Goal: Information Seeking & Learning: Learn about a topic

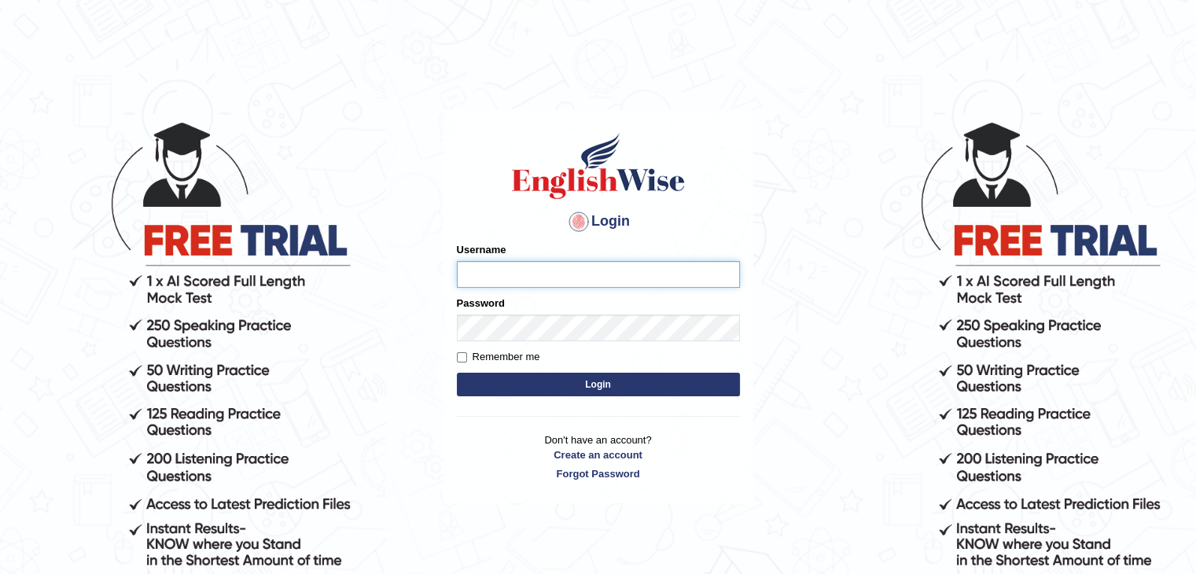
type input "17Lani"
click at [463, 365] on label "Remember me" at bounding box center [498, 357] width 83 height 16
click at [463, 362] on input "Remember me" at bounding box center [462, 357] width 10 height 10
checkbox input "true"
click at [528, 386] on button "Login" at bounding box center [598, 385] width 283 height 24
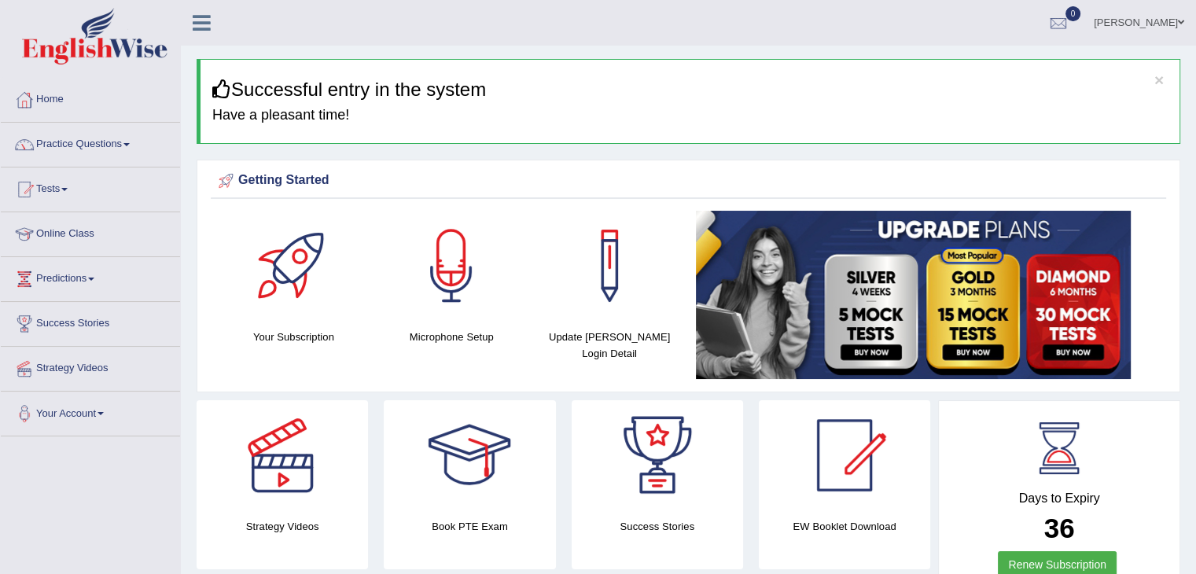
click at [71, 234] on link "Online Class" at bounding box center [90, 231] width 179 height 39
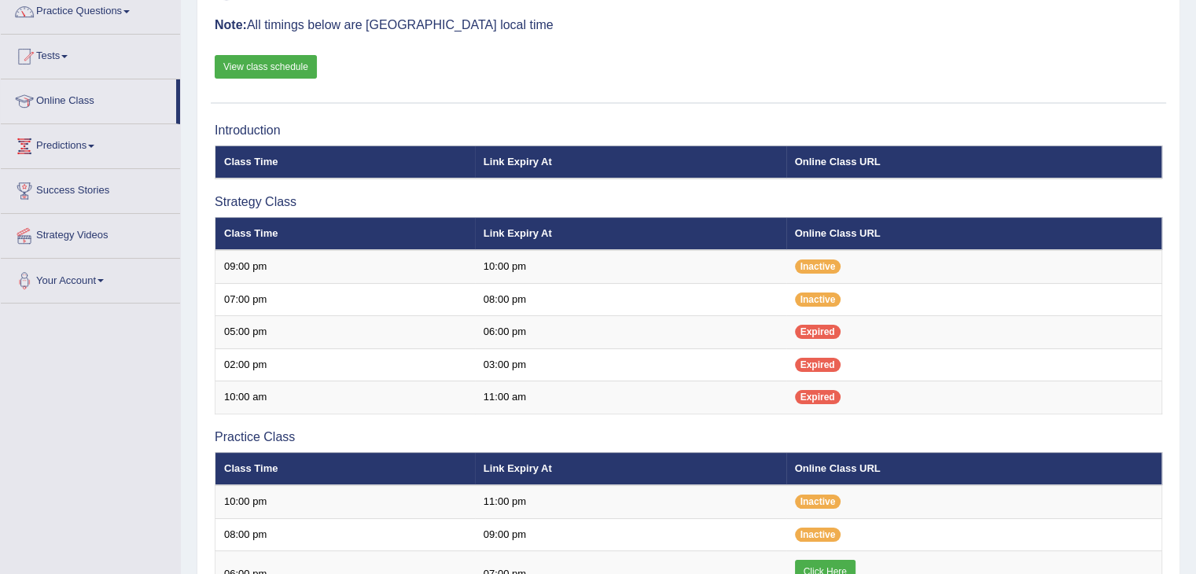
scroll to position [118, 0]
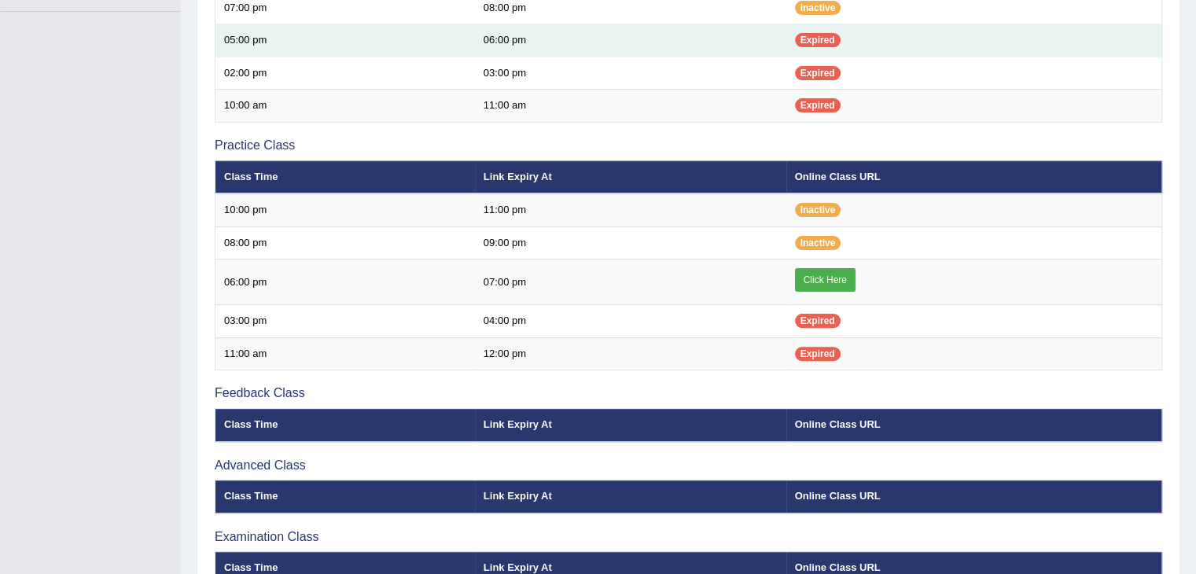
scroll to position [428, 0]
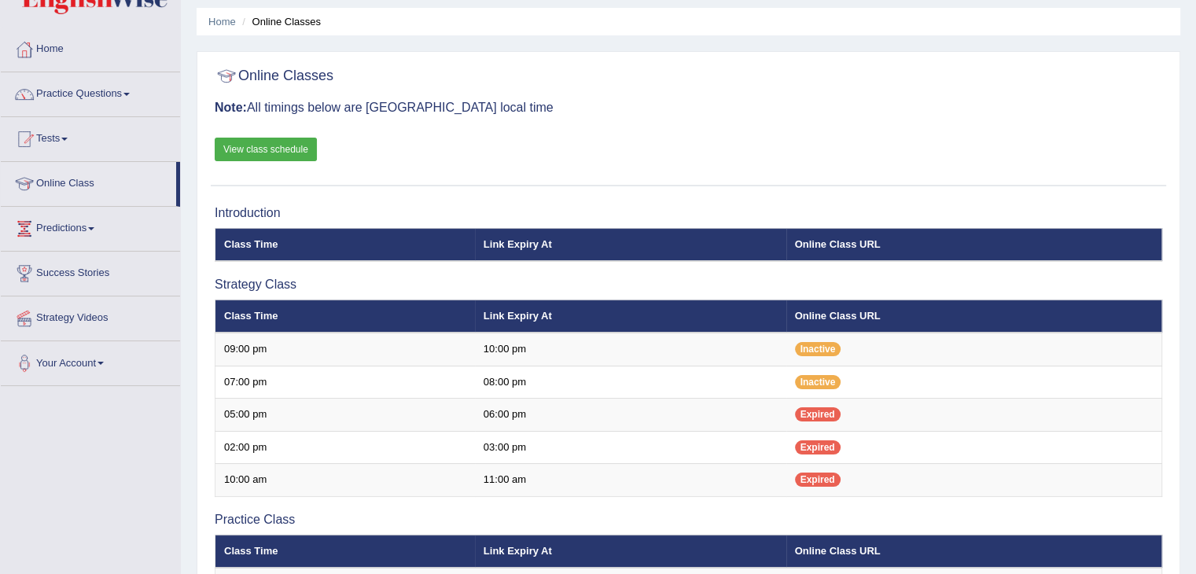
scroll to position [39, 0]
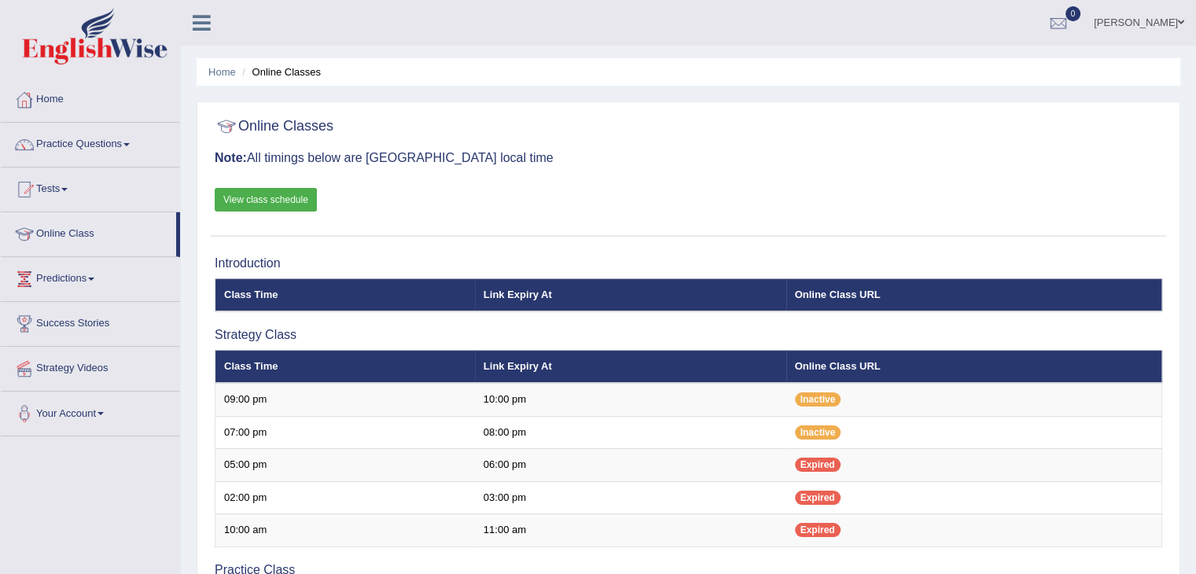
click at [80, 143] on link "Practice Questions" at bounding box center [90, 142] width 179 height 39
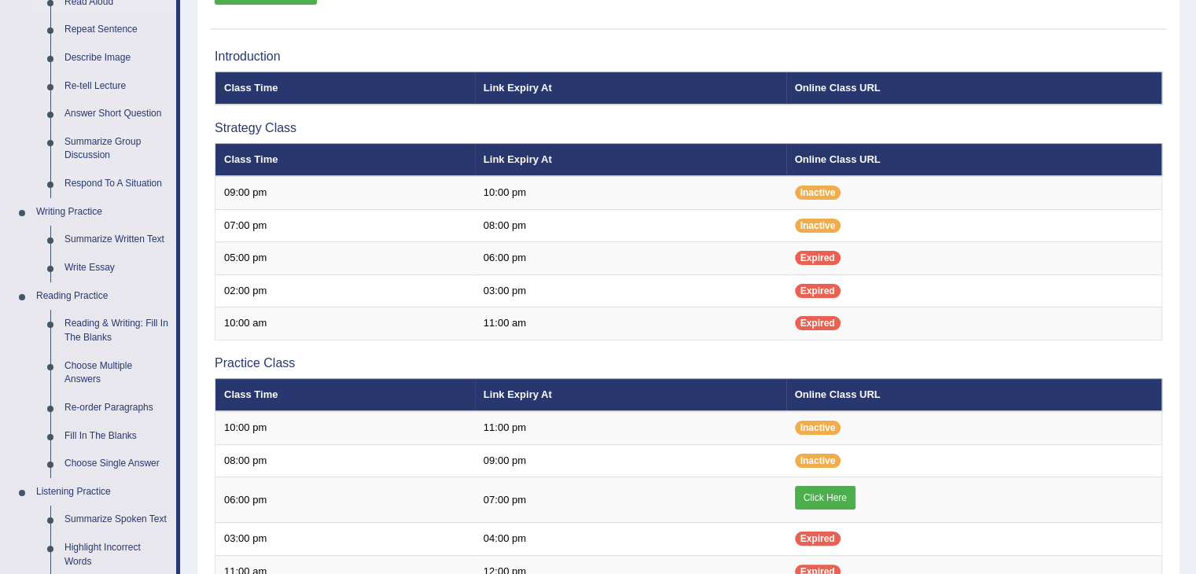
scroll to position [236, 0]
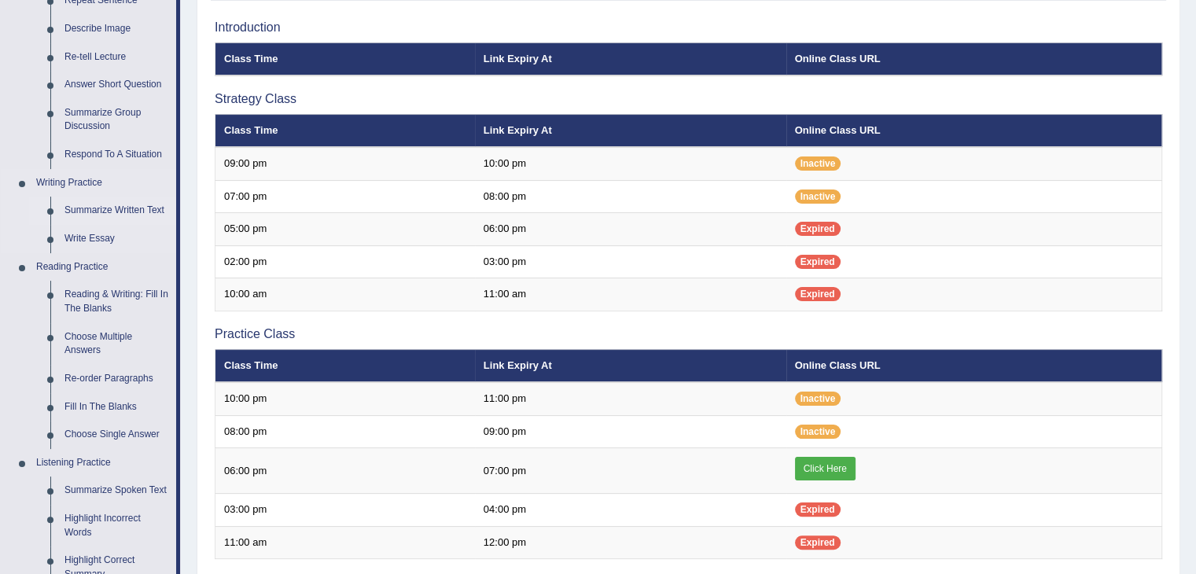
click at [125, 211] on link "Summarize Written Text" at bounding box center [116, 211] width 119 height 28
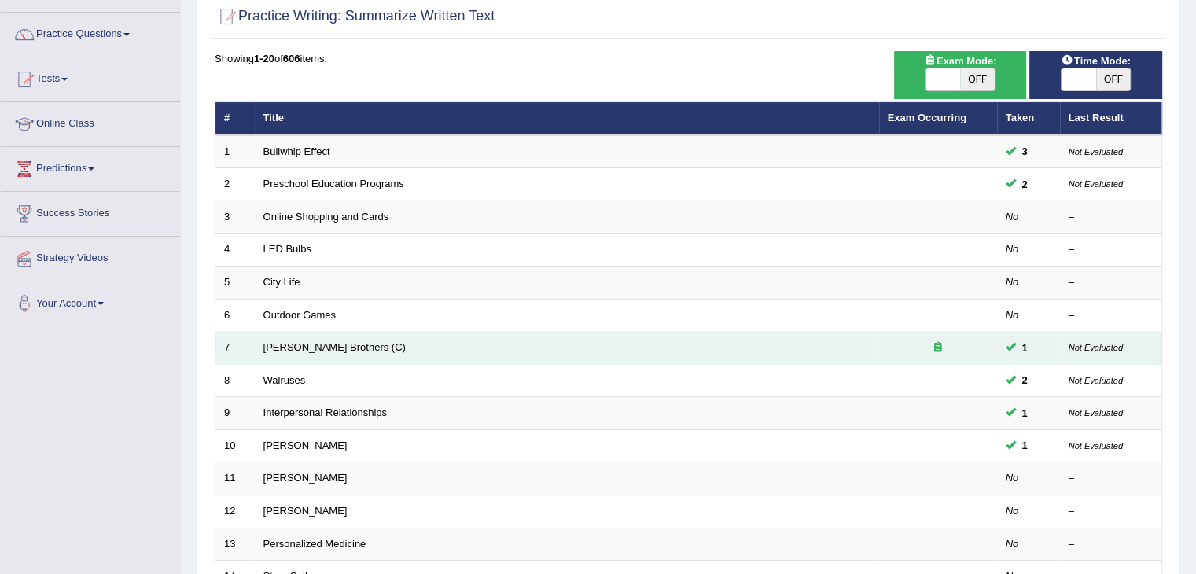
scroll to position [314, 0]
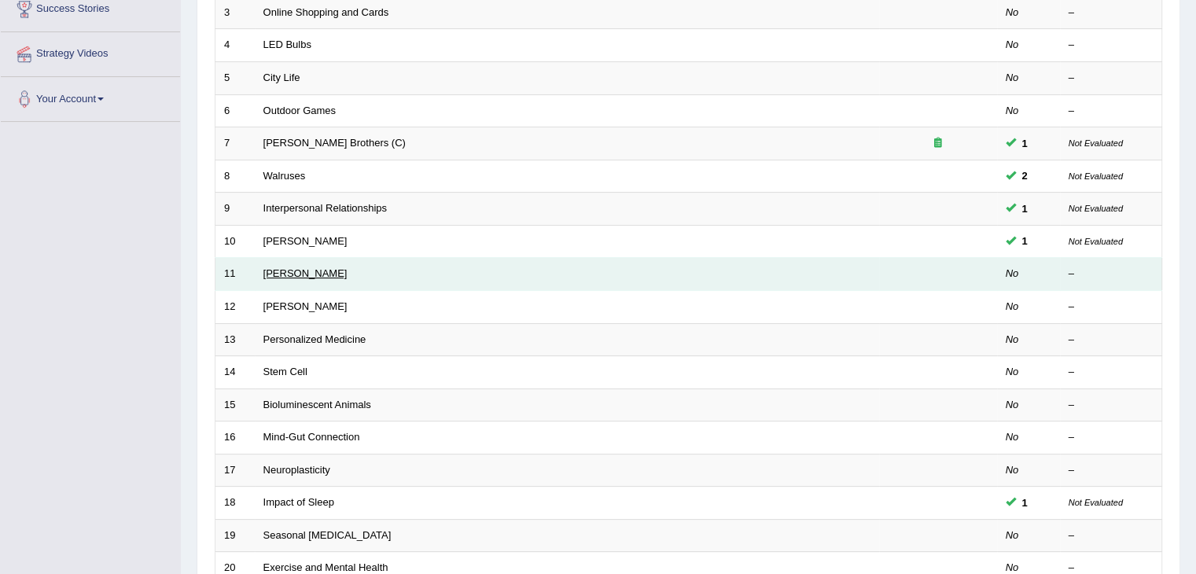
click at [308, 272] on link "[PERSON_NAME]" at bounding box center [305, 273] width 84 height 12
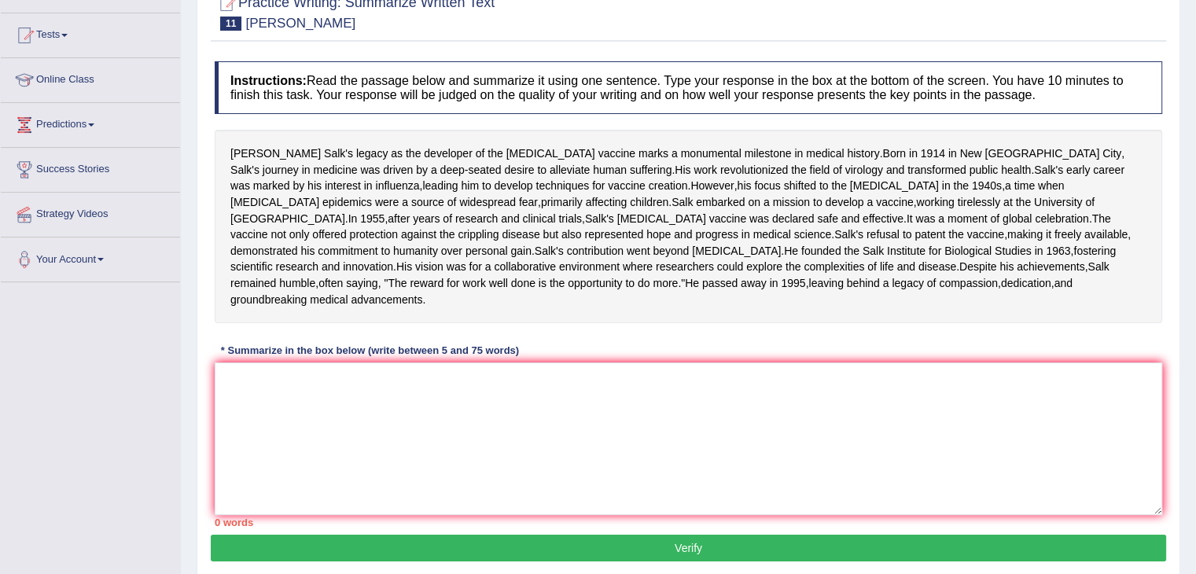
scroll to position [178, 0]
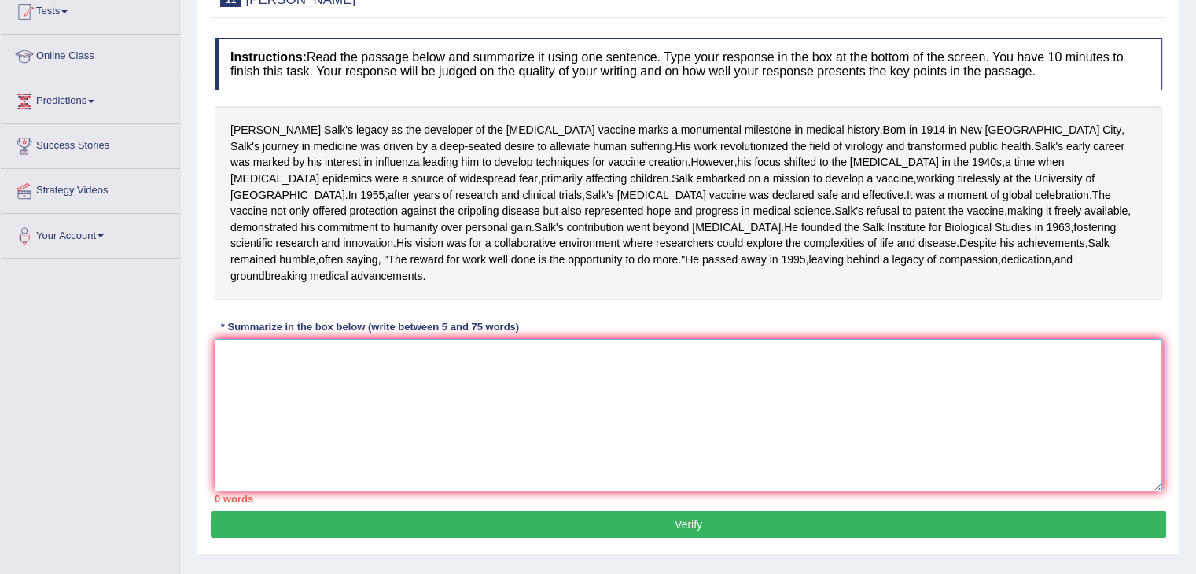
click at [233, 444] on textarea at bounding box center [688, 415] width 947 height 152
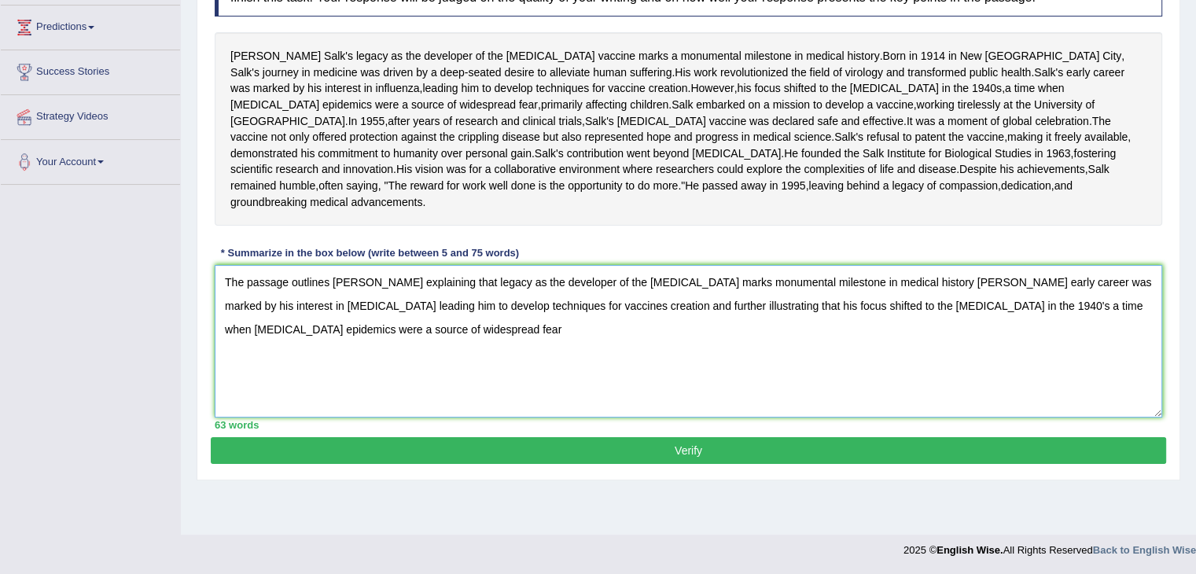
scroll to position [288, 0]
click at [333, 321] on textarea "The passage outlines [PERSON_NAME] explaining that legacy as the developer of t…" at bounding box center [688, 341] width 947 height 152
type textarea "The passage outlines [PERSON_NAME] explaining that legacy as the developer of t…"
click at [659, 464] on button "Verify" at bounding box center [688, 450] width 955 height 27
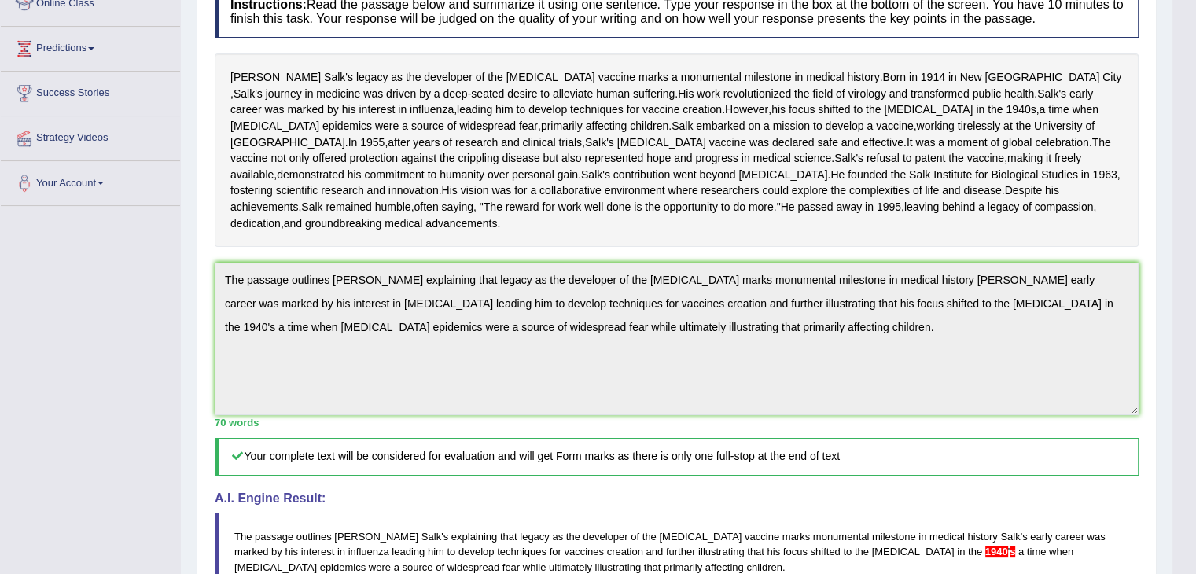
scroll to position [0, 0]
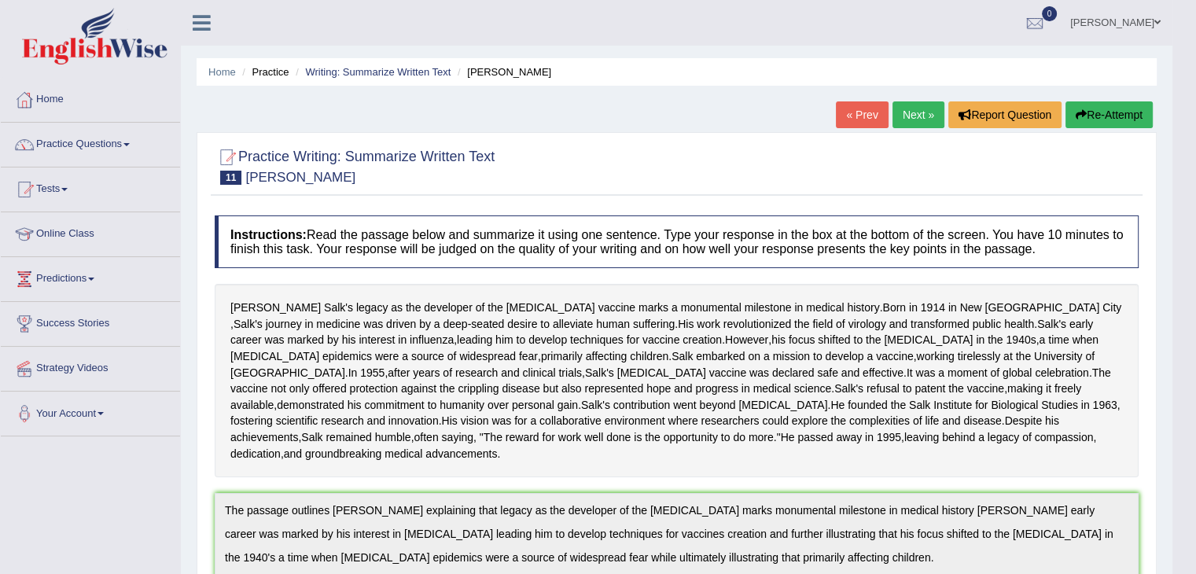
click at [904, 111] on link "Next »" at bounding box center [918, 114] width 52 height 27
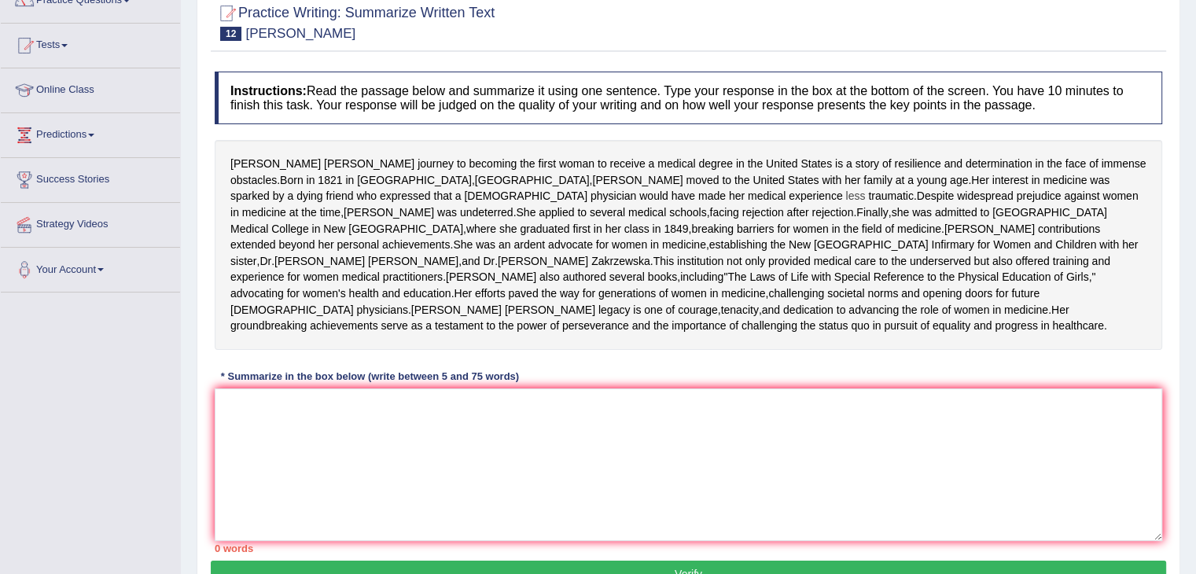
scroll to position [157, 0]
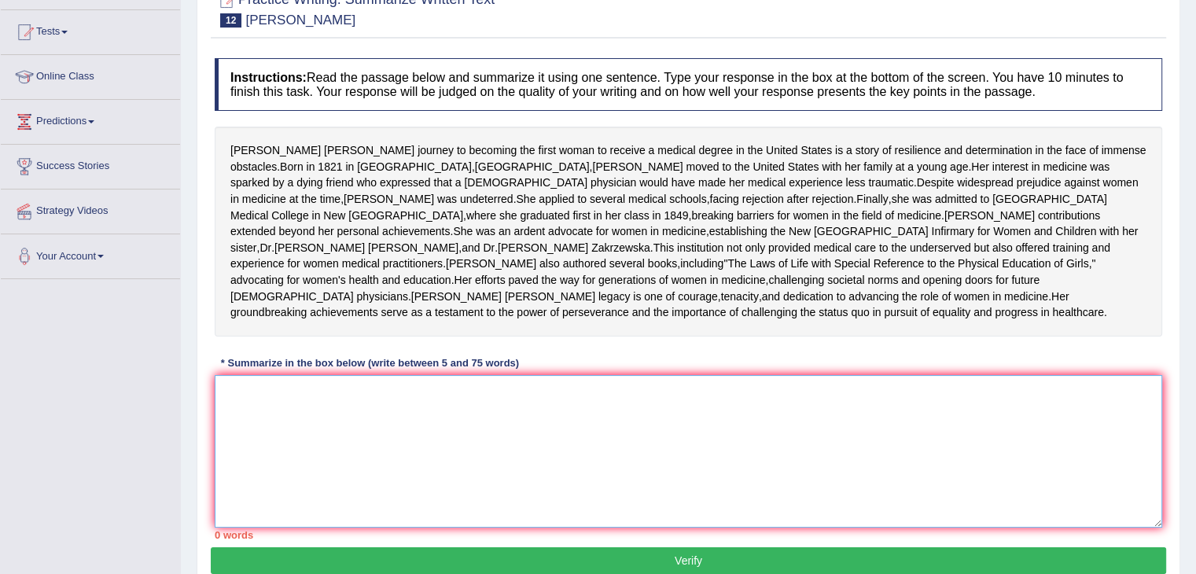
click at [270, 485] on textarea at bounding box center [688, 451] width 947 height 152
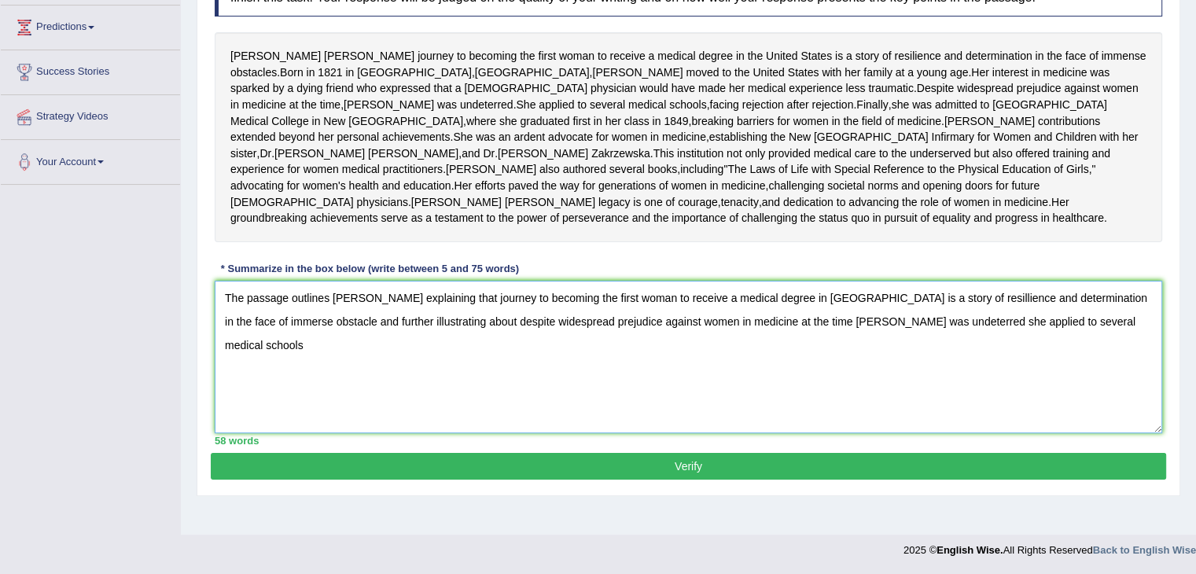
scroll to position [304, 0]
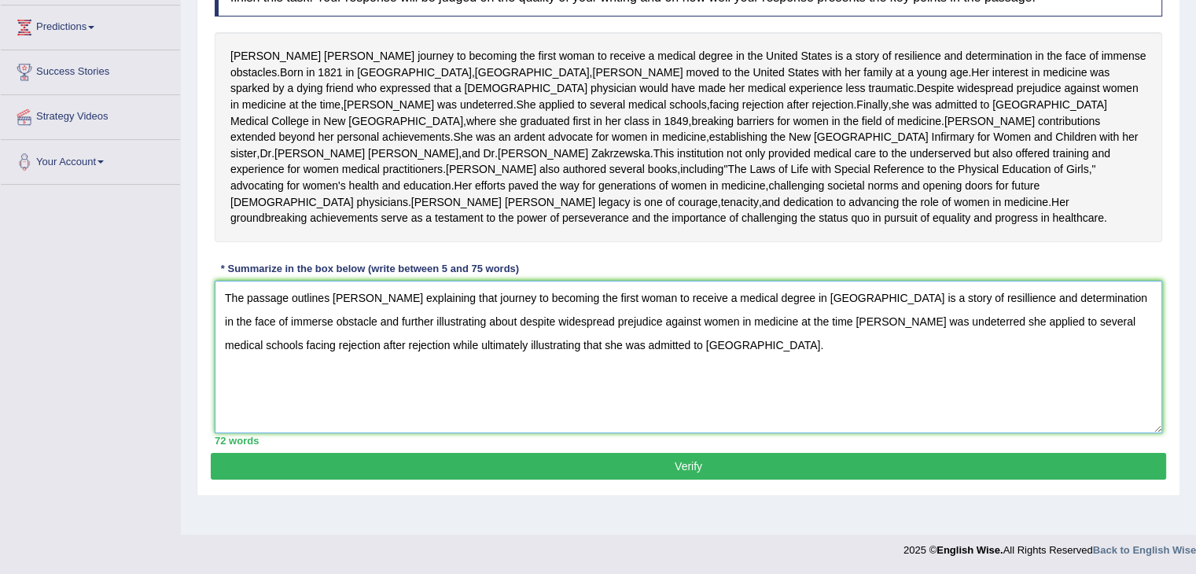
type textarea "The passage outlines Elizabeth Blackwell explaining that journey to becoming th…"
click at [865, 479] on button "Verify" at bounding box center [688, 466] width 955 height 27
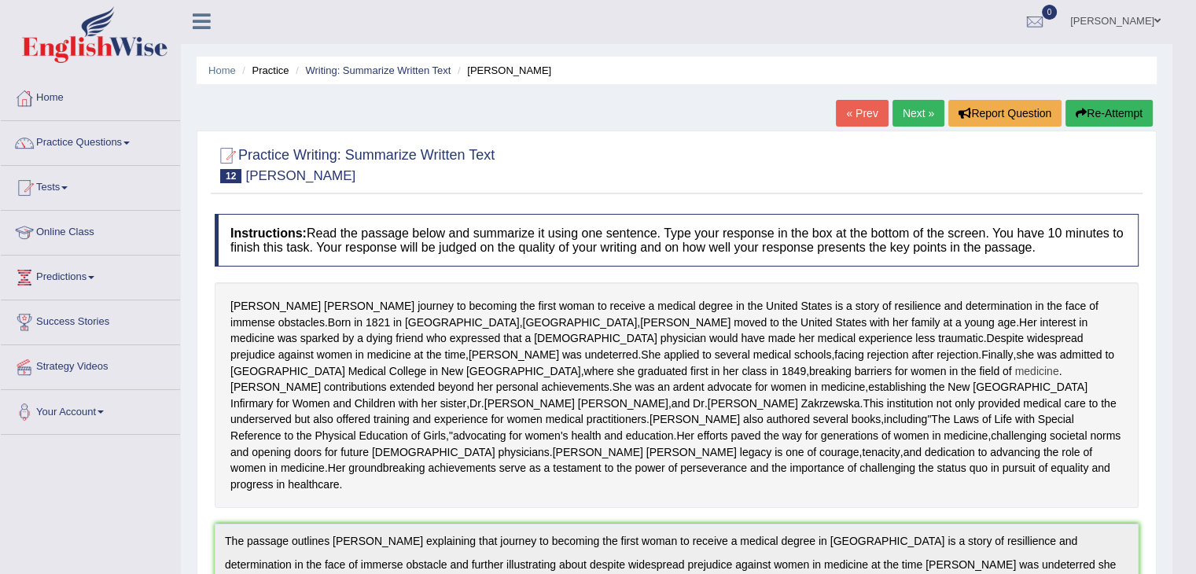
scroll to position [0, 0]
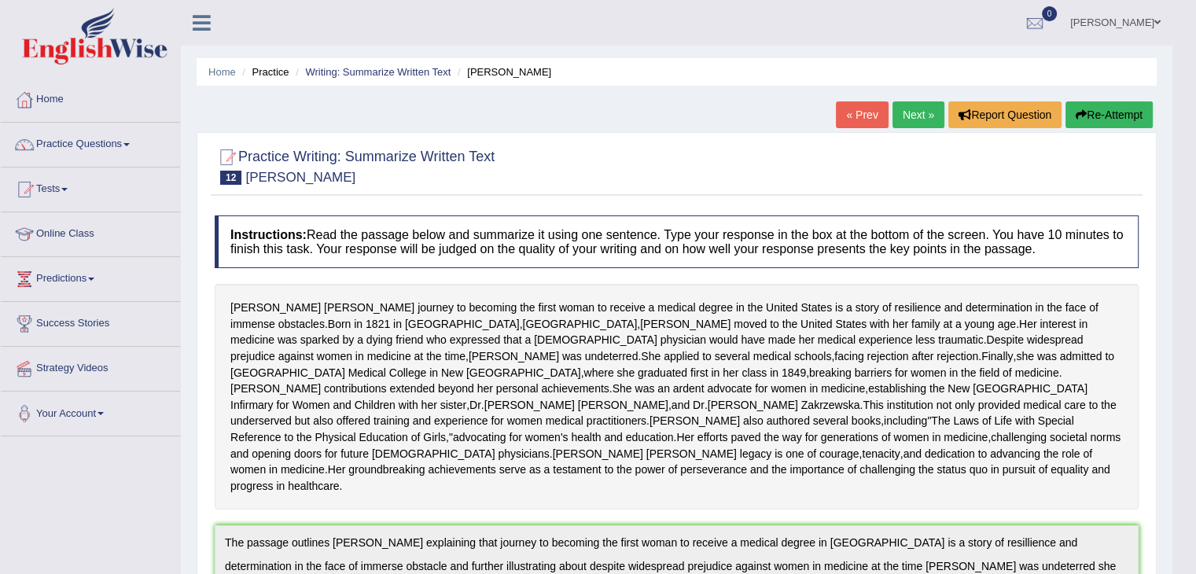
click at [917, 110] on link "Next »" at bounding box center [918, 114] width 52 height 27
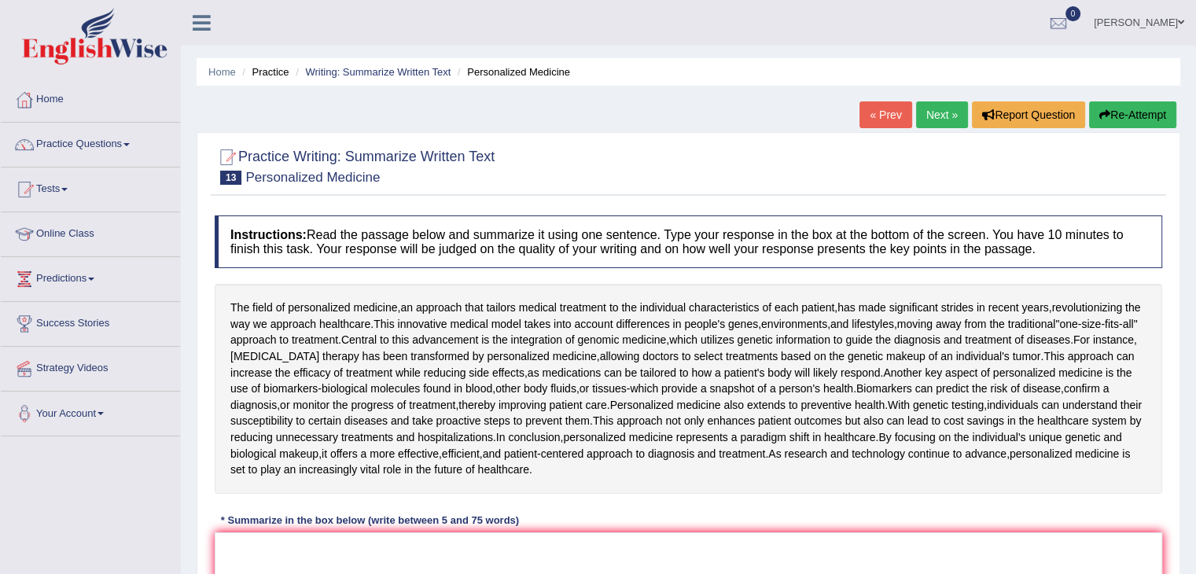
click at [85, 151] on link "Practice Questions" at bounding box center [90, 142] width 179 height 39
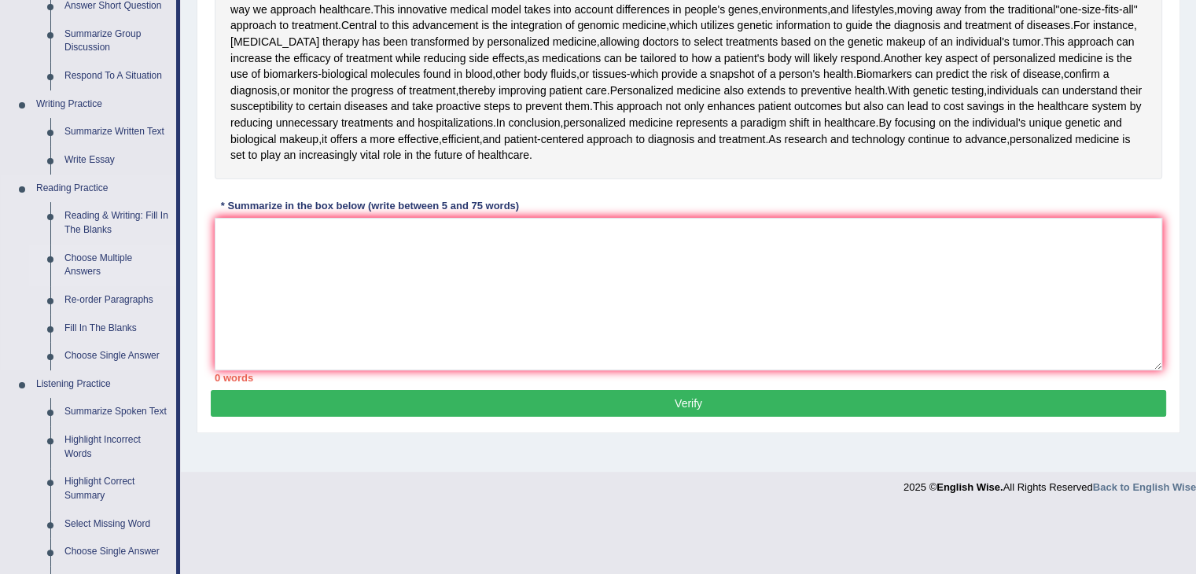
scroll to position [629, 0]
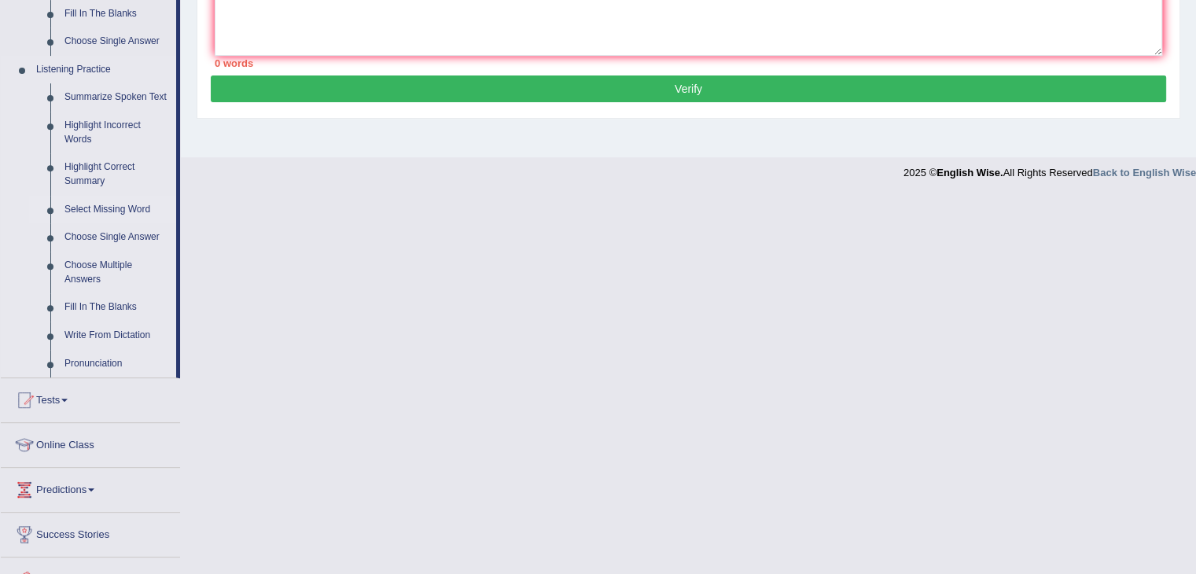
click at [126, 196] on link "Select Missing Word" at bounding box center [116, 210] width 119 height 28
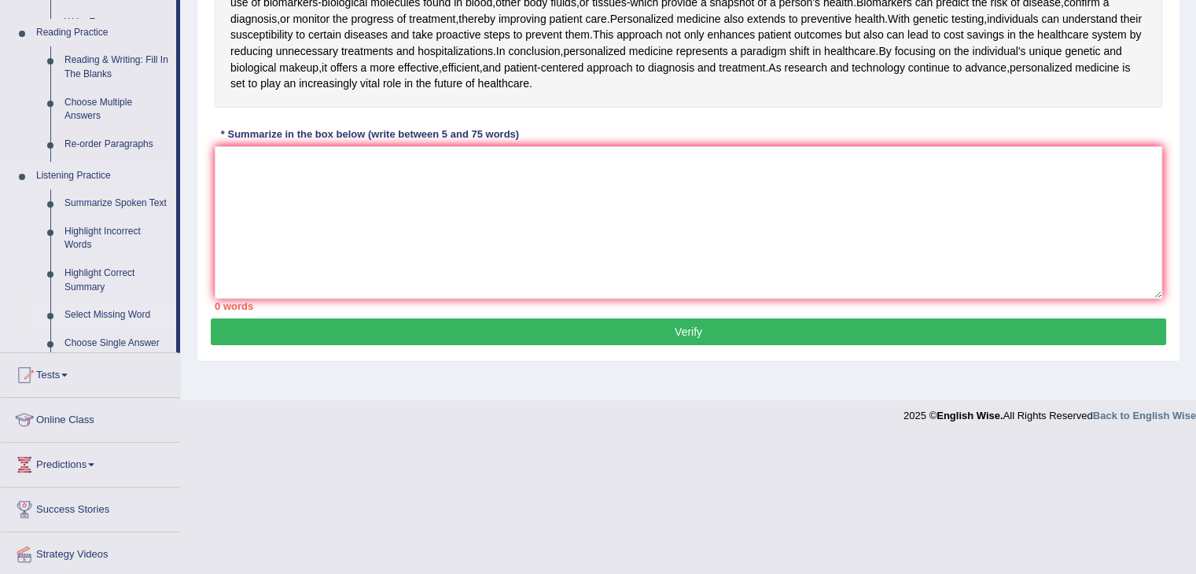
scroll to position [252, 0]
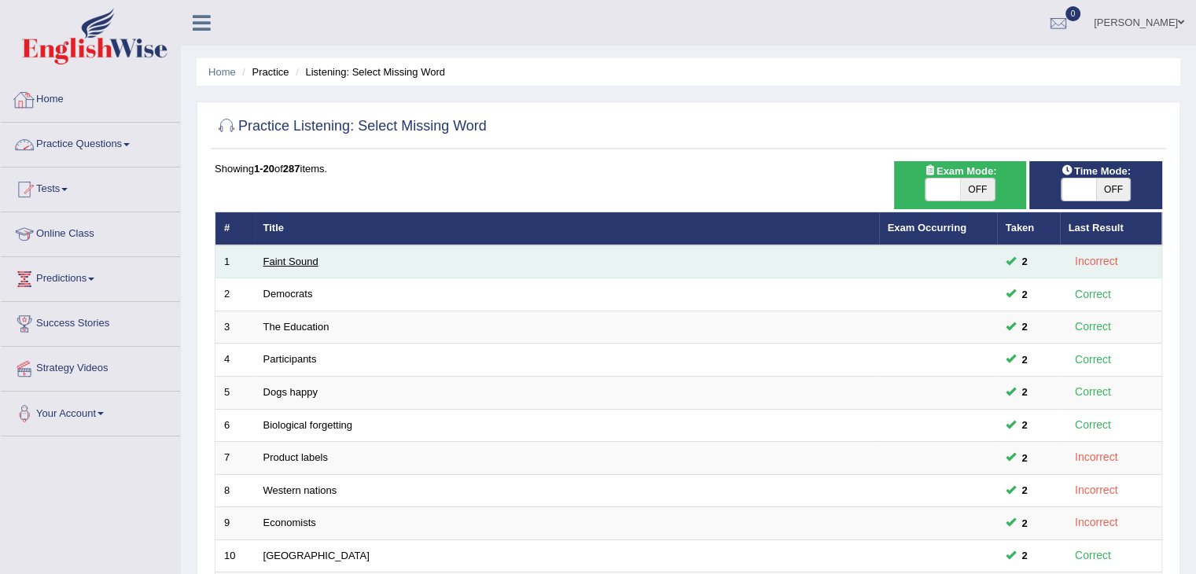
click at [294, 259] on link "Faint Sound" at bounding box center [290, 261] width 55 height 12
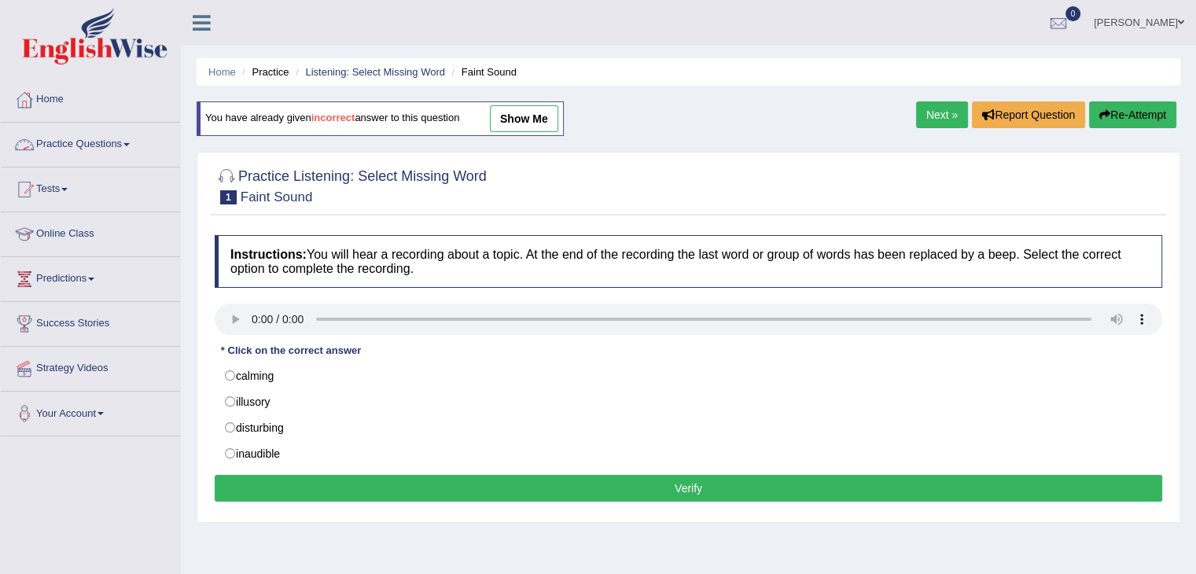
click at [79, 142] on link "Practice Questions" at bounding box center [90, 142] width 179 height 39
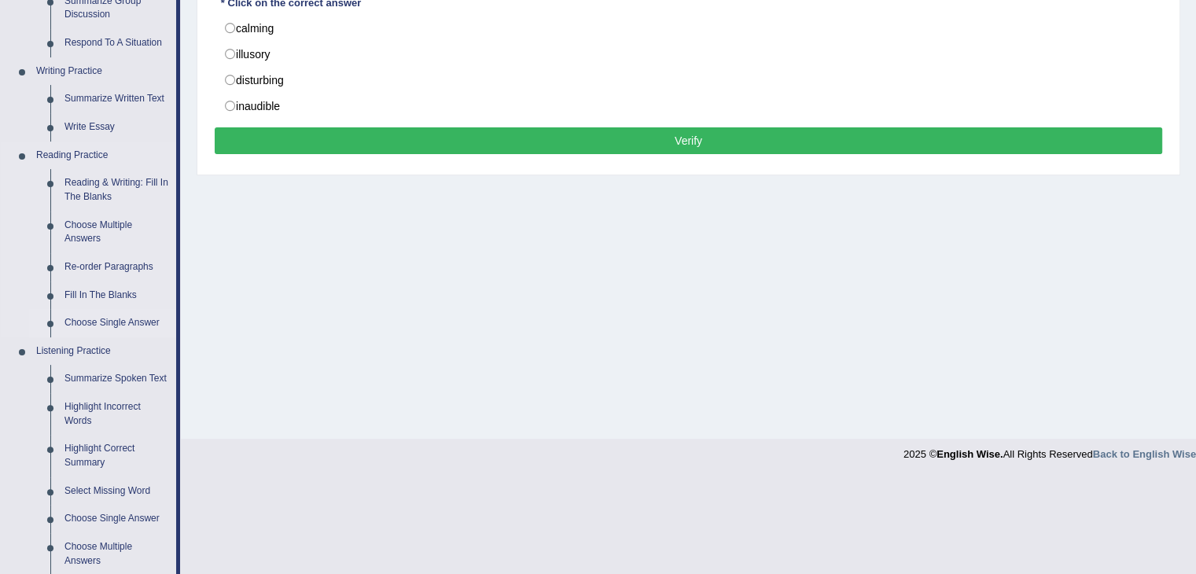
scroll to position [393, 0]
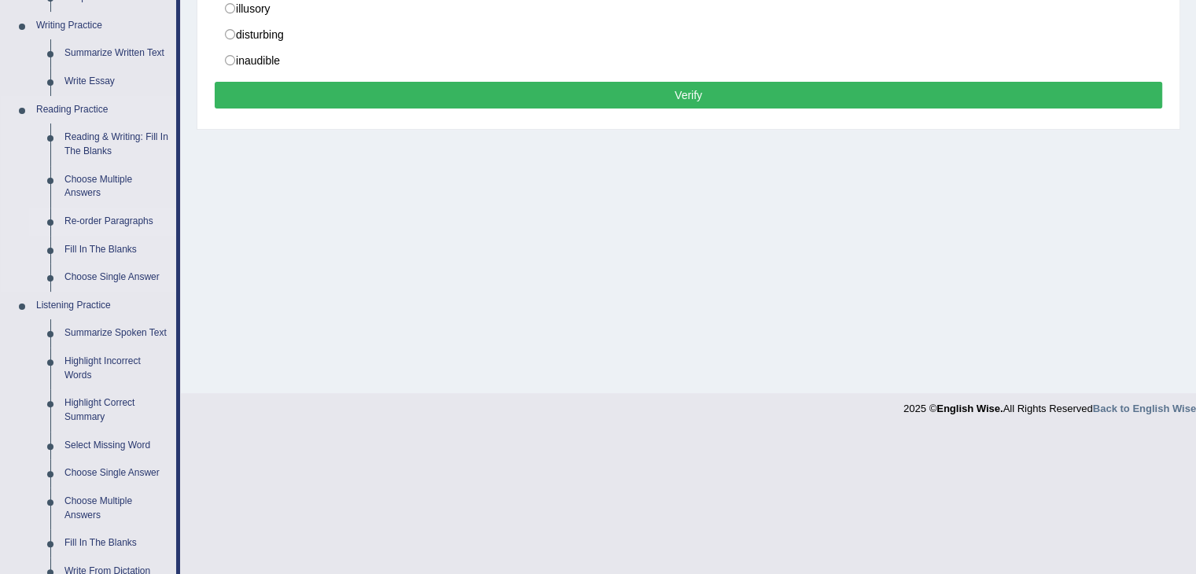
click at [91, 219] on link "Re-order Paragraphs" at bounding box center [116, 222] width 119 height 28
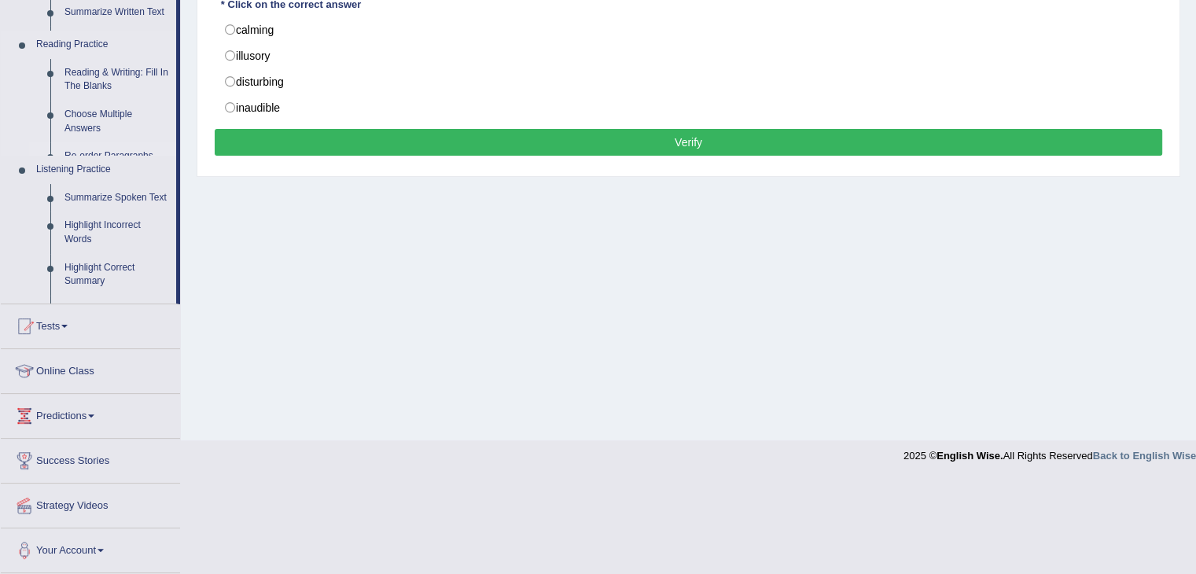
scroll to position [252, 0]
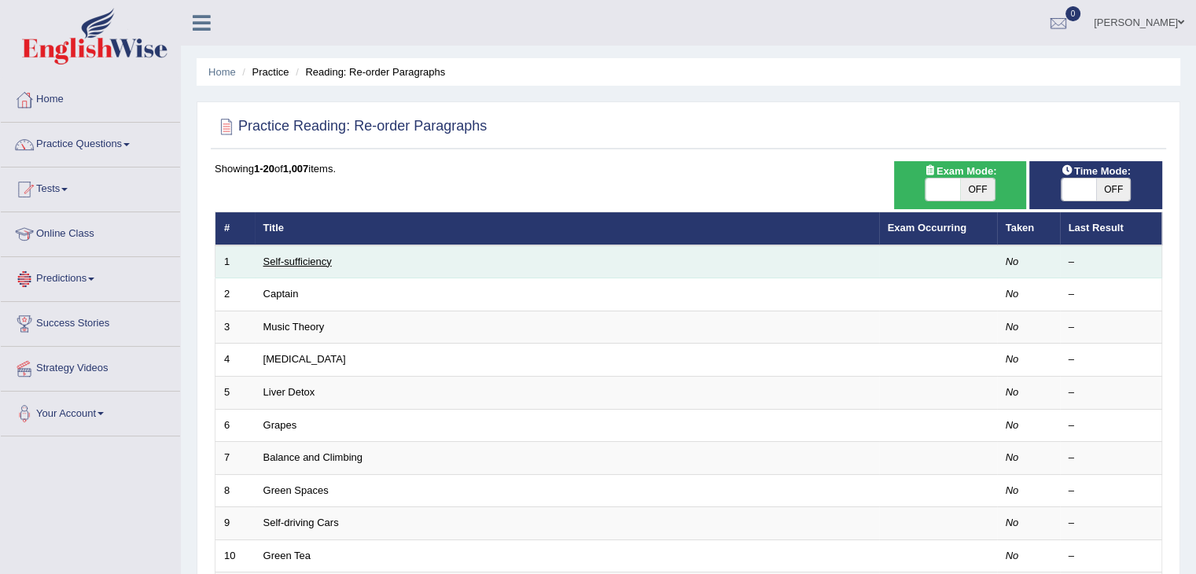
click at [302, 262] on link "Self-sufficiency" at bounding box center [297, 261] width 68 height 12
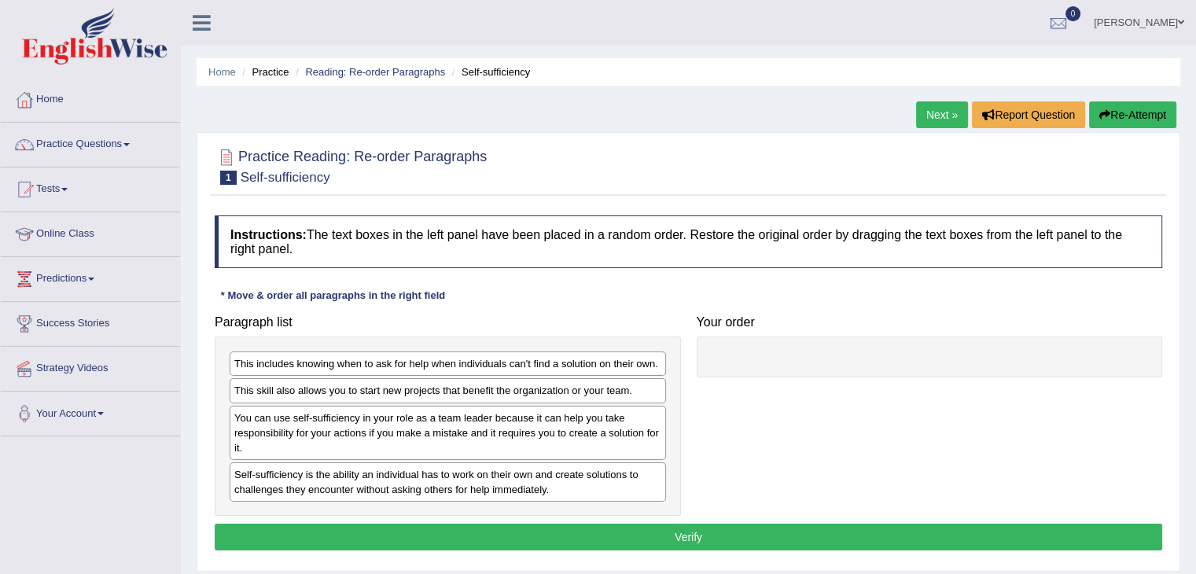
click at [270, 489] on div "Self-sufficiency is the ability an individual has to work on their own and crea…" at bounding box center [448, 481] width 436 height 39
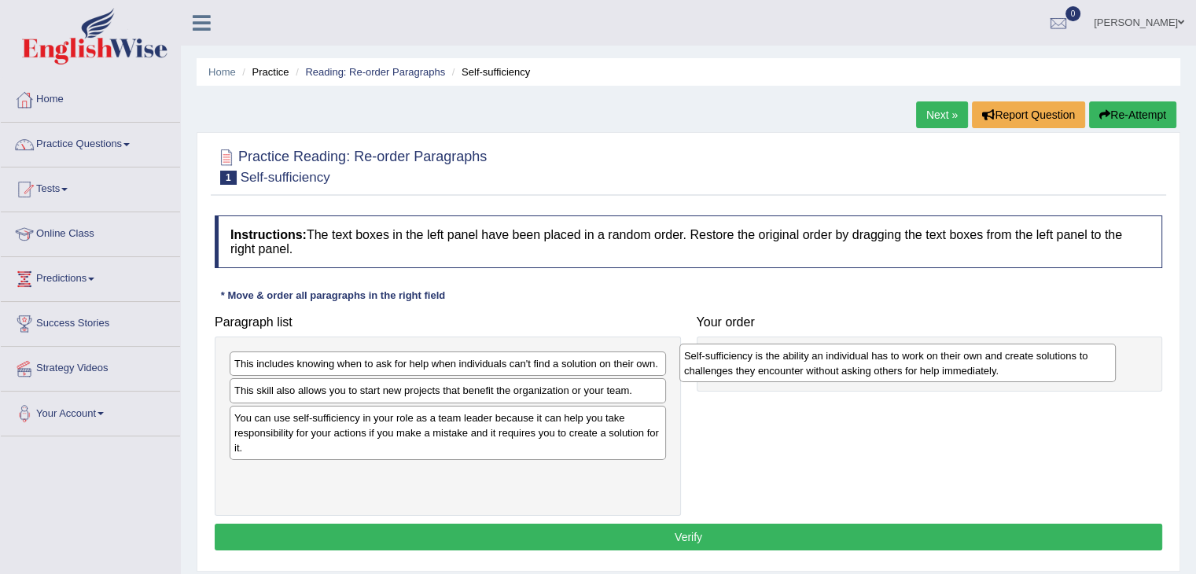
drag, startPoint x: 278, startPoint y: 487, endPoint x: 732, endPoint y: 369, distance: 468.6
click at [732, 369] on div "Self-sufficiency is the ability an individual has to work on their own and crea…" at bounding box center [897, 362] width 436 height 39
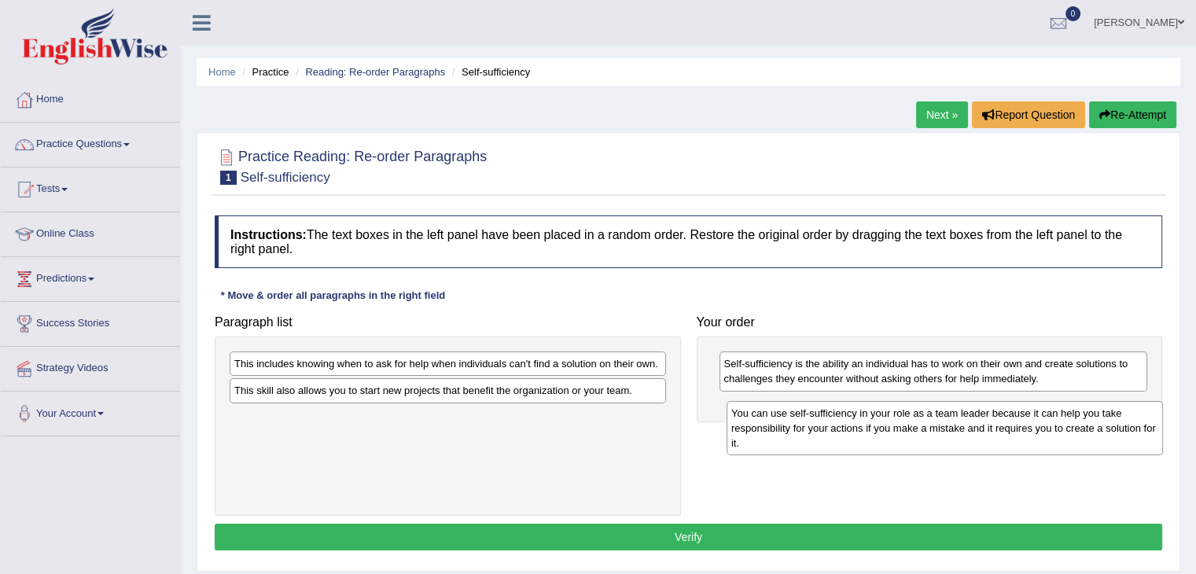
drag, startPoint x: 465, startPoint y: 439, endPoint x: 962, endPoint y: 435, distance: 496.8
click at [962, 435] on div "You can use self-sufficiency in your role as a team leader because it can help …" at bounding box center [944, 428] width 436 height 54
drag, startPoint x: 586, startPoint y: 441, endPoint x: 1081, endPoint y: 434, distance: 495.3
click at [1081, 434] on div "You can use self-sufficiency in your role as a team leader because it can help …" at bounding box center [943, 425] width 436 height 54
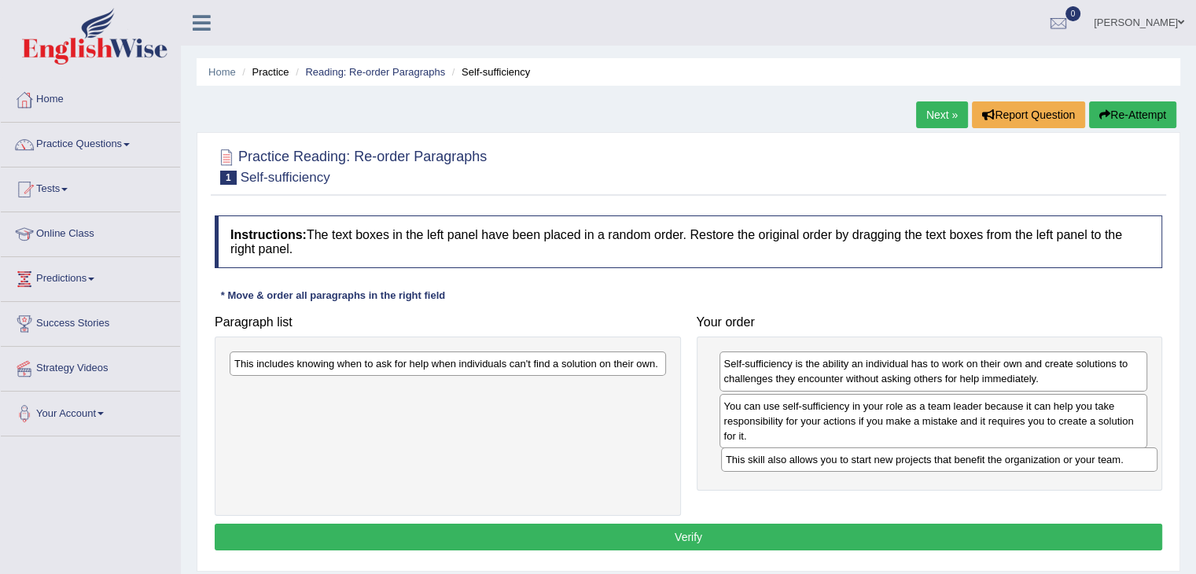
drag, startPoint x: 366, startPoint y: 400, endPoint x: 858, endPoint y: 469, distance: 496.1
click at [858, 469] on div "This skill also allows you to start new projects that benefit the organization …" at bounding box center [939, 459] width 436 height 24
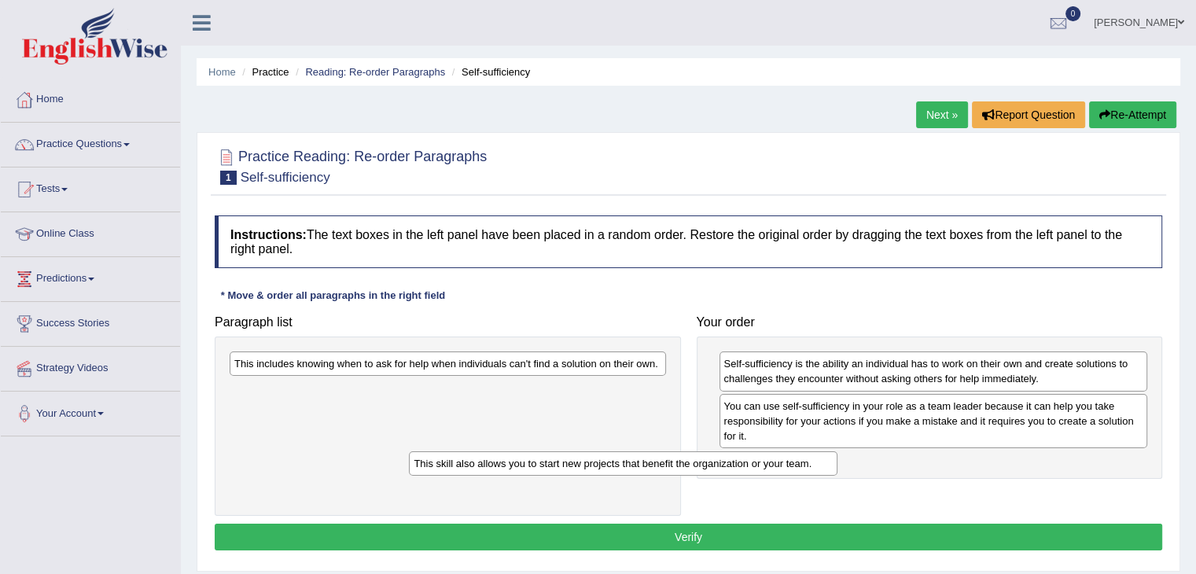
drag, startPoint x: 764, startPoint y: 468, endPoint x: 325, endPoint y: 460, distance: 438.7
click at [409, 466] on div "This skill also allows you to start new projects that benefit the organization …" at bounding box center [623, 463] width 428 height 24
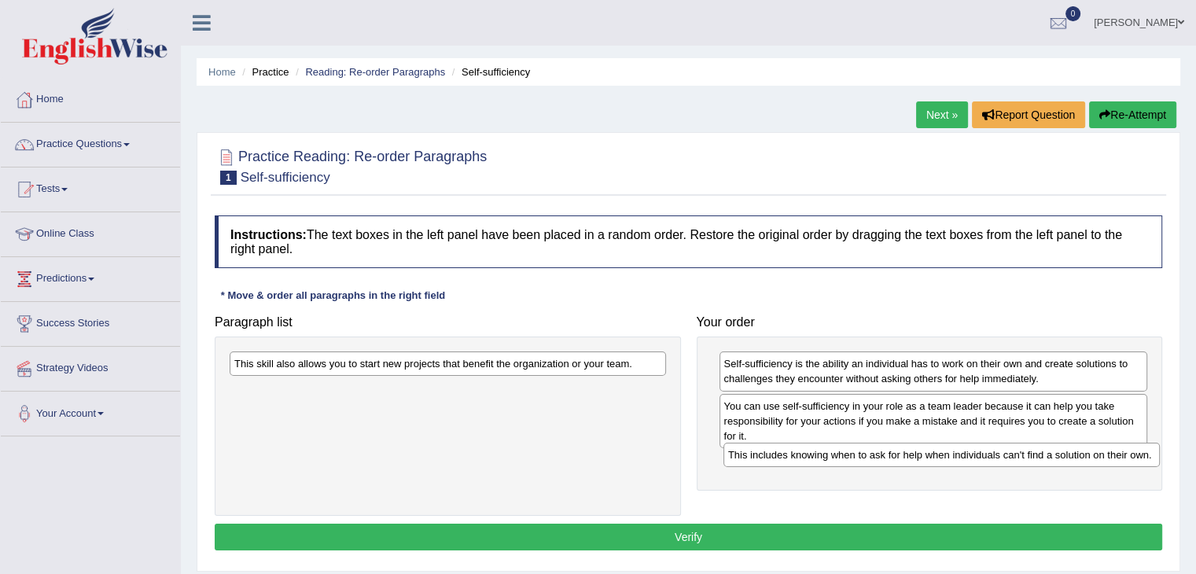
drag, startPoint x: 387, startPoint y: 366, endPoint x: 880, endPoint y: 457, distance: 502.0
click at [880, 457] on div "This includes knowing when to ask for help when individuals can't find a soluti…" at bounding box center [941, 455] width 436 height 24
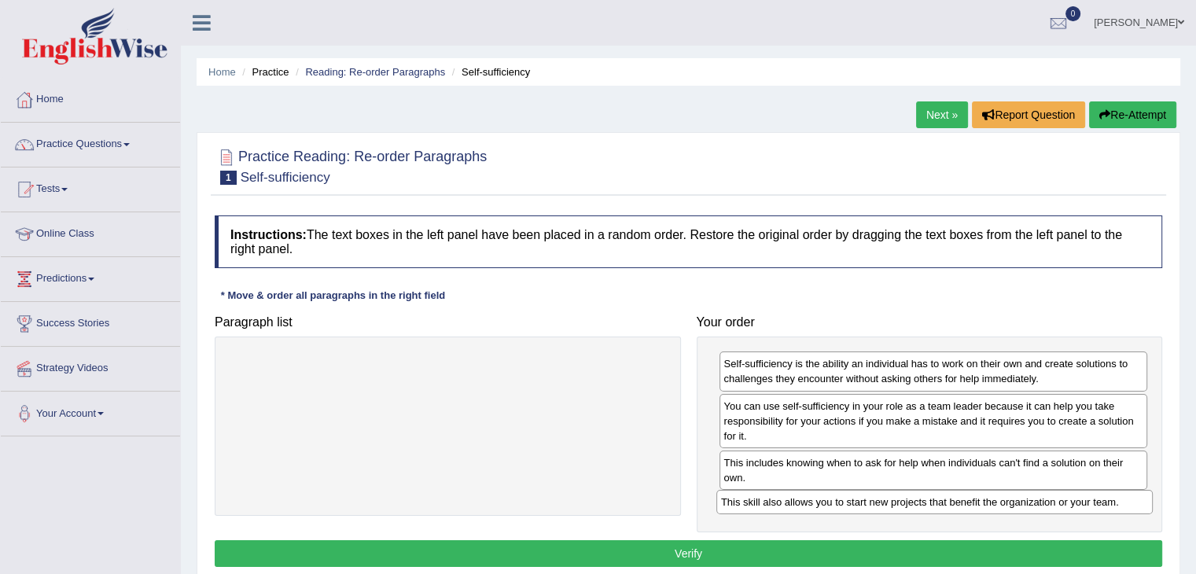
drag, startPoint x: 487, startPoint y: 362, endPoint x: 974, endPoint y: 501, distance: 505.8
click at [974, 501] on div "This skill also allows you to start new projects that benefit the organization …" at bounding box center [934, 502] width 436 height 24
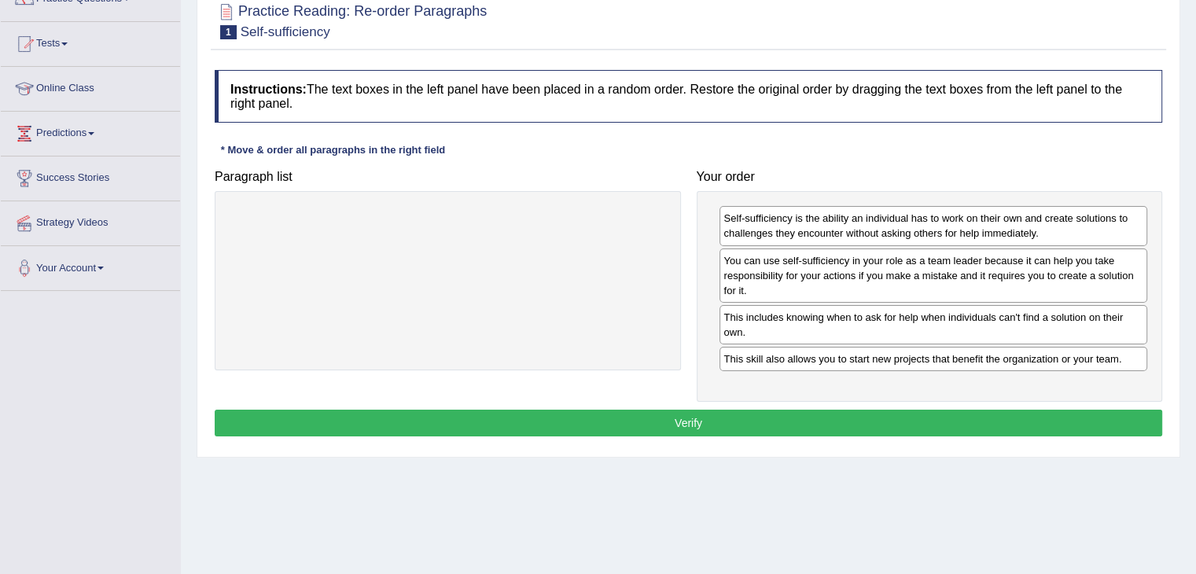
scroll to position [157, 0]
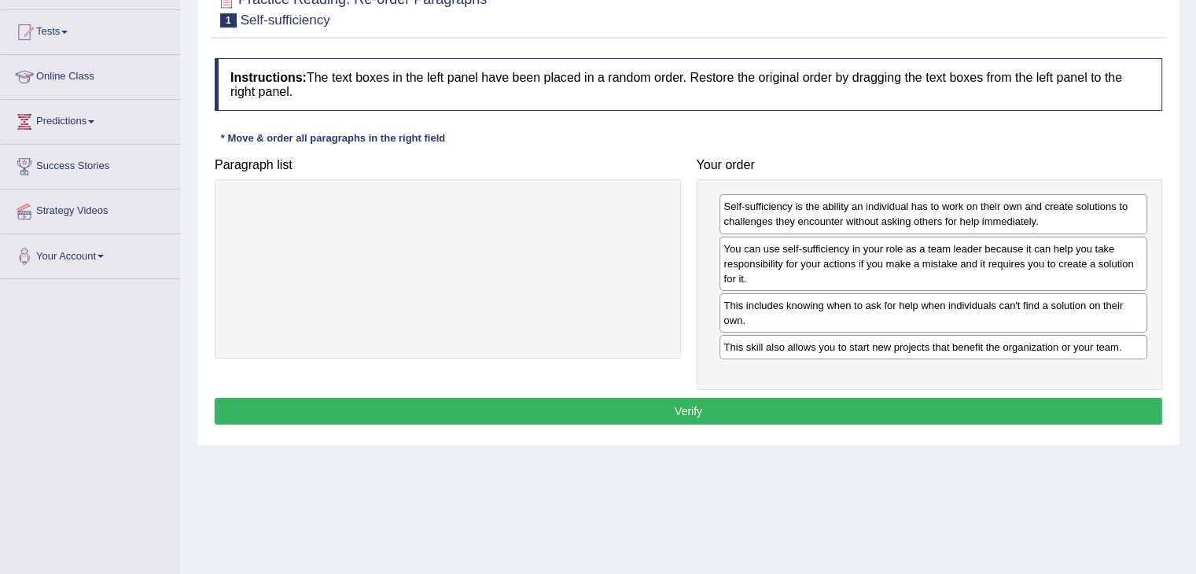
click at [691, 410] on button "Verify" at bounding box center [688, 411] width 947 height 27
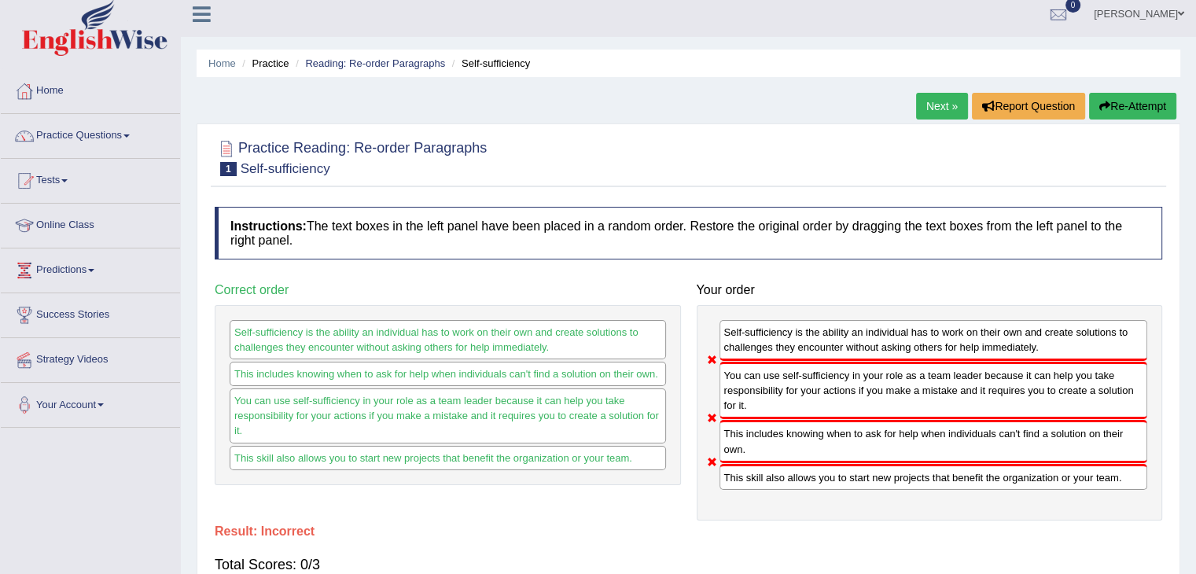
scroll to position [0, 0]
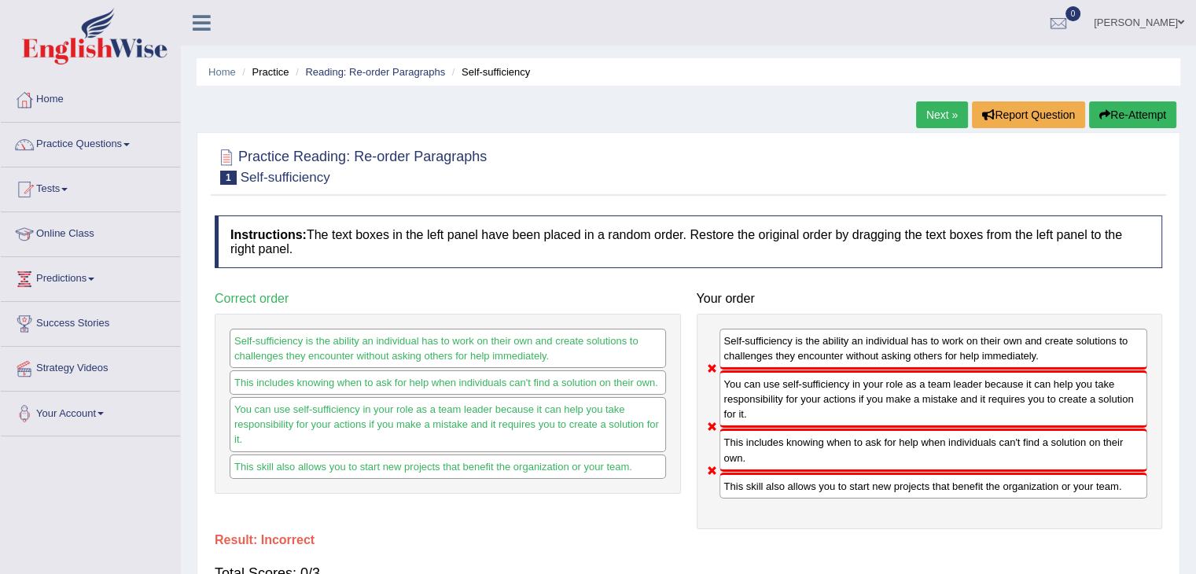
click at [1130, 115] on button "Re-Attempt" at bounding box center [1132, 114] width 87 height 27
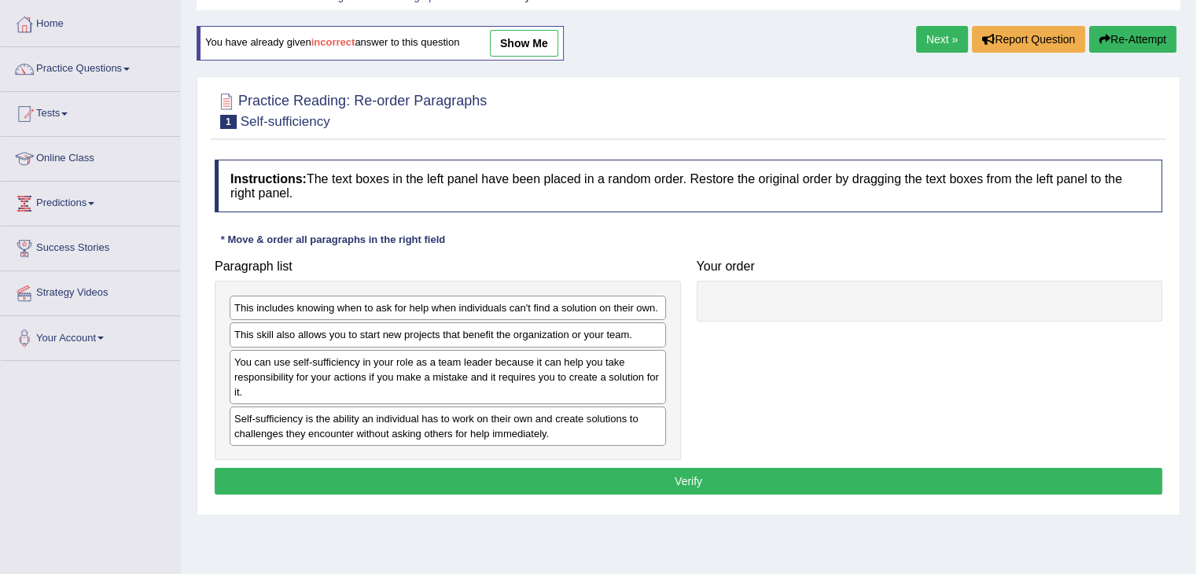
scroll to position [79, 0]
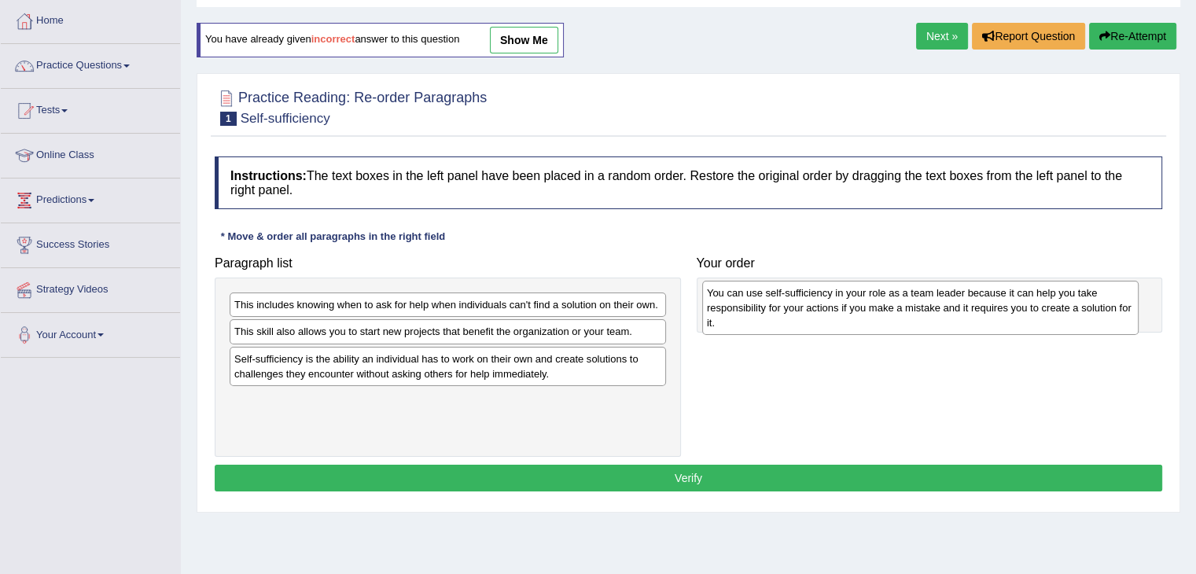
drag, startPoint x: 368, startPoint y: 366, endPoint x: 840, endPoint y: 300, distance: 476.9
click at [840, 300] on div "You can use self-sufficiency in your role as a team leader because it can help …" at bounding box center [920, 308] width 436 height 54
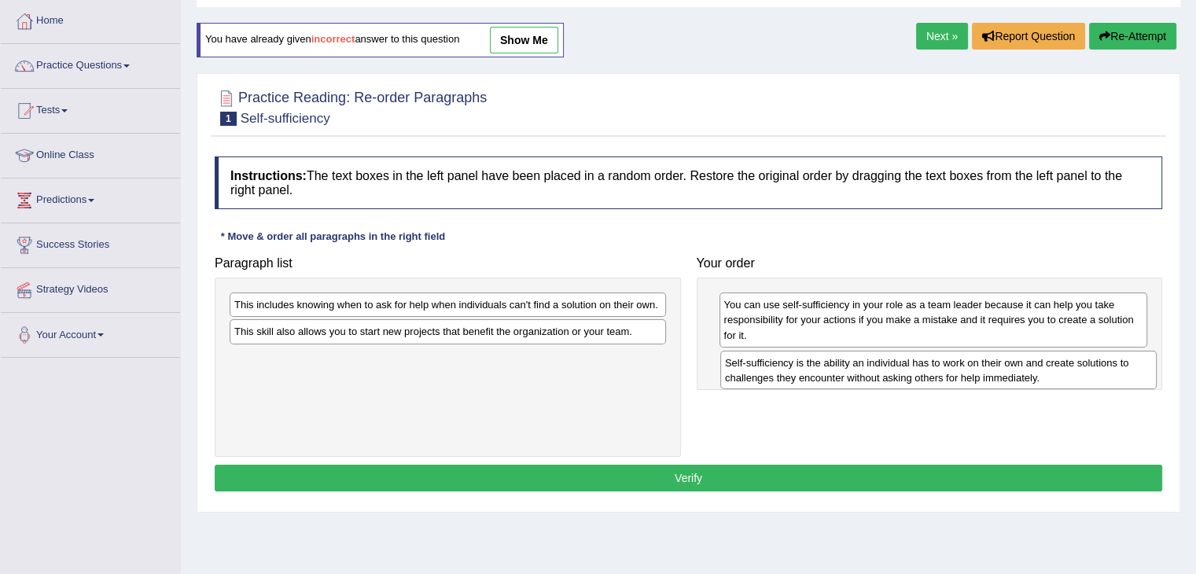
drag, startPoint x: 475, startPoint y: 376, endPoint x: 965, endPoint y: 381, distance: 490.5
click at [965, 381] on div "Self-sufficiency is the ability an individual has to work on their own and crea…" at bounding box center [938, 370] width 436 height 39
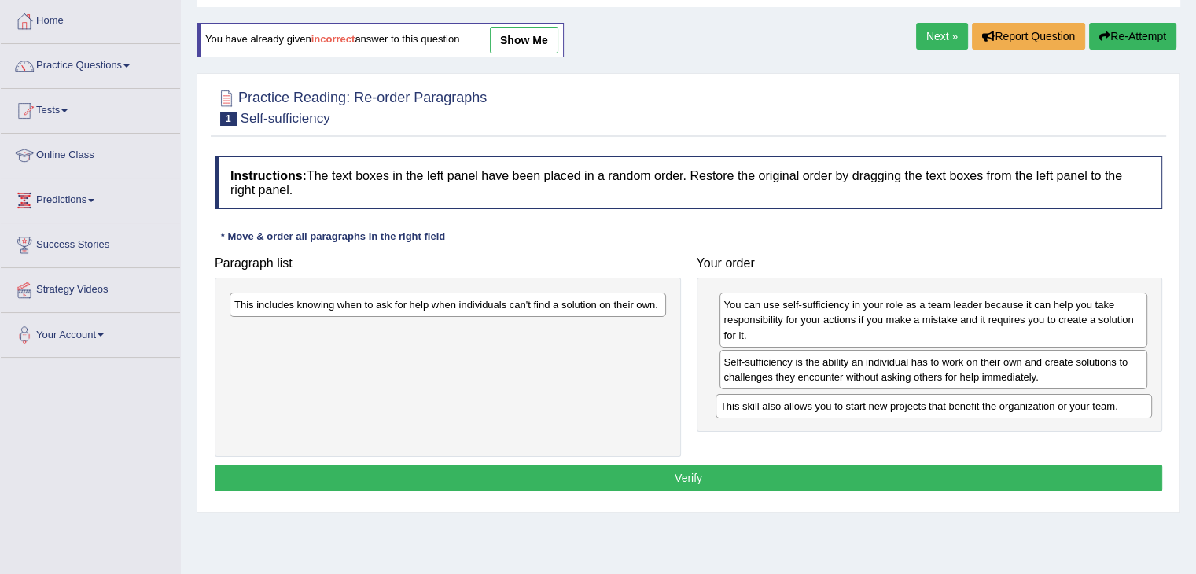
drag, startPoint x: 480, startPoint y: 336, endPoint x: 968, endPoint y: 409, distance: 493.6
click at [968, 409] on div "This skill also allows you to start new projects that benefit the organization …" at bounding box center [933, 406] width 436 height 24
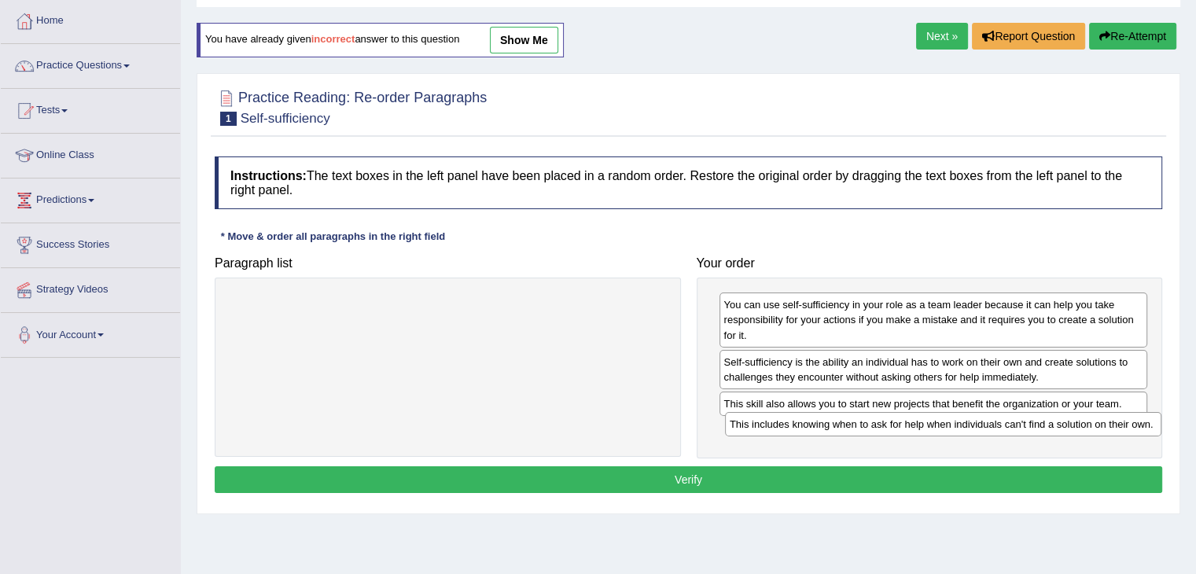
drag, startPoint x: 541, startPoint y: 306, endPoint x: 1037, endPoint y: 425, distance: 510.2
click at [1037, 425] on div "This includes knowing when to ask for help when individuals can't find a soluti…" at bounding box center [943, 424] width 436 height 24
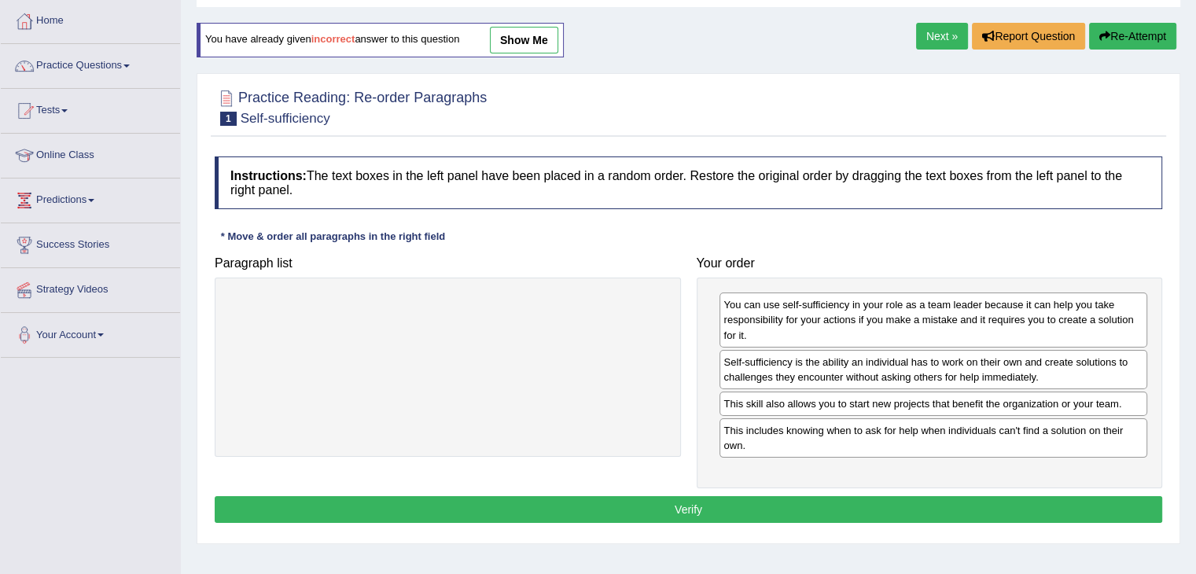
click at [769, 503] on button "Verify" at bounding box center [688, 509] width 947 height 27
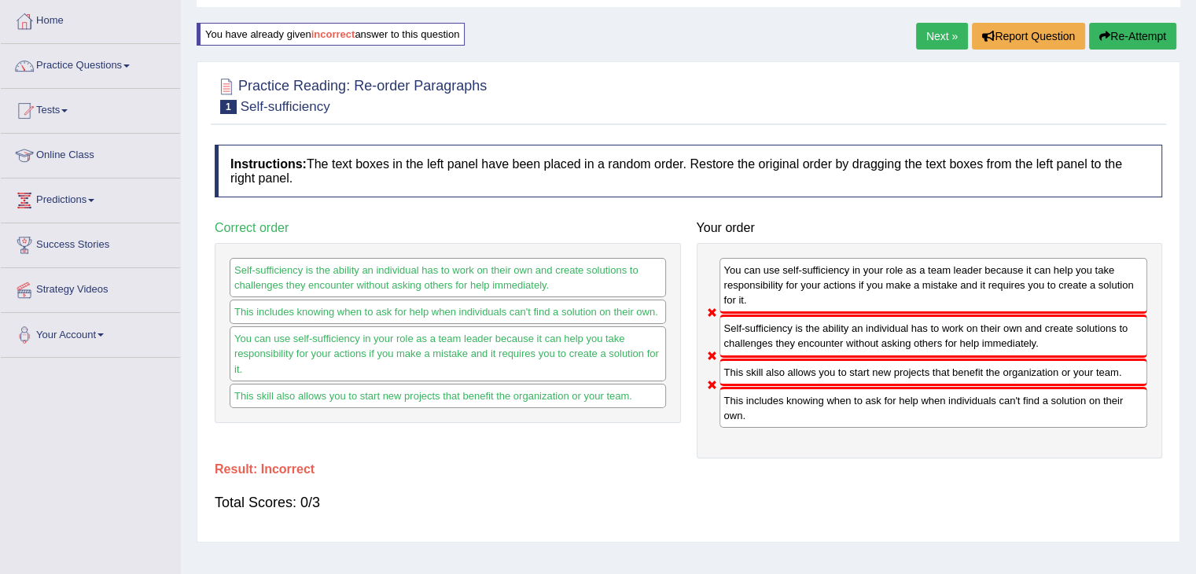
click at [1130, 31] on button "Re-Attempt" at bounding box center [1132, 36] width 87 height 27
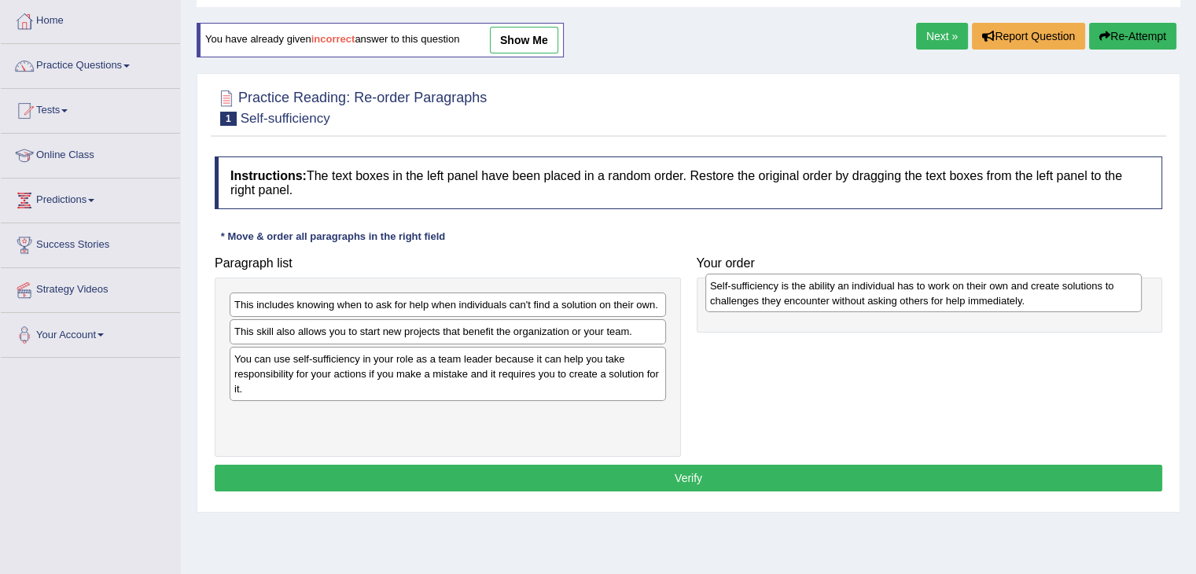
drag, startPoint x: 363, startPoint y: 423, endPoint x: 836, endPoint y: 293, distance: 490.6
click at [838, 293] on div "Self-sufficiency is the ability an individual has to work on their own and crea…" at bounding box center [923, 293] width 436 height 39
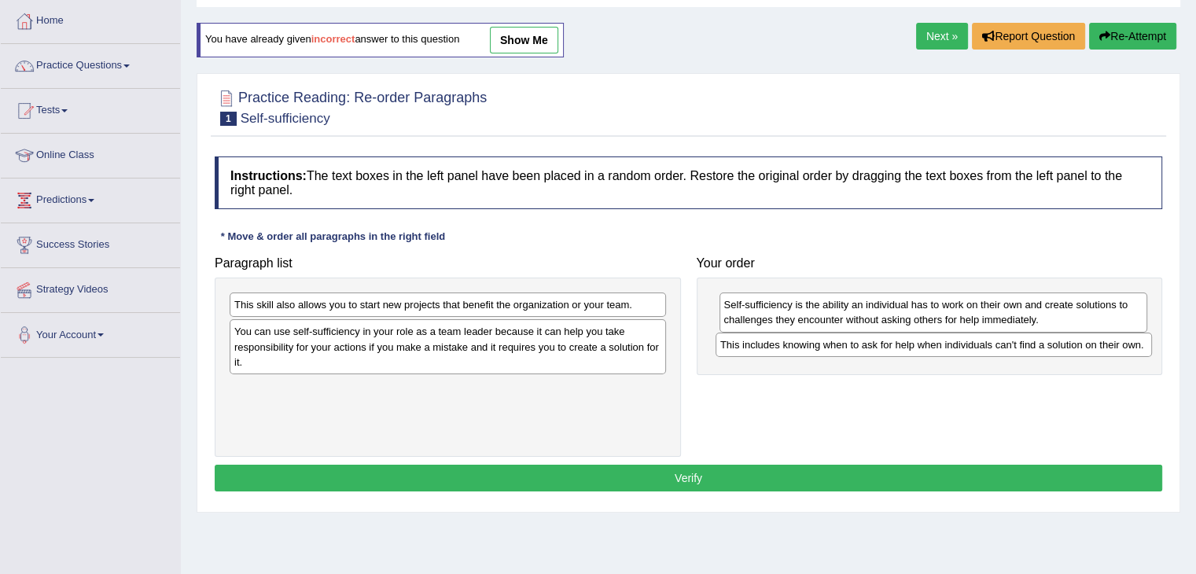
drag, startPoint x: 425, startPoint y: 313, endPoint x: 906, endPoint y: 352, distance: 482.7
click at [909, 353] on div "This includes knowing when to ask for help when individuals can't find a soluti…" at bounding box center [933, 344] width 436 height 24
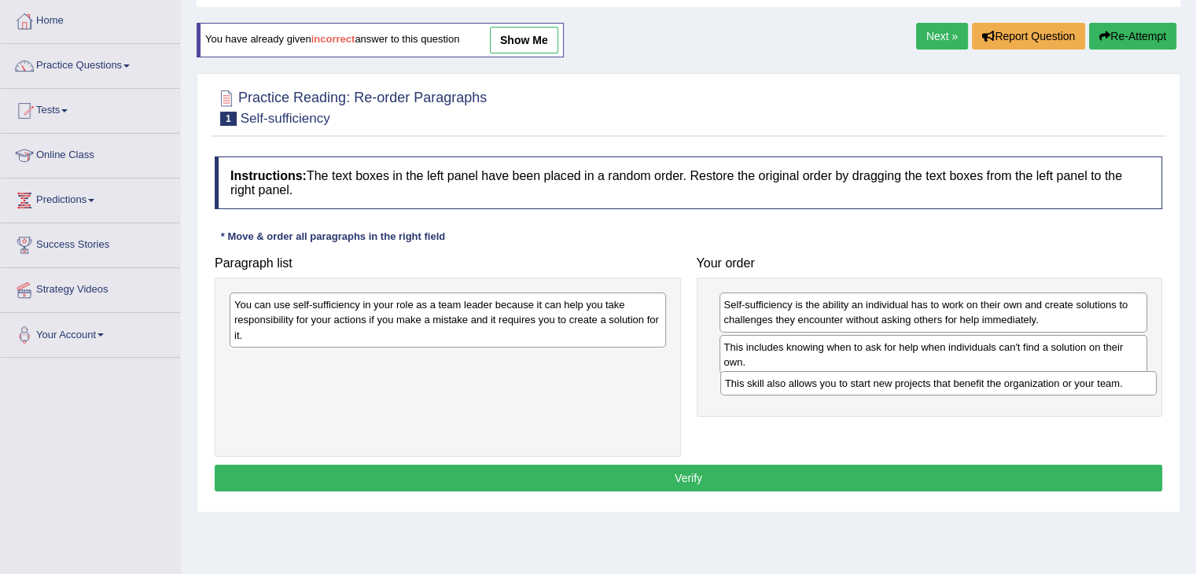
drag, startPoint x: 468, startPoint y: 310, endPoint x: 959, endPoint y: 388, distance: 496.7
click at [959, 388] on div "This skill also allows you to start new projects that benefit the organization …" at bounding box center [938, 383] width 436 height 24
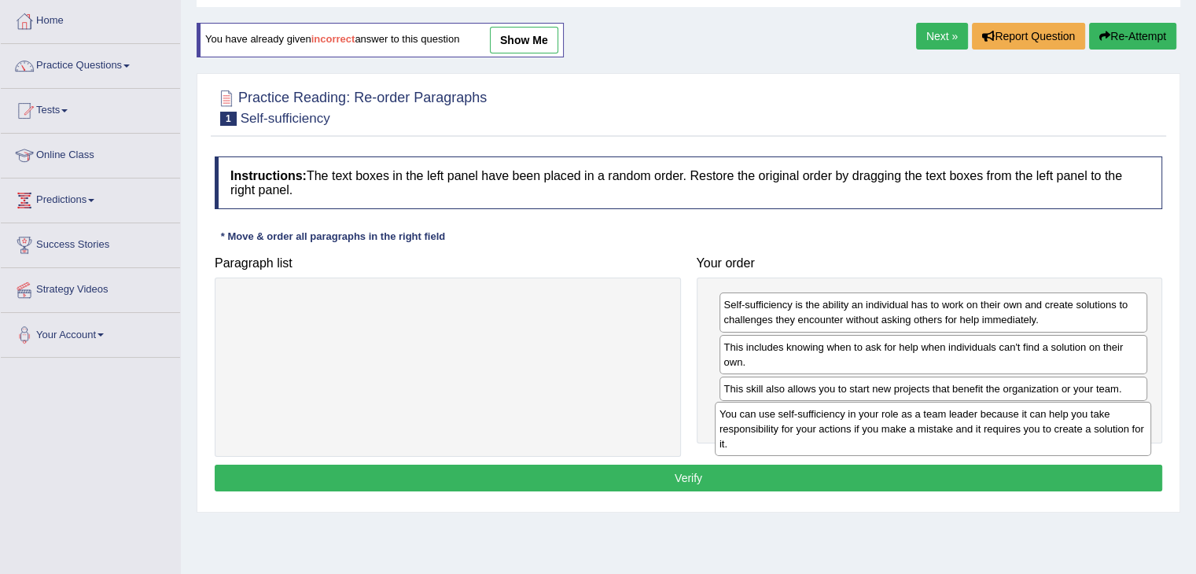
drag, startPoint x: 567, startPoint y: 325, endPoint x: 1045, endPoint y: 432, distance: 489.9
click at [1053, 434] on div "You can use self-sufficiency in your role as a team leader because it can help …" at bounding box center [933, 429] width 436 height 54
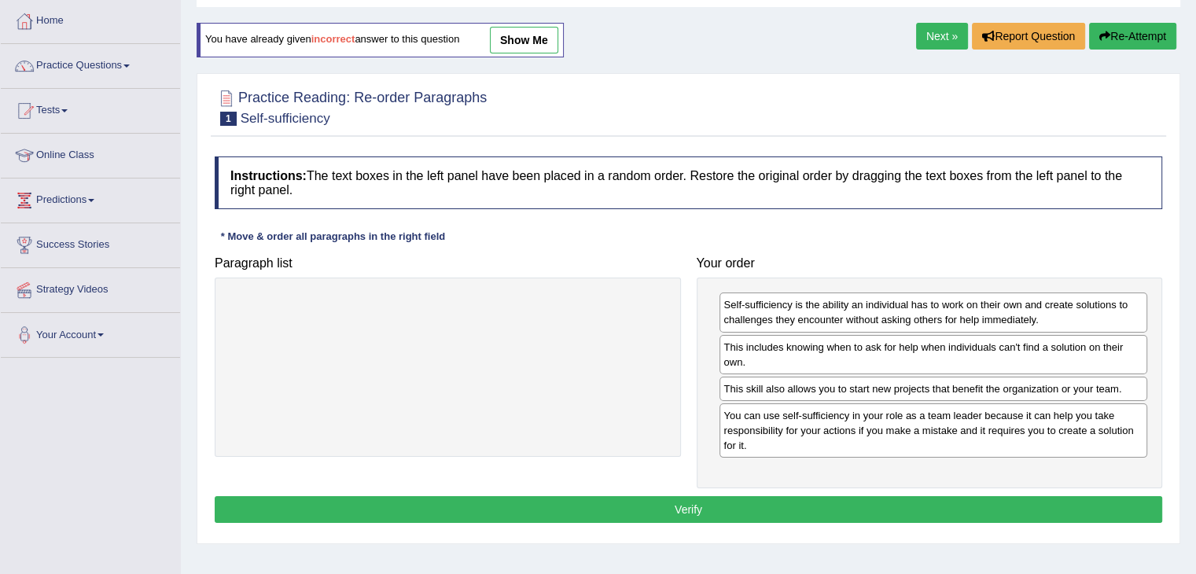
click at [700, 505] on button "Verify" at bounding box center [688, 509] width 947 height 27
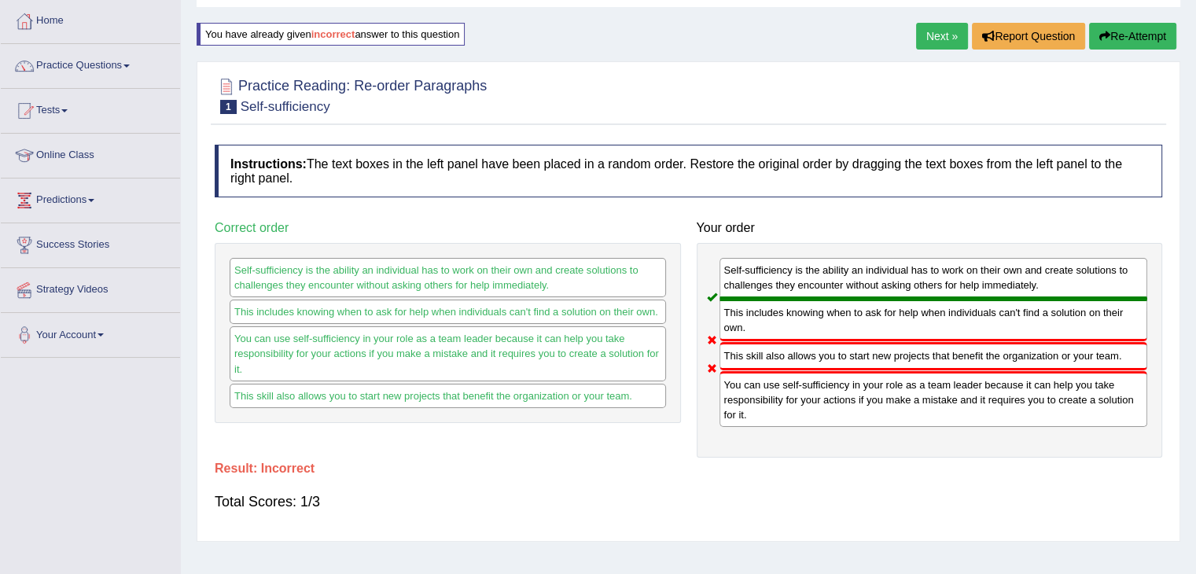
click at [1140, 28] on button "Re-Attempt" at bounding box center [1132, 36] width 87 height 27
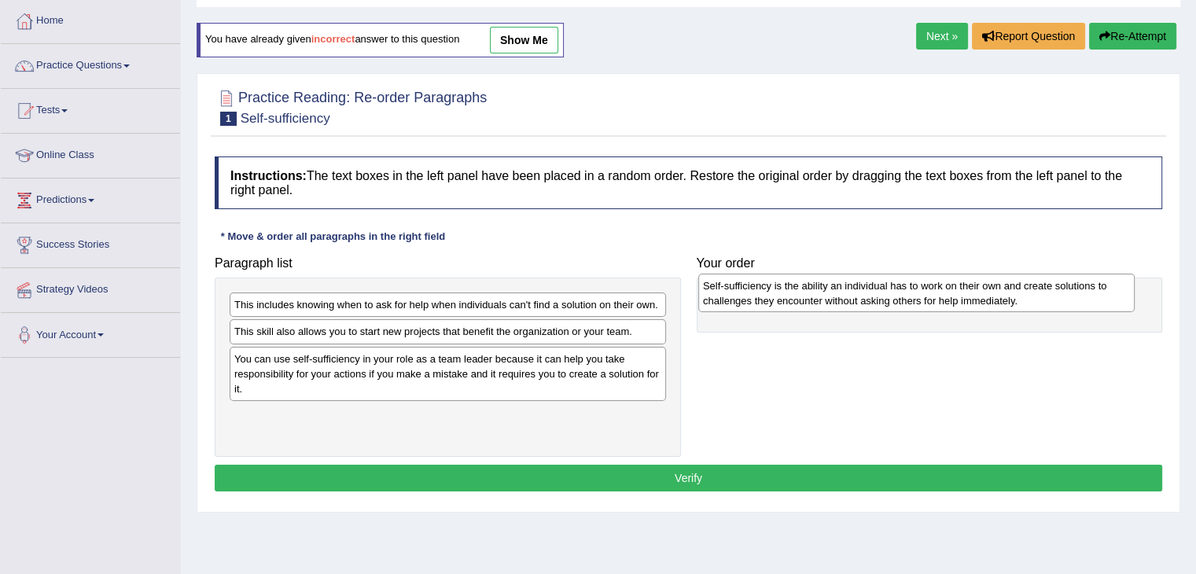
drag, startPoint x: 406, startPoint y: 425, endPoint x: 874, endPoint y: 296, distance: 485.9
click at [874, 296] on div "Self-sufficiency is the ability an individual has to work on their own and crea…" at bounding box center [916, 293] width 436 height 39
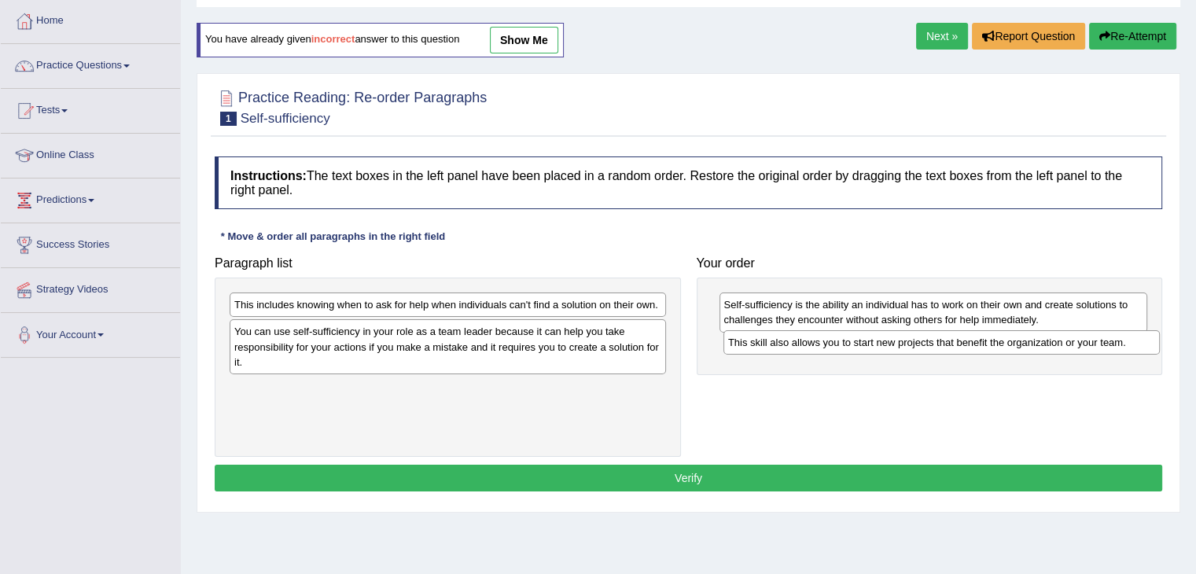
drag, startPoint x: 393, startPoint y: 334, endPoint x: 887, endPoint y: 345, distance: 493.8
click at [887, 345] on div "This skill also allows you to start new projects that benefit the organization …" at bounding box center [941, 342] width 436 height 24
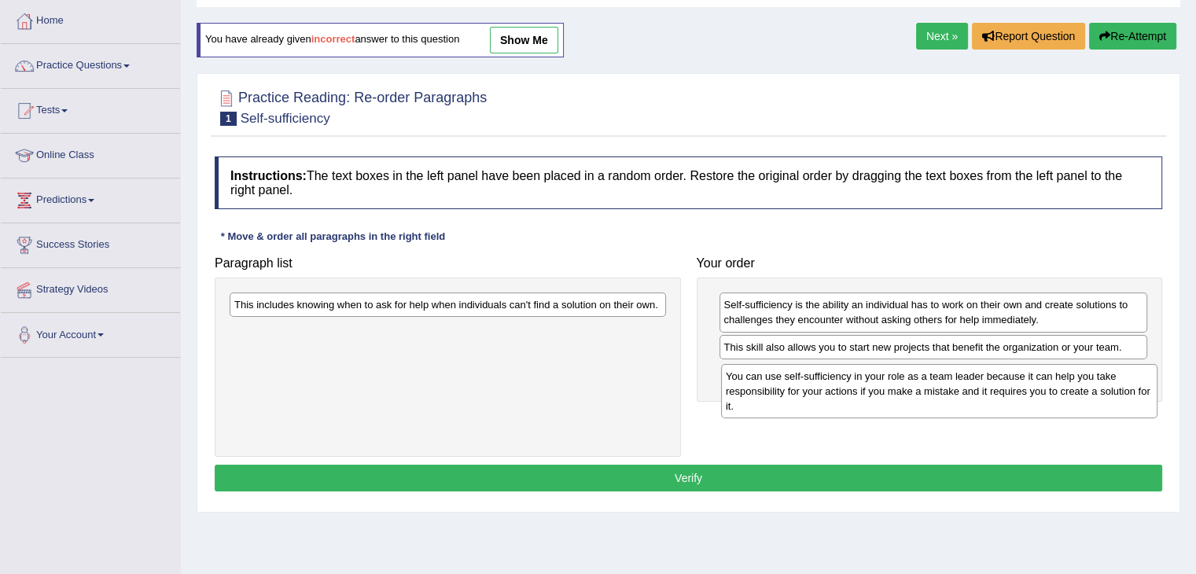
drag, startPoint x: 551, startPoint y: 364, endPoint x: 1016, endPoint y: 384, distance: 465.7
click at [1031, 391] on div "You can use self-sufficiency in your role as a team leader because it can help …" at bounding box center [939, 391] width 436 height 54
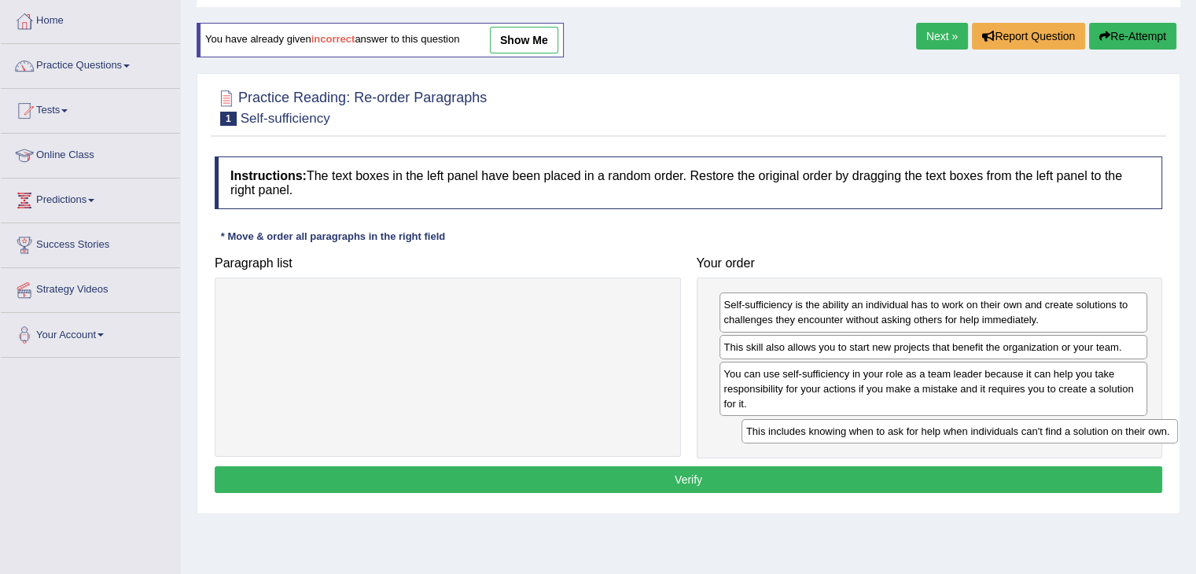
drag, startPoint x: 643, startPoint y: 309, endPoint x: 1155, endPoint y: 435, distance: 527.1
click at [1155, 435] on div "This includes knowing when to ask for help when individuals can't find a soluti…" at bounding box center [959, 431] width 436 height 24
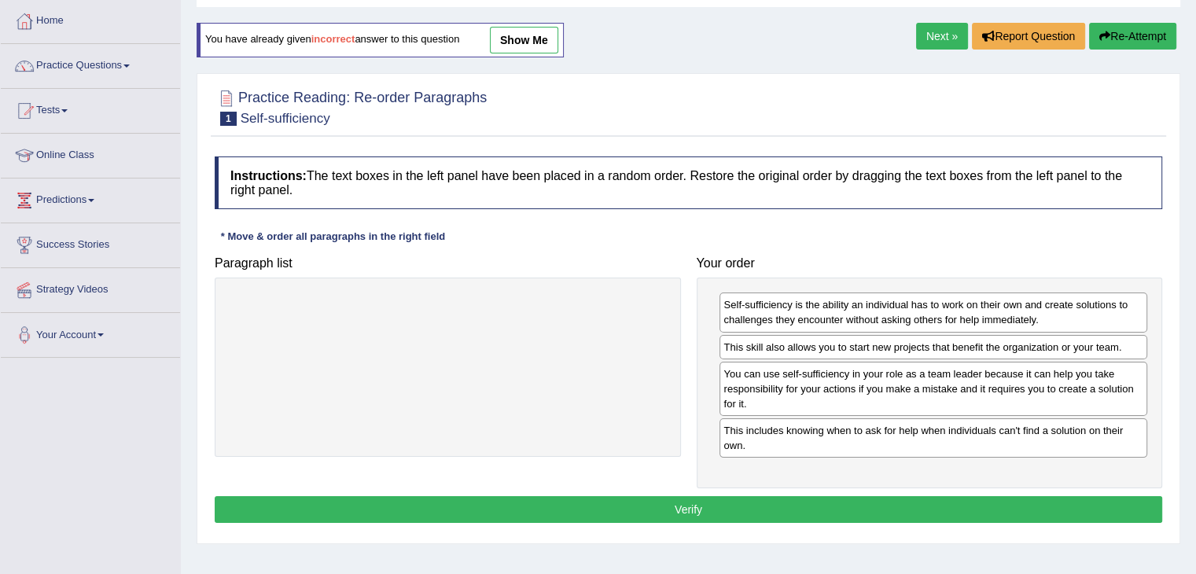
click at [913, 505] on button "Verify" at bounding box center [688, 509] width 947 height 27
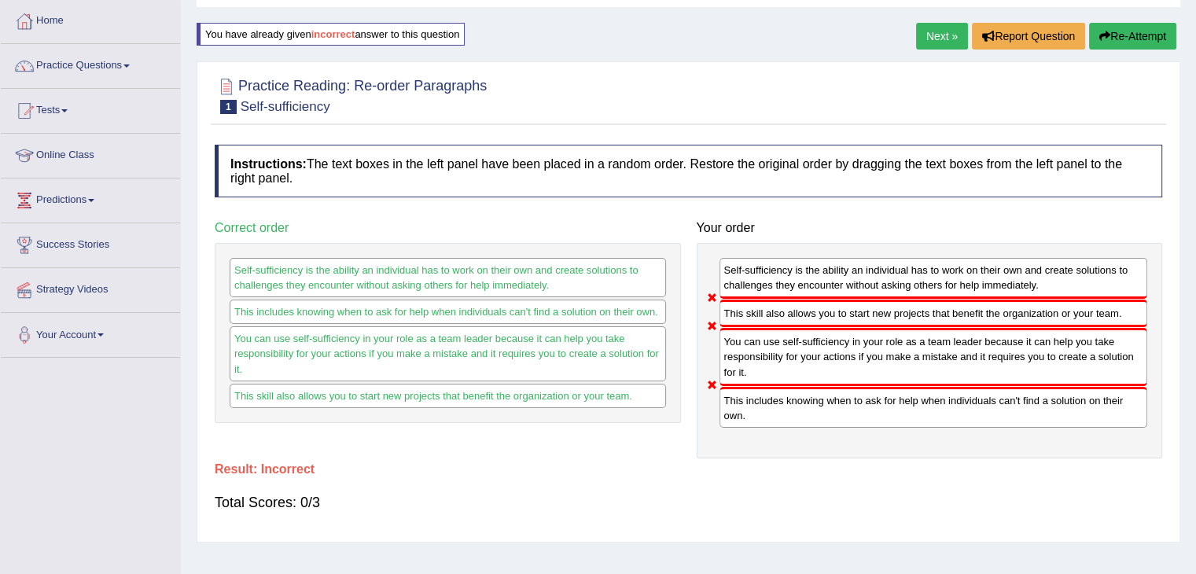
click at [1131, 41] on button "Re-Attempt" at bounding box center [1132, 36] width 87 height 27
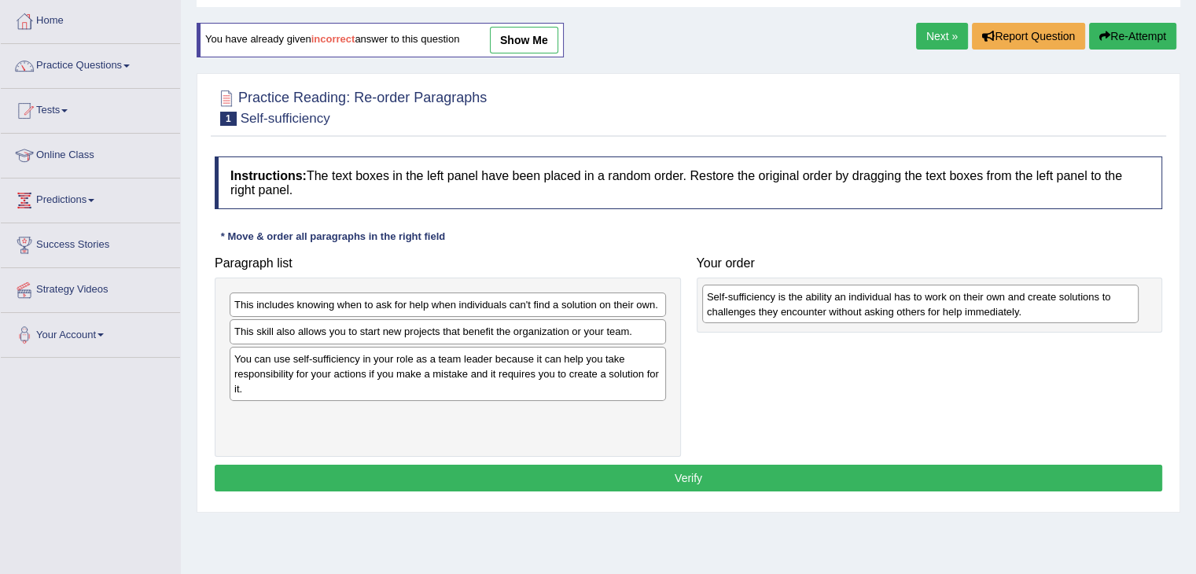
drag, startPoint x: 484, startPoint y: 422, endPoint x: 956, endPoint y: 303, distance: 486.5
click at [956, 303] on div "Self-sufficiency is the ability an individual has to work on their own and crea…" at bounding box center [920, 304] width 436 height 39
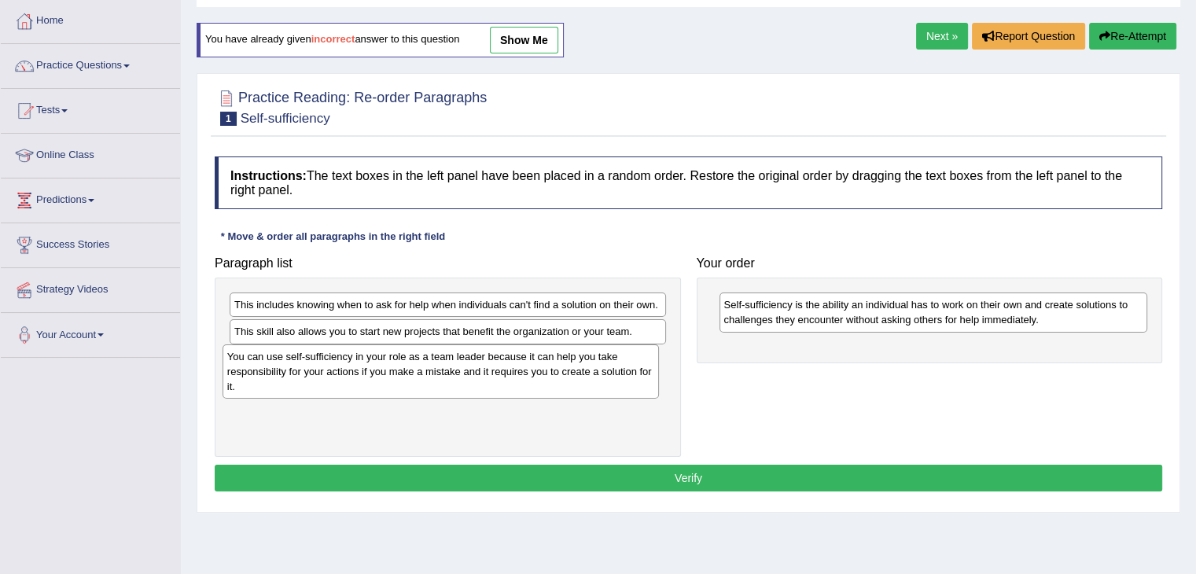
click at [273, 375] on div "You can use self-sufficiency in your role as a team leader because it can help …" at bounding box center [440, 371] width 436 height 54
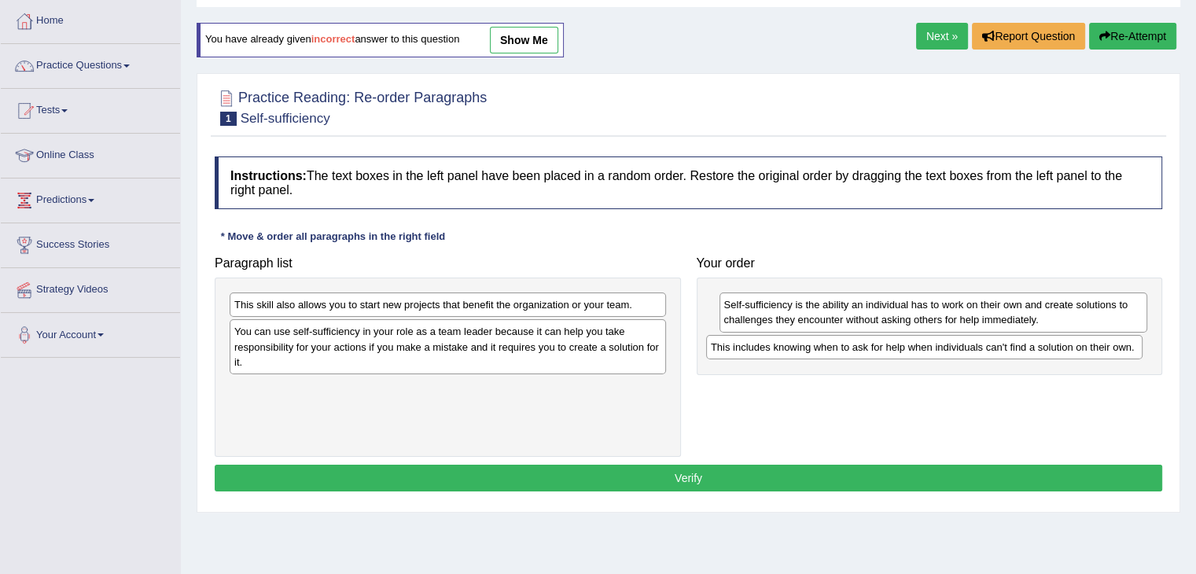
drag, startPoint x: 311, startPoint y: 310, endPoint x: 719, endPoint y: 362, distance: 411.2
click at [788, 353] on div "This includes knowing when to ask for help when individuals can't find a soluti…" at bounding box center [924, 347] width 436 height 24
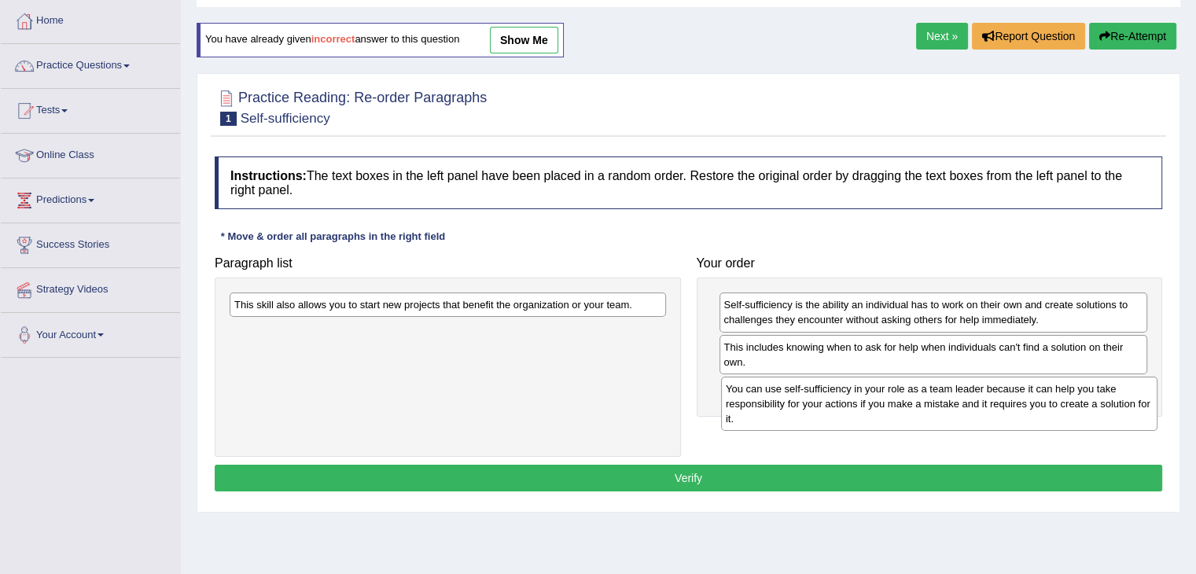
drag, startPoint x: 369, startPoint y: 354, endPoint x: 807, endPoint y: 406, distance: 441.0
click at [856, 411] on div "You can use self-sufficiency in your role as a team leader because it can help …" at bounding box center [939, 404] width 436 height 54
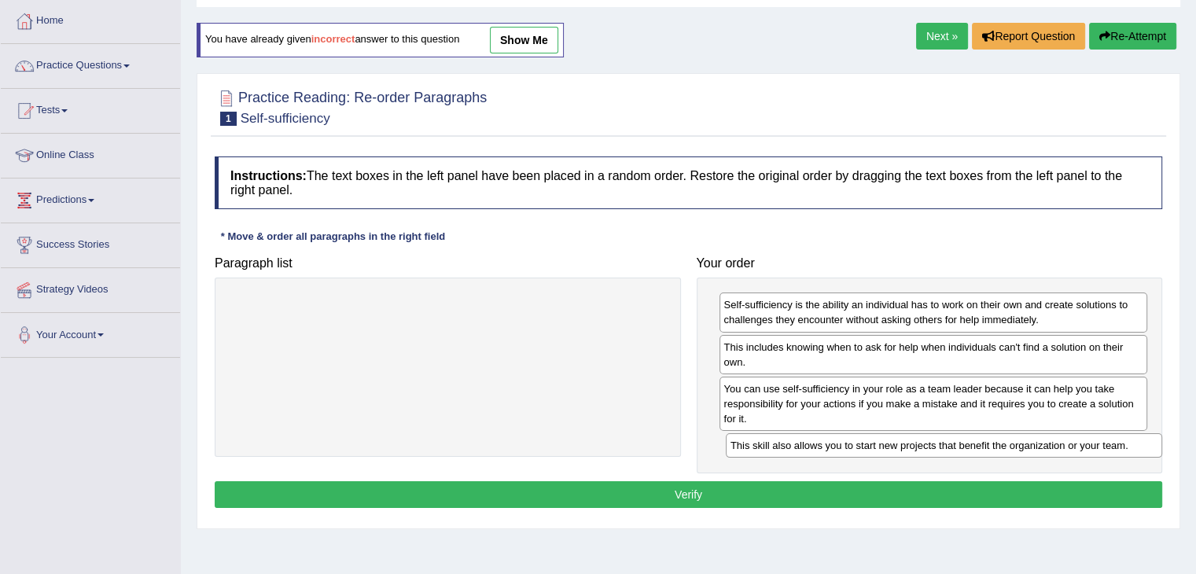
drag, startPoint x: 549, startPoint y: 307, endPoint x: 1028, endPoint y: 454, distance: 500.5
click at [1042, 447] on div "This skill also allows you to start new projects that benefit the organization …" at bounding box center [944, 445] width 436 height 24
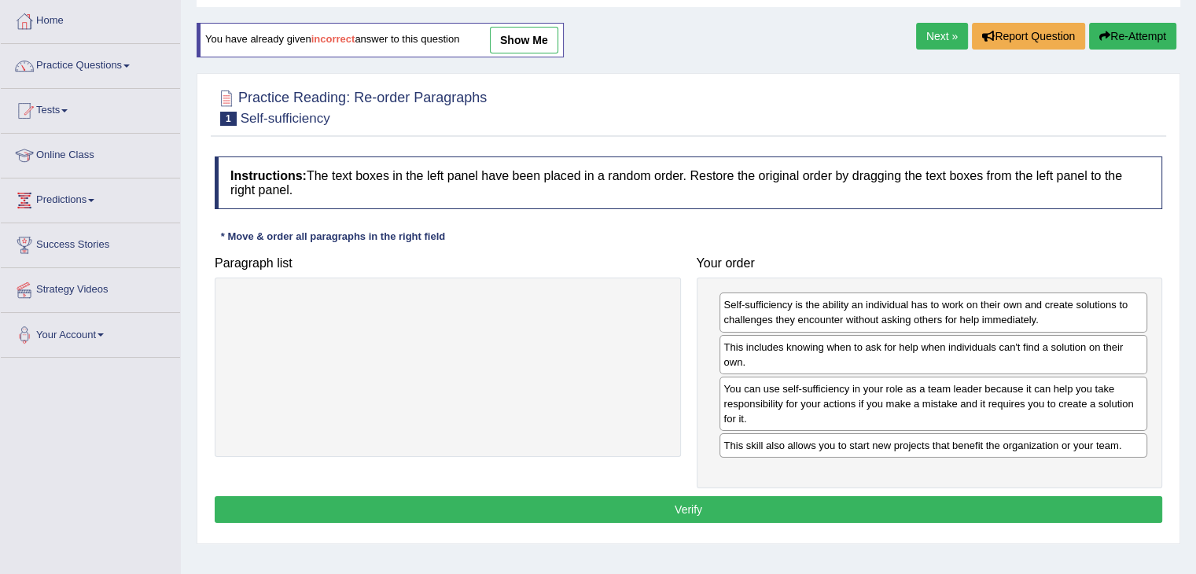
click at [773, 512] on button "Verify" at bounding box center [688, 509] width 947 height 27
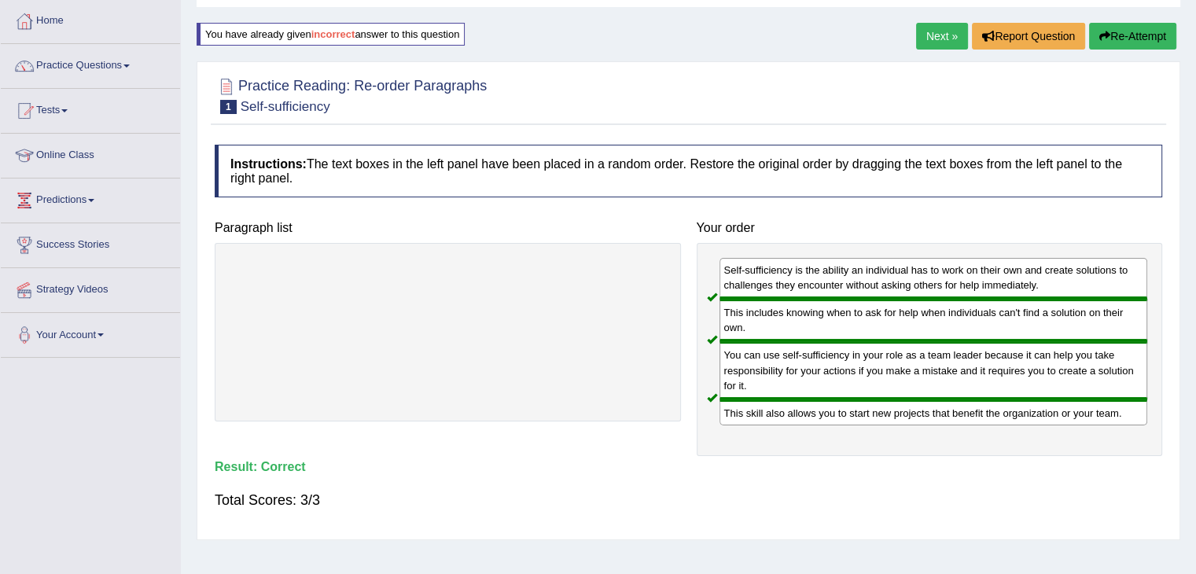
click at [931, 42] on link "Next »" at bounding box center [942, 36] width 52 height 27
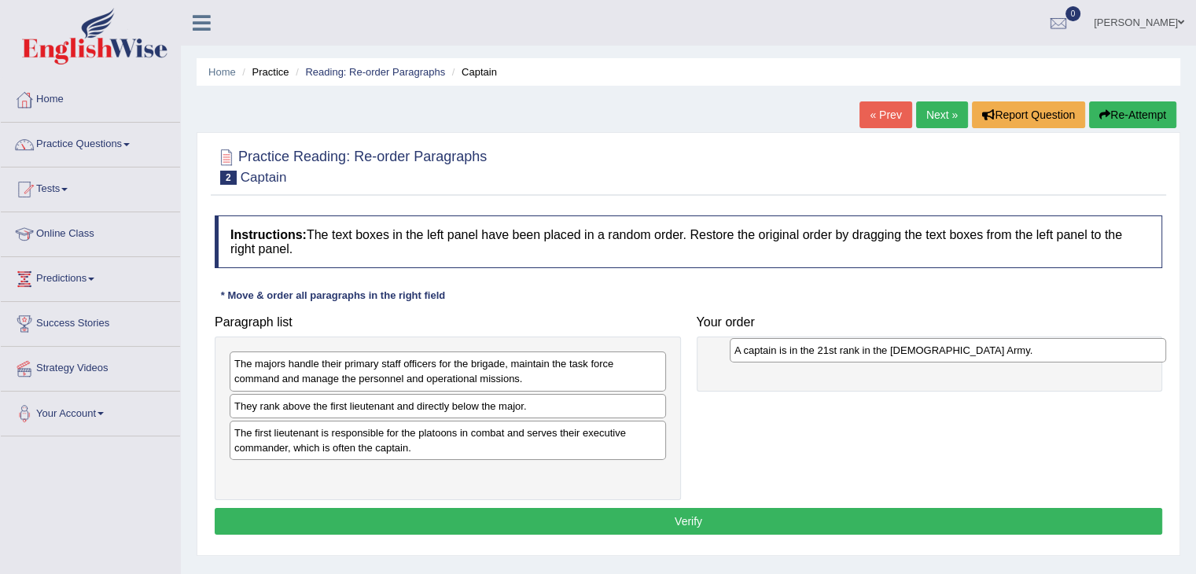
drag, startPoint x: 332, startPoint y: 404, endPoint x: 832, endPoint y: 349, distance: 502.9
click at [832, 349] on div "A captain is in the 21st rank in the US Army." at bounding box center [947, 350] width 436 height 24
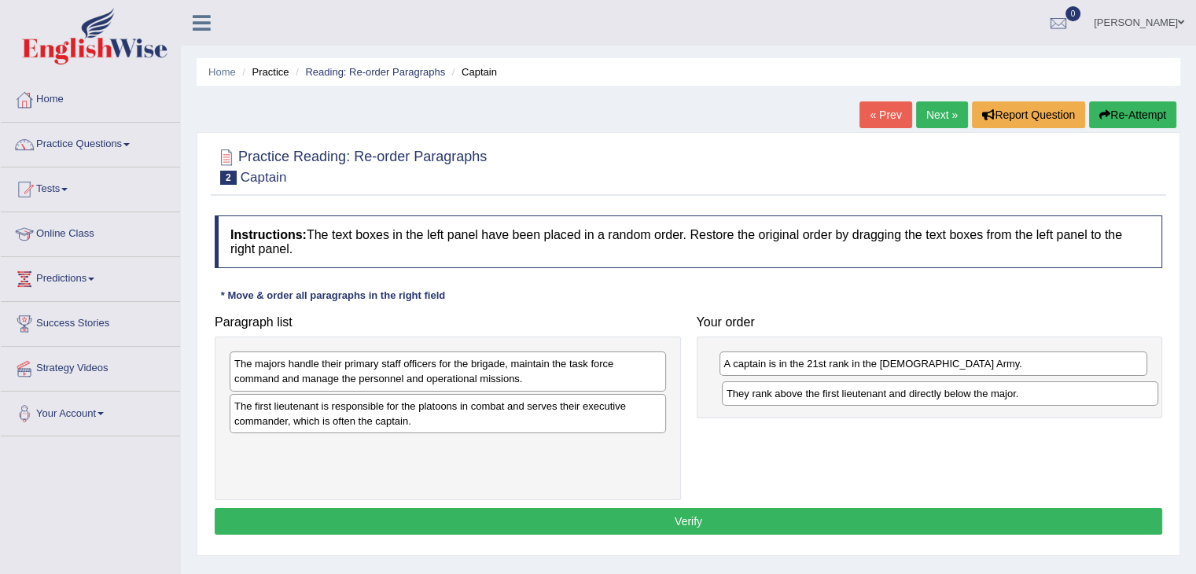
drag, startPoint x: 522, startPoint y: 406, endPoint x: 1014, endPoint y: 395, distance: 492.2
click at [1014, 395] on div "They rank above the first lieutenant and directly below the major." at bounding box center [940, 393] width 436 height 24
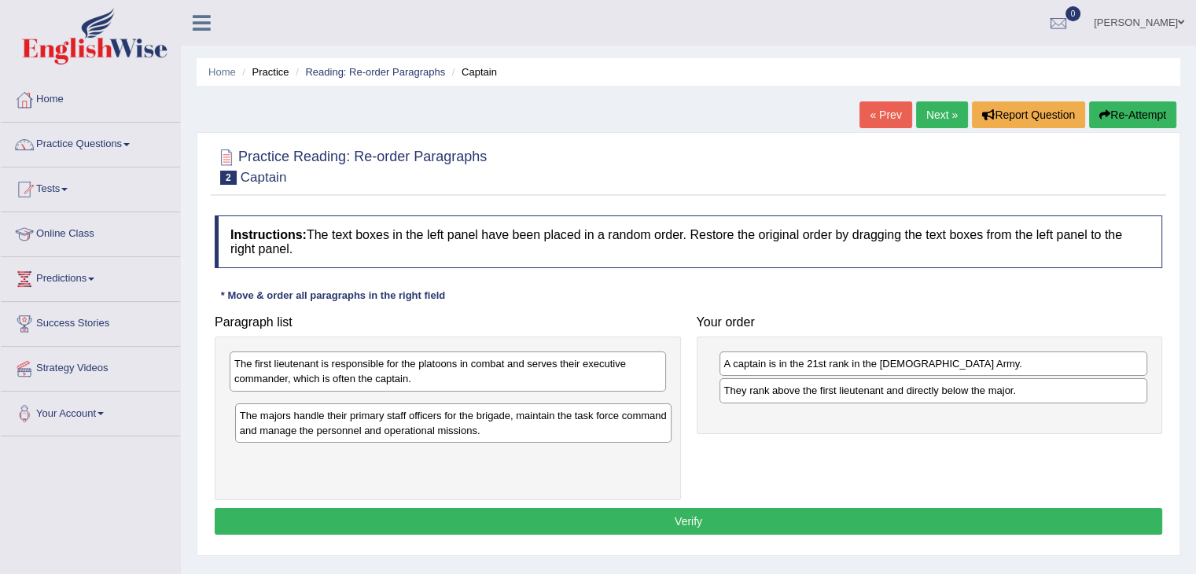
drag, startPoint x: 415, startPoint y: 374, endPoint x: 414, endPoint y: 428, distance: 54.2
click at [414, 428] on div "The majors handle their primary staff officers for the brigade, maintain the ta…" at bounding box center [453, 422] width 436 height 39
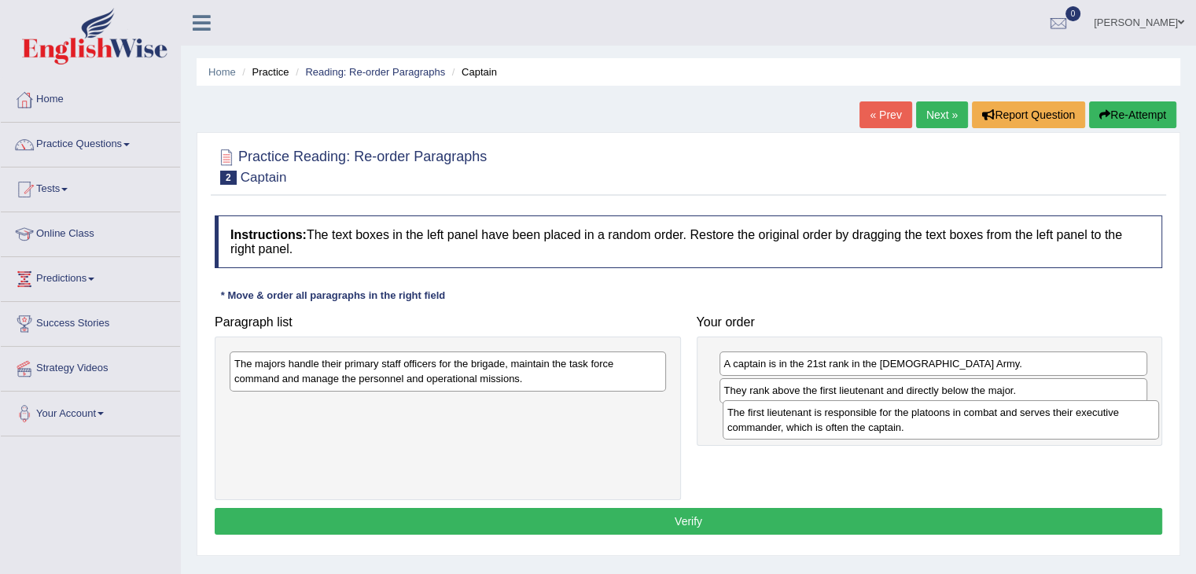
drag, startPoint x: 404, startPoint y: 366, endPoint x: 899, endPoint y: 414, distance: 497.6
click at [899, 414] on div "The first lieutenant is responsible for the platoons in combat and serves their…" at bounding box center [940, 419] width 436 height 39
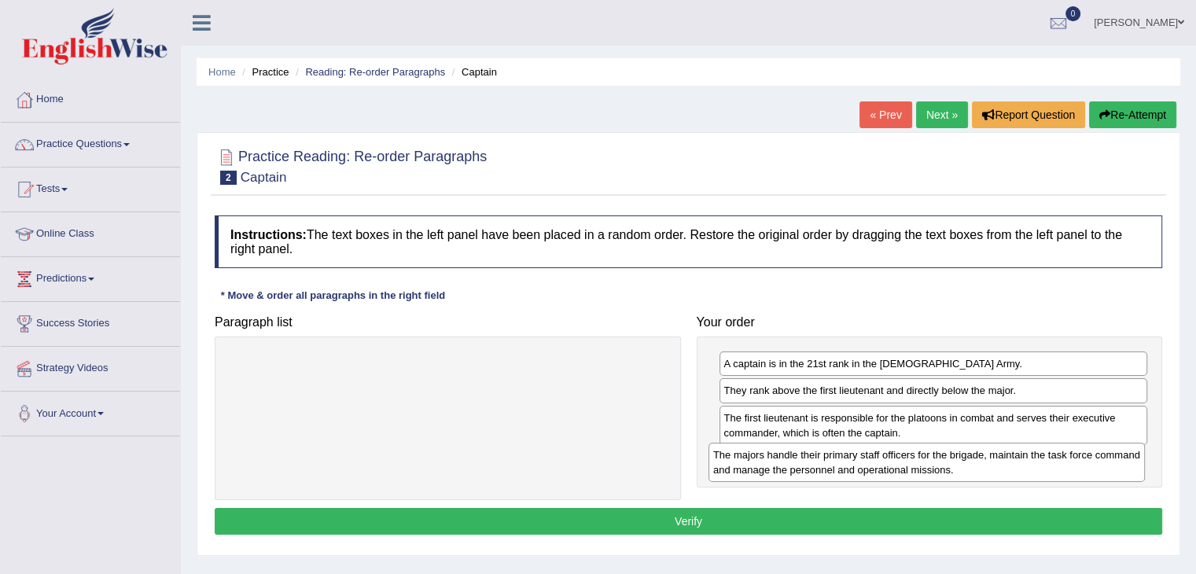
drag, startPoint x: 551, startPoint y: 371, endPoint x: 1030, endPoint y: 462, distance: 487.3
click at [1030, 462] on div "The majors handle their primary staff officers for the brigade, maintain the ta…" at bounding box center [926, 462] width 436 height 39
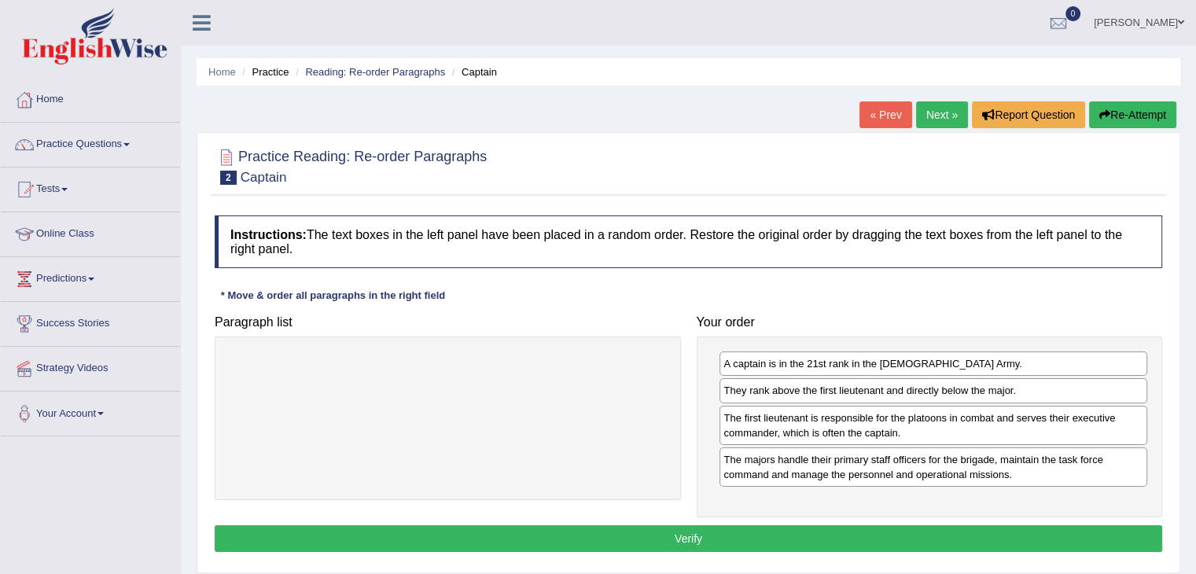
click at [717, 527] on button "Verify" at bounding box center [688, 538] width 947 height 27
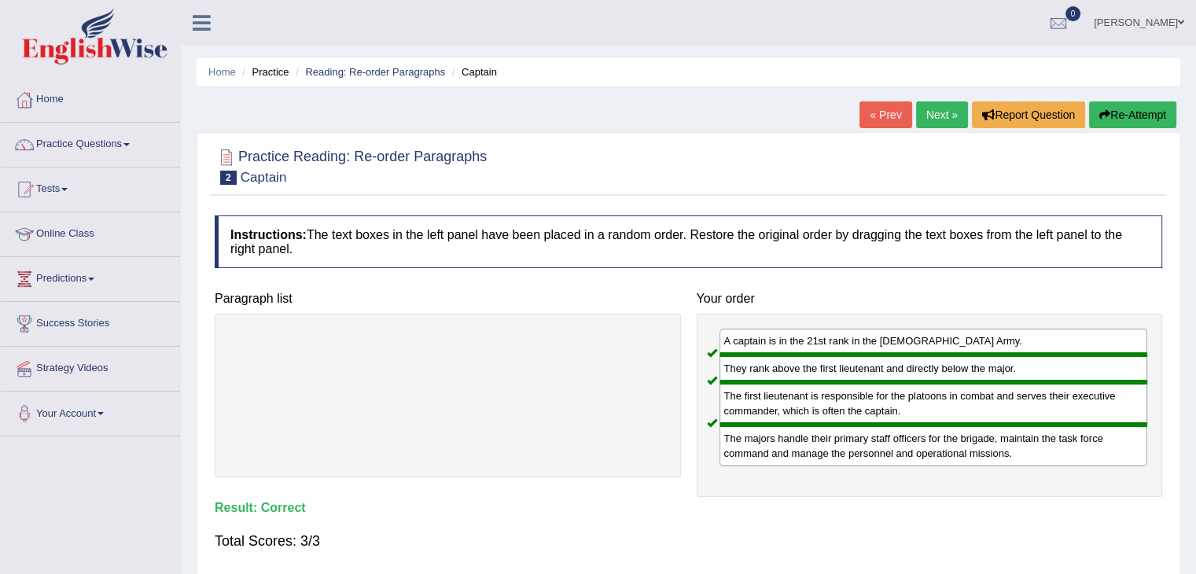
click at [924, 115] on link "Next »" at bounding box center [942, 114] width 52 height 27
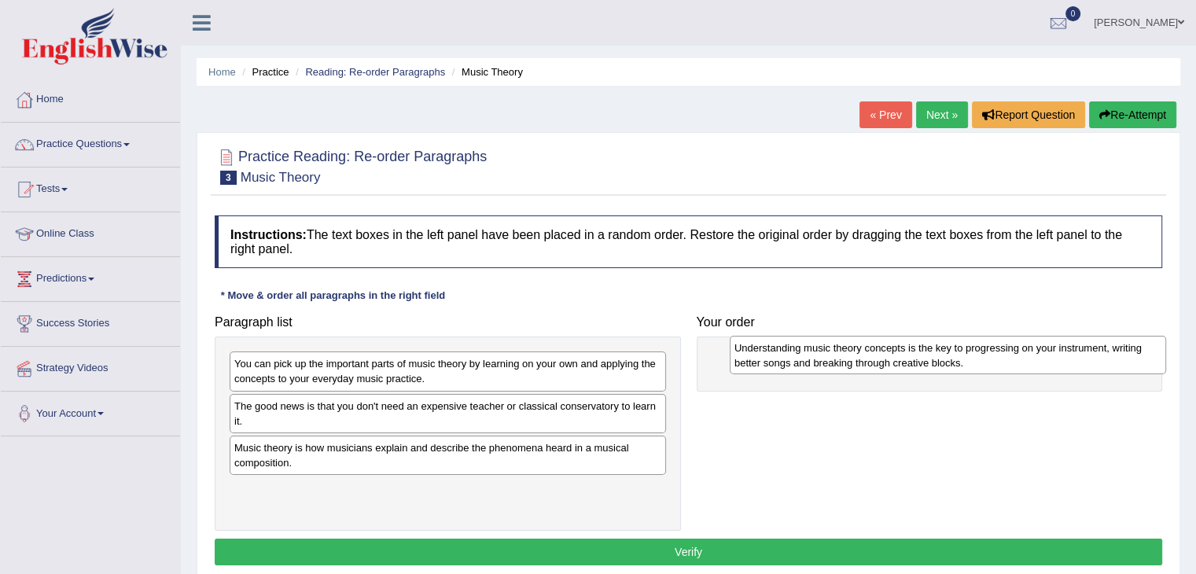
drag, startPoint x: 404, startPoint y: 501, endPoint x: 904, endPoint y: 360, distance: 519.3
click at [904, 360] on div "Understanding music theory concepts is the key to progressing on your instrumen…" at bounding box center [947, 355] width 436 height 39
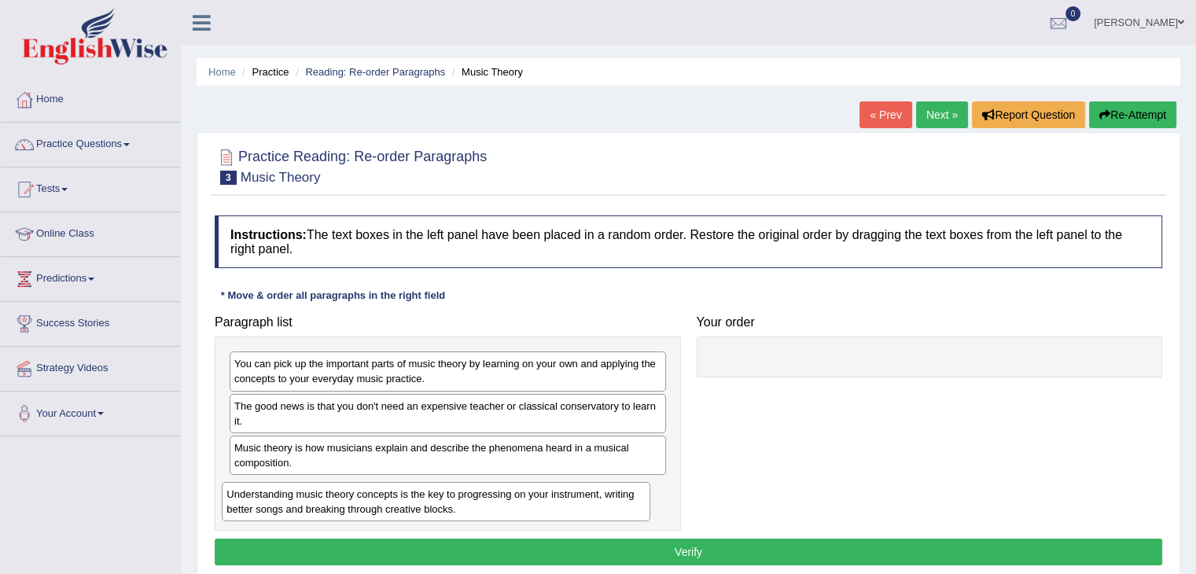
drag, startPoint x: 787, startPoint y: 372, endPoint x: 291, endPoint y: 501, distance: 512.7
click at [291, 501] on div "Understanding music theory concepts is the key to progressing on your instrumen…" at bounding box center [436, 501] width 428 height 39
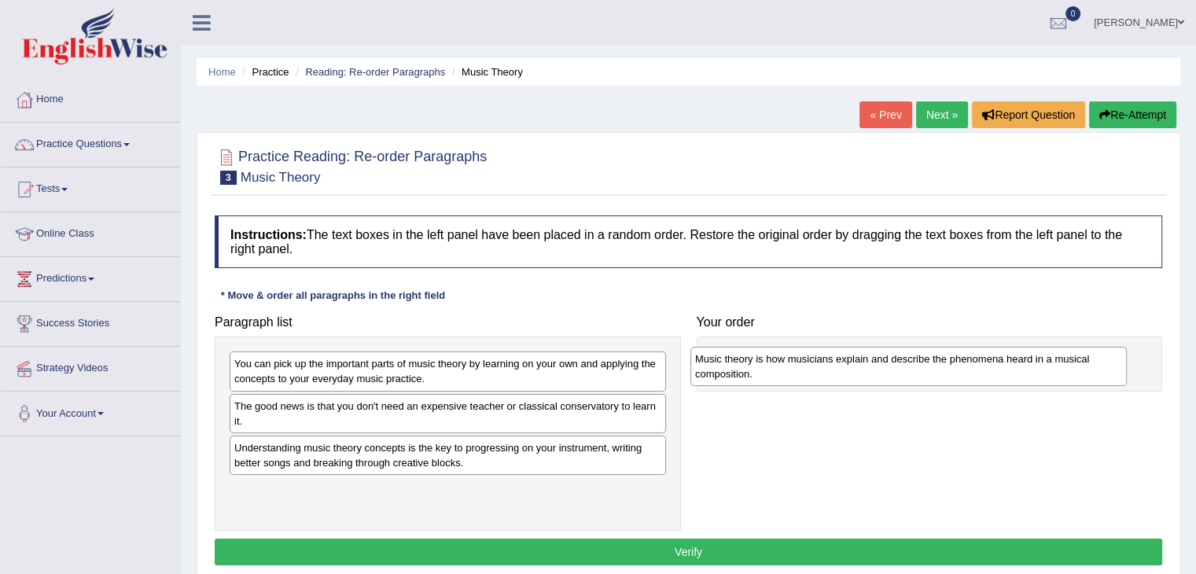
drag, startPoint x: 329, startPoint y: 454, endPoint x: 790, endPoint y: 366, distance: 469.0
click at [790, 366] on div "Music theory is how musicians explain and describe the phenomena heard in a mus…" at bounding box center [908, 366] width 436 height 39
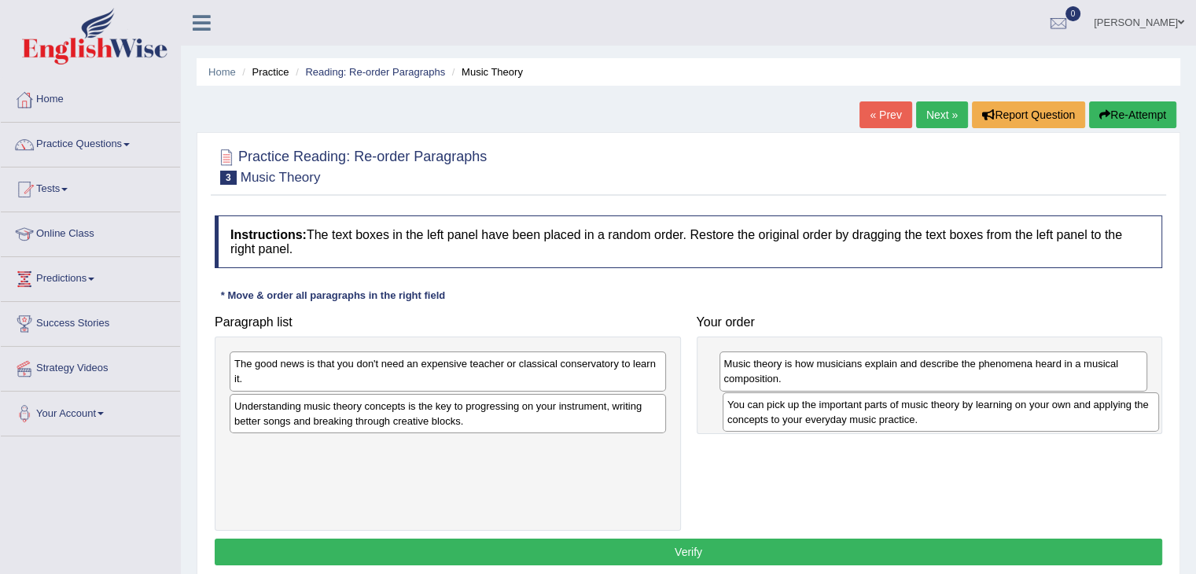
drag, startPoint x: 490, startPoint y: 374, endPoint x: 983, endPoint y: 415, distance: 494.5
click at [983, 415] on div "You can pick up the important parts of music theory by learning on your own and…" at bounding box center [940, 411] width 436 height 39
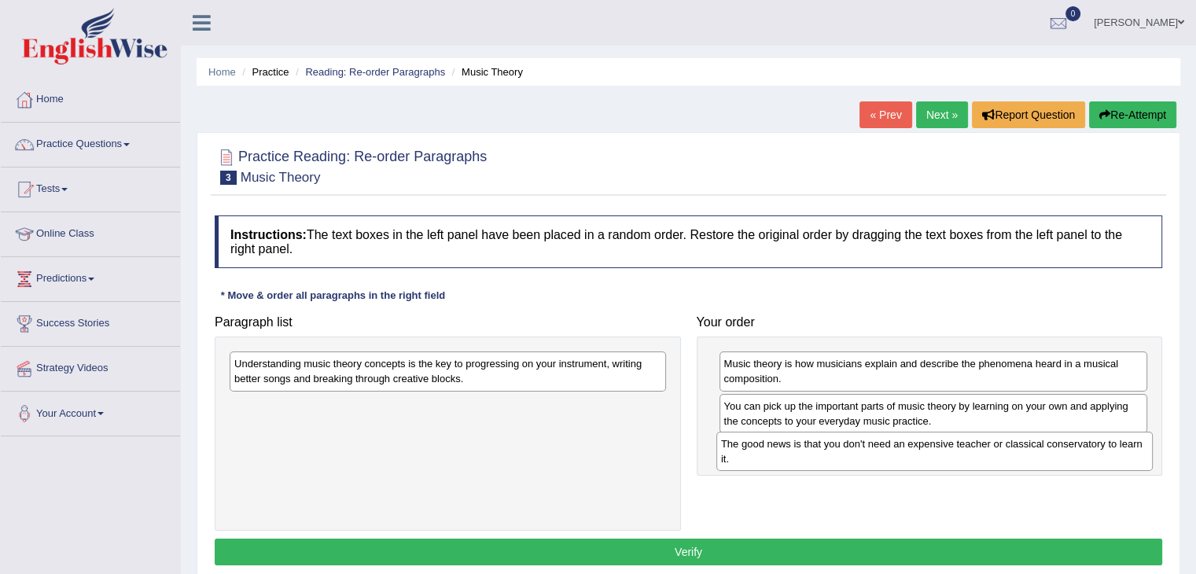
drag, startPoint x: 487, startPoint y: 370, endPoint x: 973, endPoint y: 450, distance: 493.1
click at [973, 450] on div "The good news is that you don't need an expensive teacher or classical conserva…" at bounding box center [934, 451] width 436 height 39
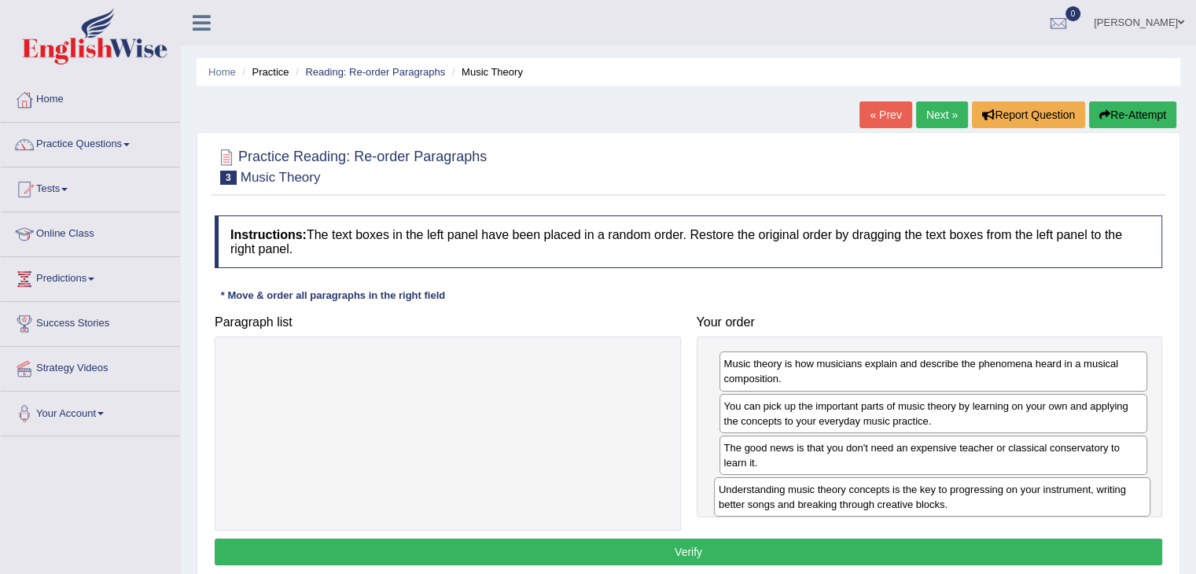
drag, startPoint x: 508, startPoint y: 375, endPoint x: 992, endPoint y: 499, distance: 499.9
click at [992, 499] on div "Understanding music theory concepts is the key to progressing on your instrumen…" at bounding box center [932, 496] width 436 height 39
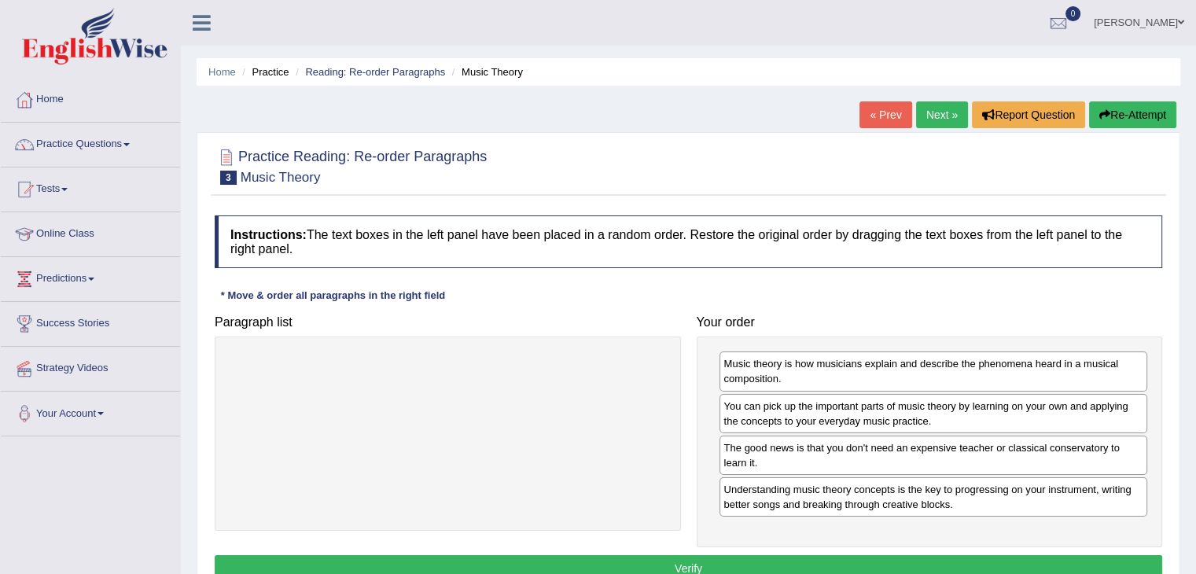
click at [745, 560] on button "Verify" at bounding box center [688, 568] width 947 height 27
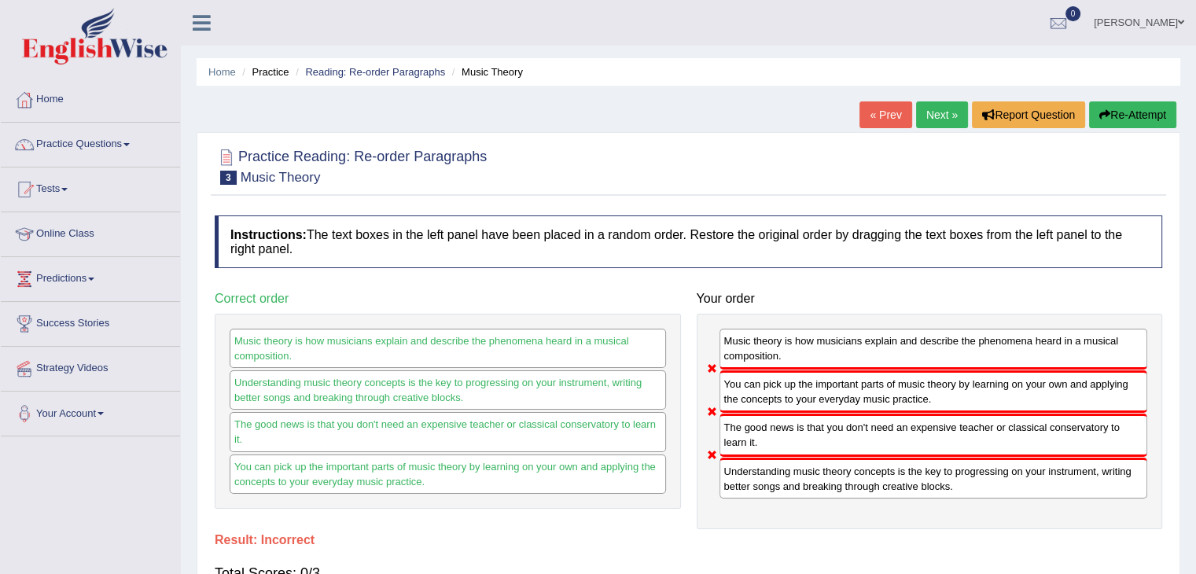
click at [1148, 113] on button "Re-Attempt" at bounding box center [1132, 114] width 87 height 27
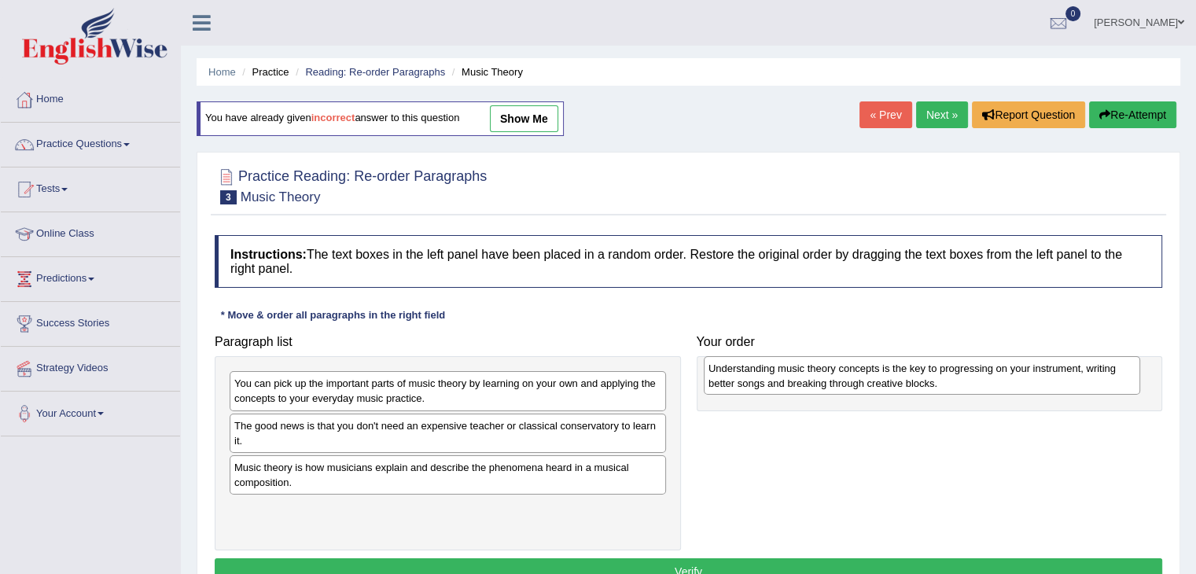
drag, startPoint x: 343, startPoint y: 523, endPoint x: 817, endPoint y: 384, distance: 495.0
click at [817, 384] on div "Understanding music theory concepts is the key to progressing on your instrumen…" at bounding box center [922, 375] width 436 height 39
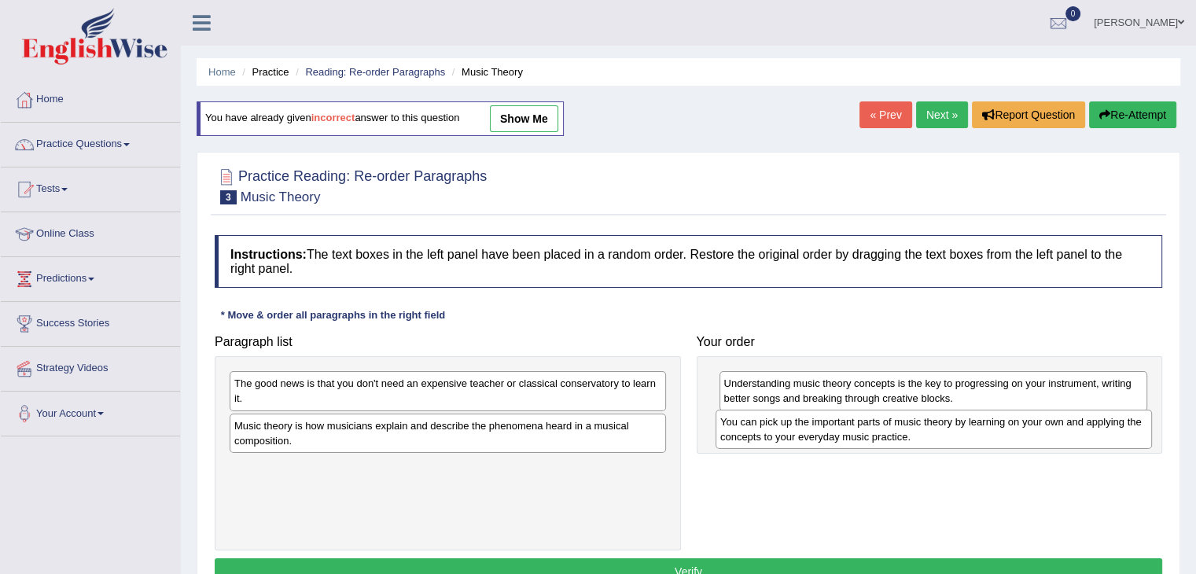
drag, startPoint x: 404, startPoint y: 393, endPoint x: 890, endPoint y: 432, distance: 487.3
click at [890, 432] on div "You can pick up the important parts of music theory by learning on your own and…" at bounding box center [933, 429] width 436 height 39
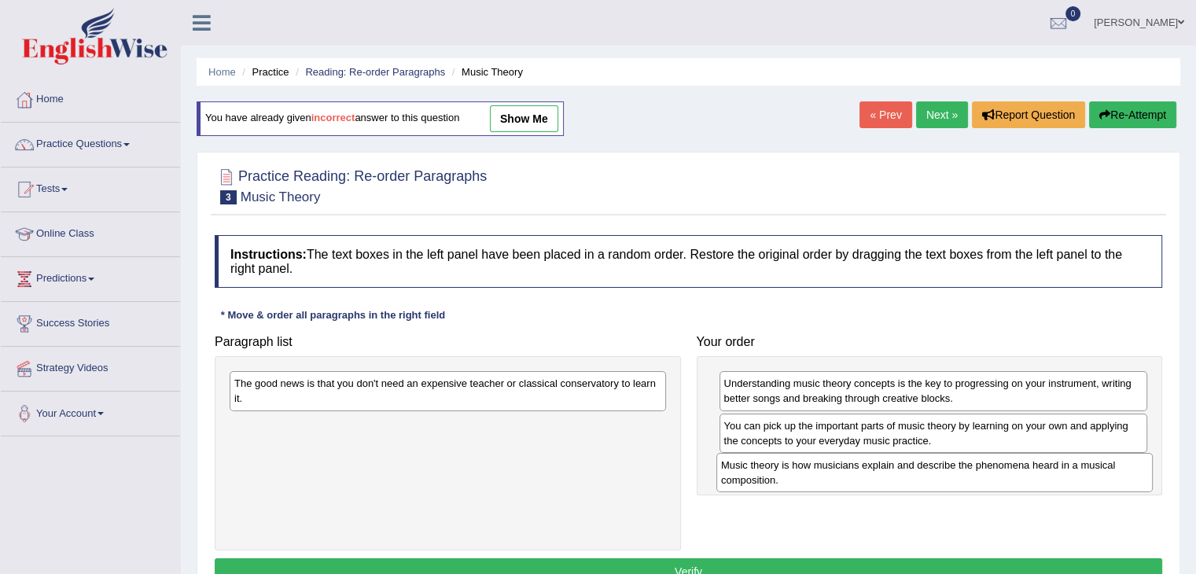
drag, startPoint x: 387, startPoint y: 429, endPoint x: 873, endPoint y: 469, distance: 488.2
click at [873, 469] on div "Music theory is how musicians explain and describe the phenomena heard in a mus…" at bounding box center [934, 472] width 436 height 39
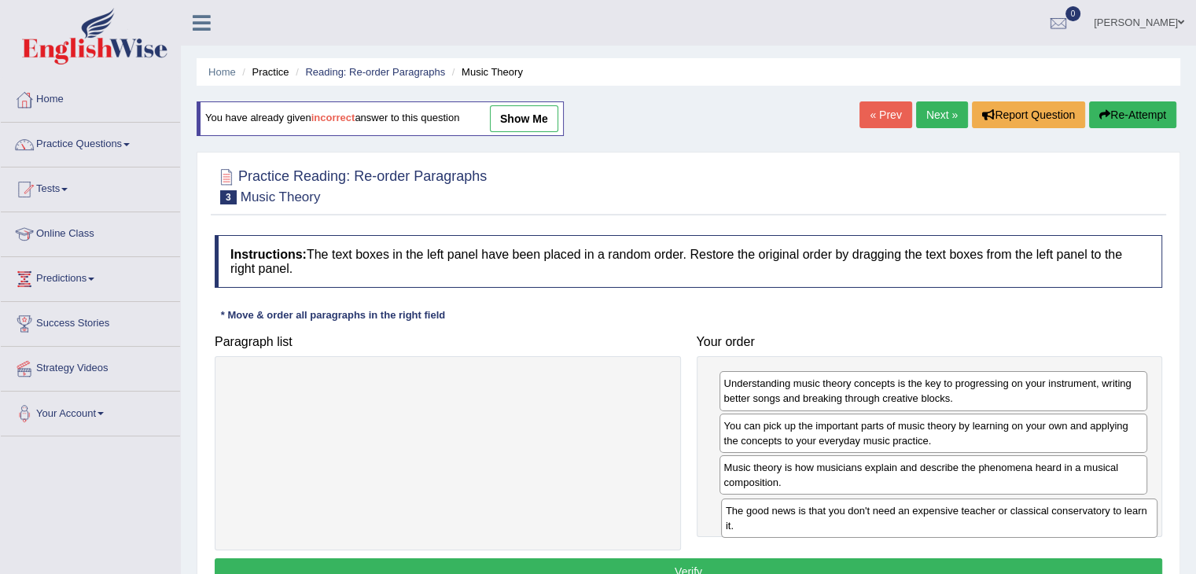
drag, startPoint x: 522, startPoint y: 386, endPoint x: 1011, endPoint y: 510, distance: 504.4
click at [1011, 510] on div "The good news is that you don't need an expensive teacher or classical conserva…" at bounding box center [939, 517] width 436 height 39
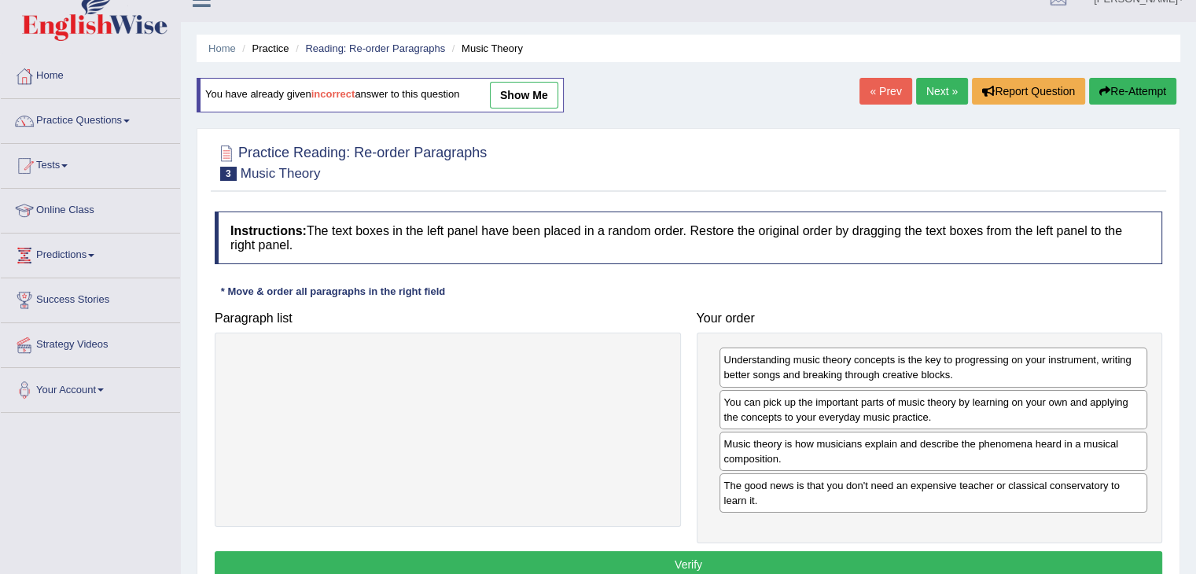
scroll to position [157, 0]
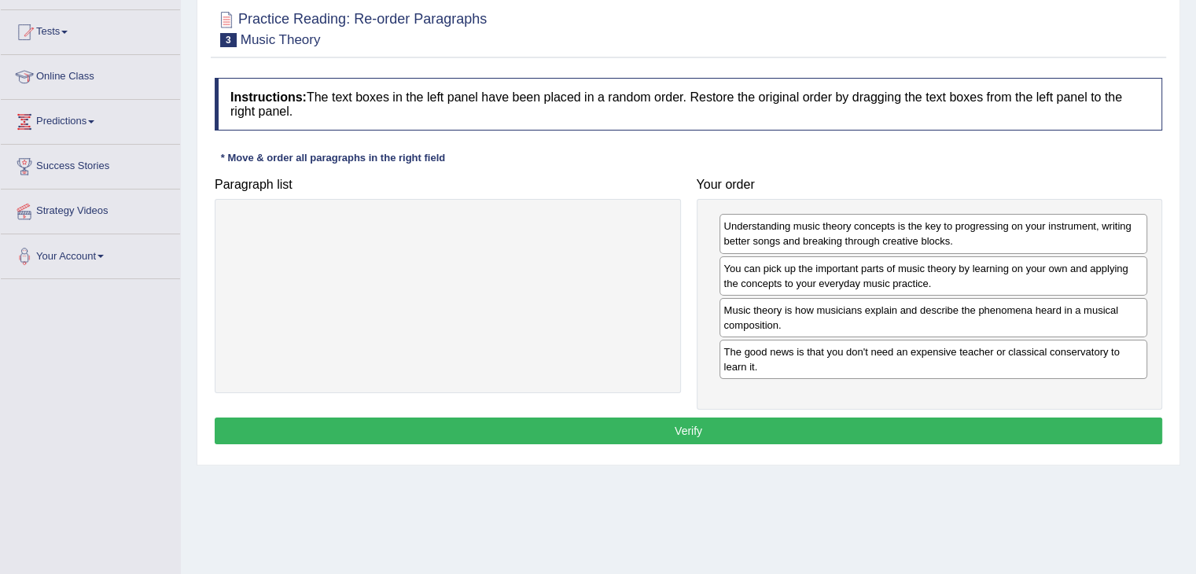
click at [629, 434] on button "Verify" at bounding box center [688, 430] width 947 height 27
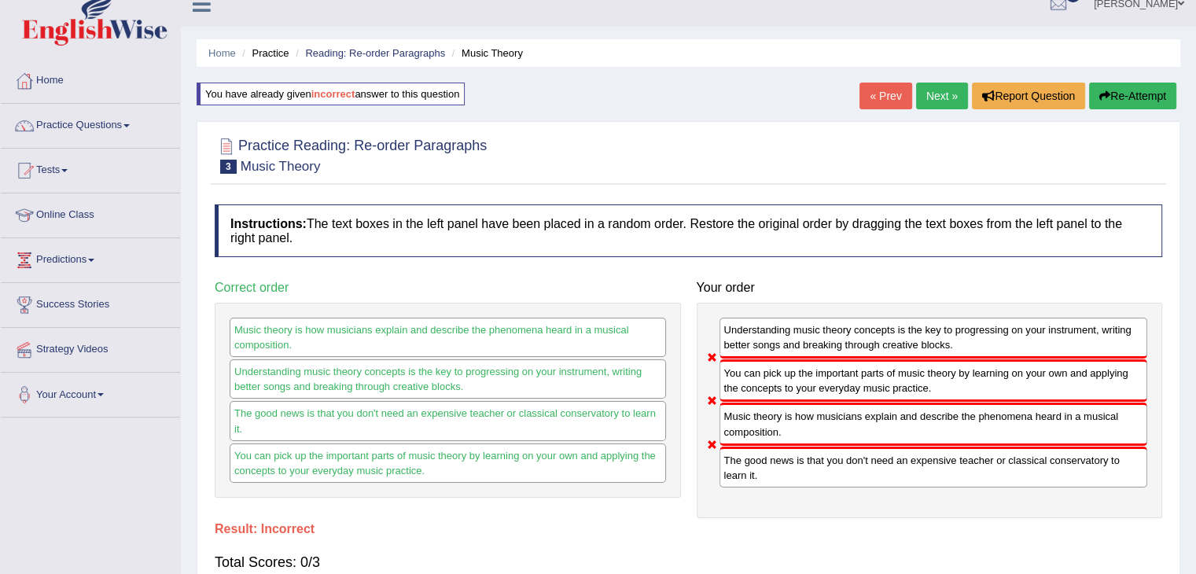
scroll to position [0, 0]
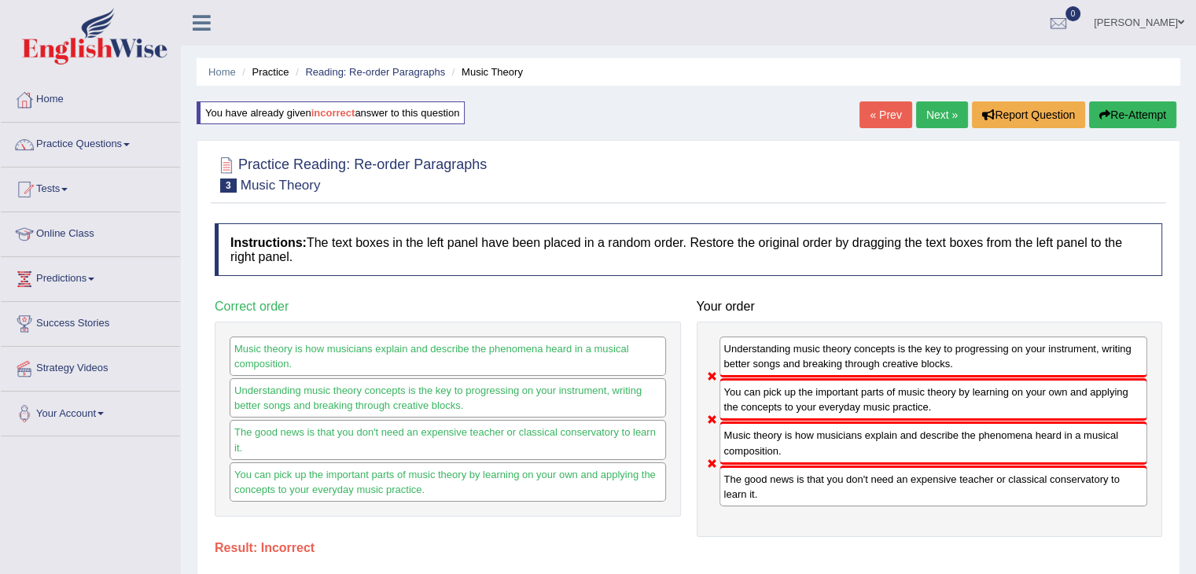
click at [1129, 117] on button "Re-Attempt" at bounding box center [1132, 114] width 87 height 27
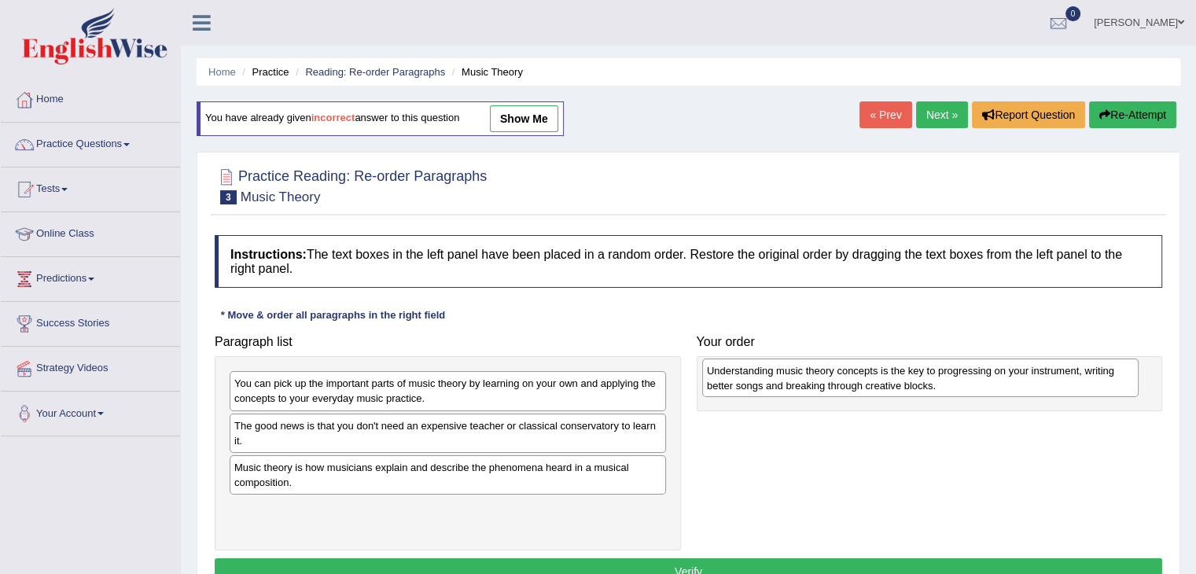
drag, startPoint x: 305, startPoint y: 521, endPoint x: 777, endPoint y: 383, distance: 492.2
click at [777, 383] on div "Understanding music theory concepts is the key to progressing on your instrumen…" at bounding box center [920, 377] width 436 height 39
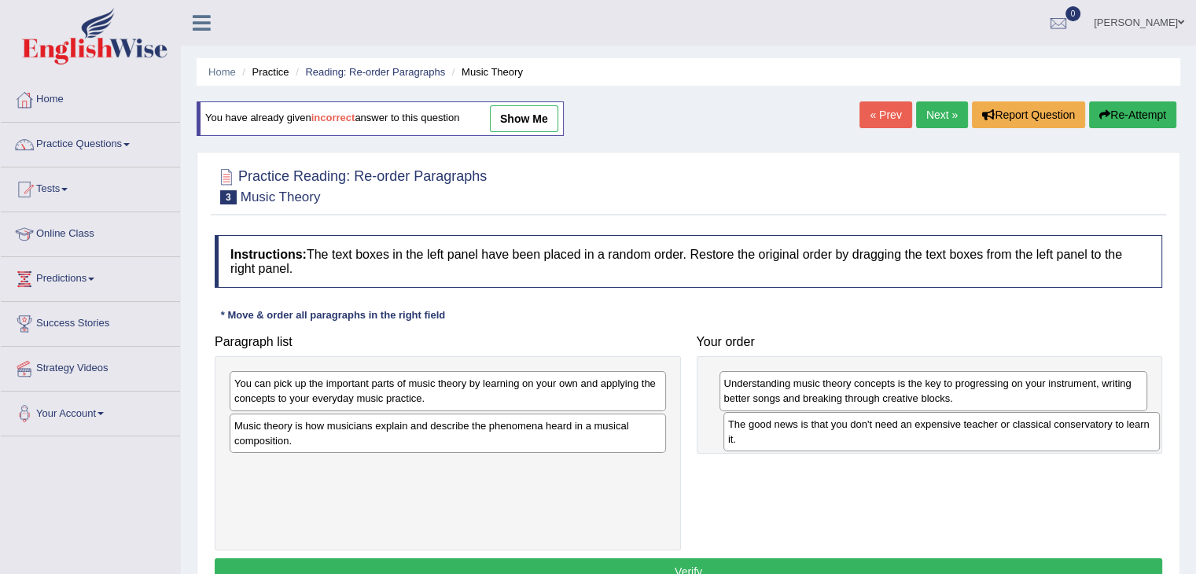
drag, startPoint x: 342, startPoint y: 433, endPoint x: 828, endPoint y: 435, distance: 486.6
click at [828, 435] on div "The good news is that you don't need an expensive teacher or classical conserva…" at bounding box center [941, 431] width 436 height 39
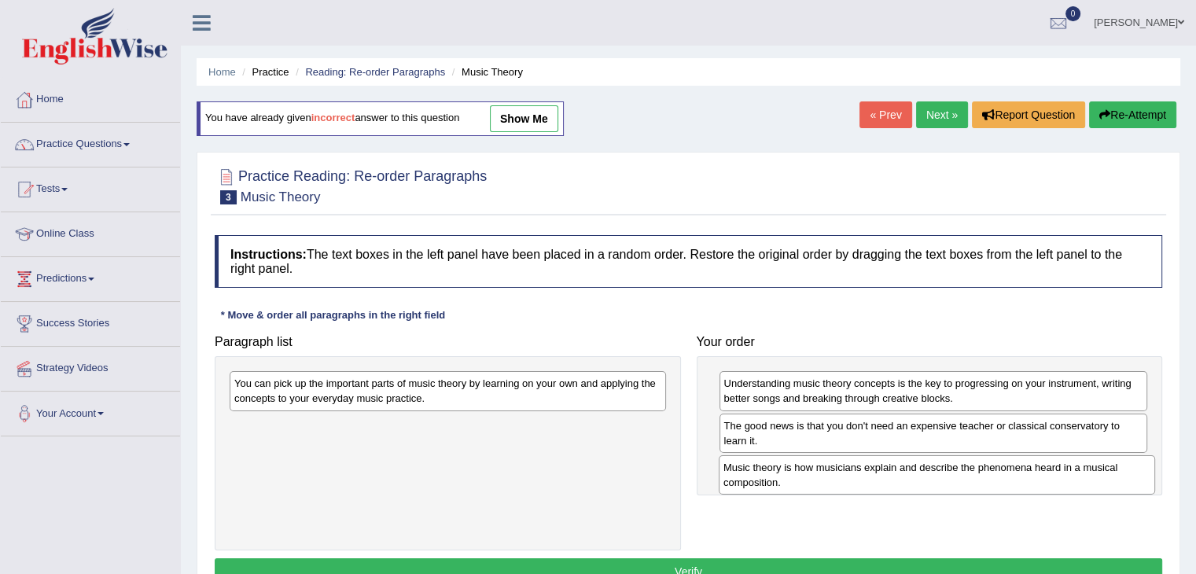
drag, startPoint x: 360, startPoint y: 440, endPoint x: 849, endPoint y: 483, distance: 490.8
click at [849, 483] on div "Music theory is how musicians explain and describe the phenomena heard in a mus…" at bounding box center [936, 474] width 436 height 39
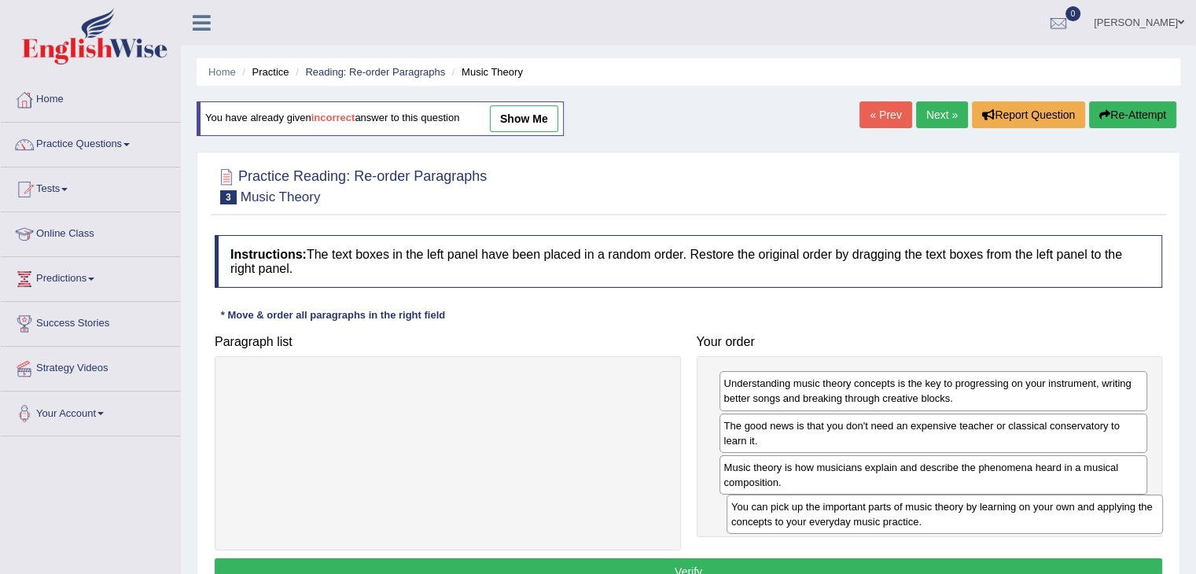
drag, startPoint x: 514, startPoint y: 395, endPoint x: 1008, endPoint y: 518, distance: 509.6
click at [1009, 518] on div "You can pick up the important parts of music theory by learning on your own and…" at bounding box center [944, 513] width 436 height 39
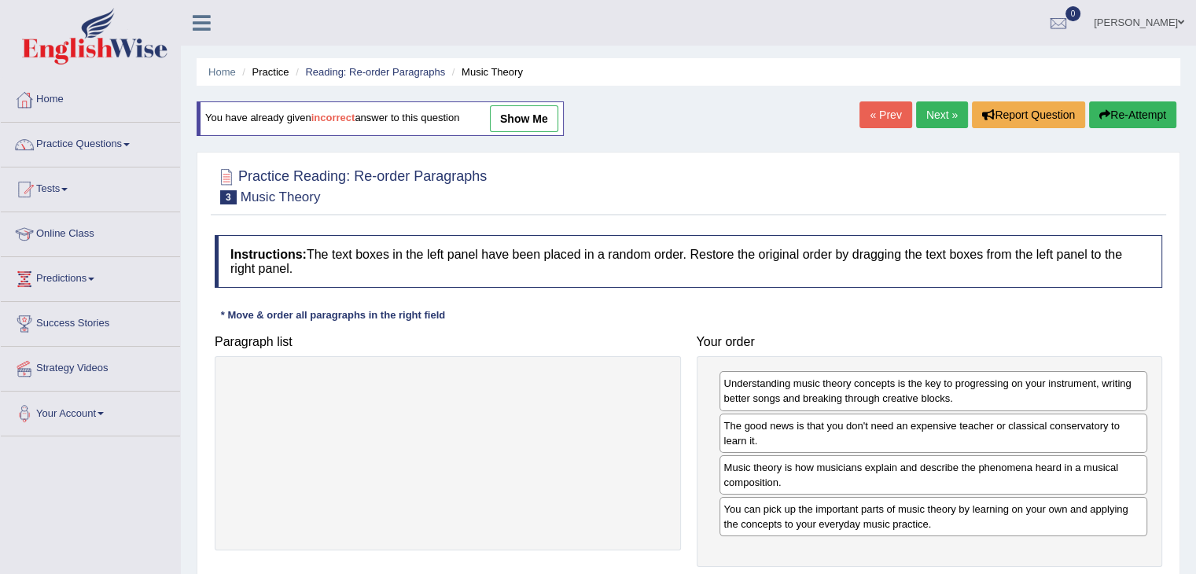
scroll to position [236, 0]
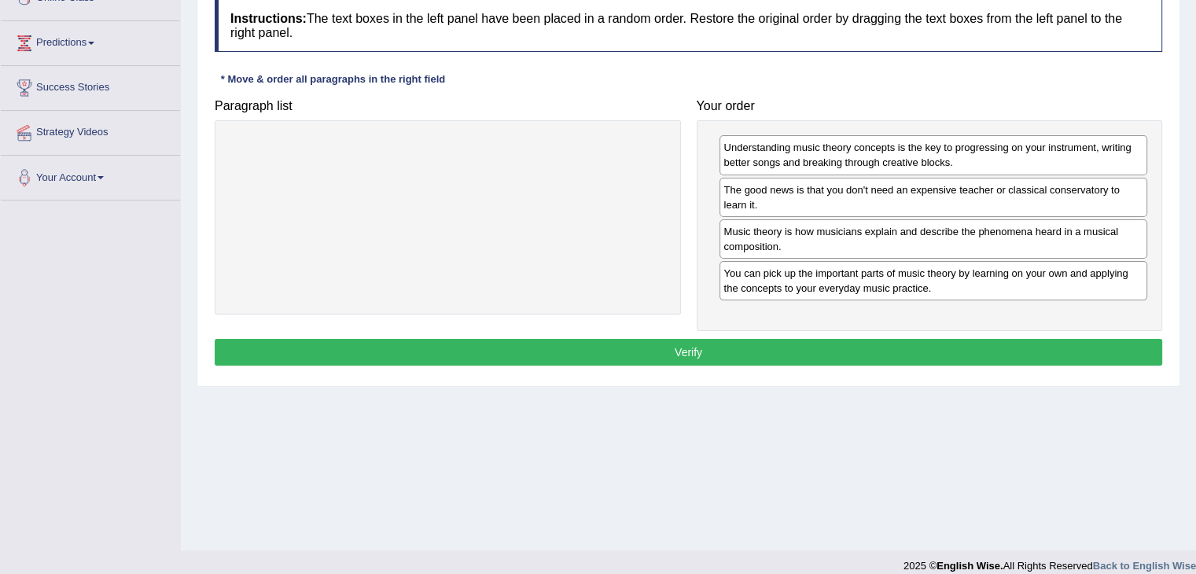
click at [668, 351] on button "Verify" at bounding box center [688, 352] width 947 height 27
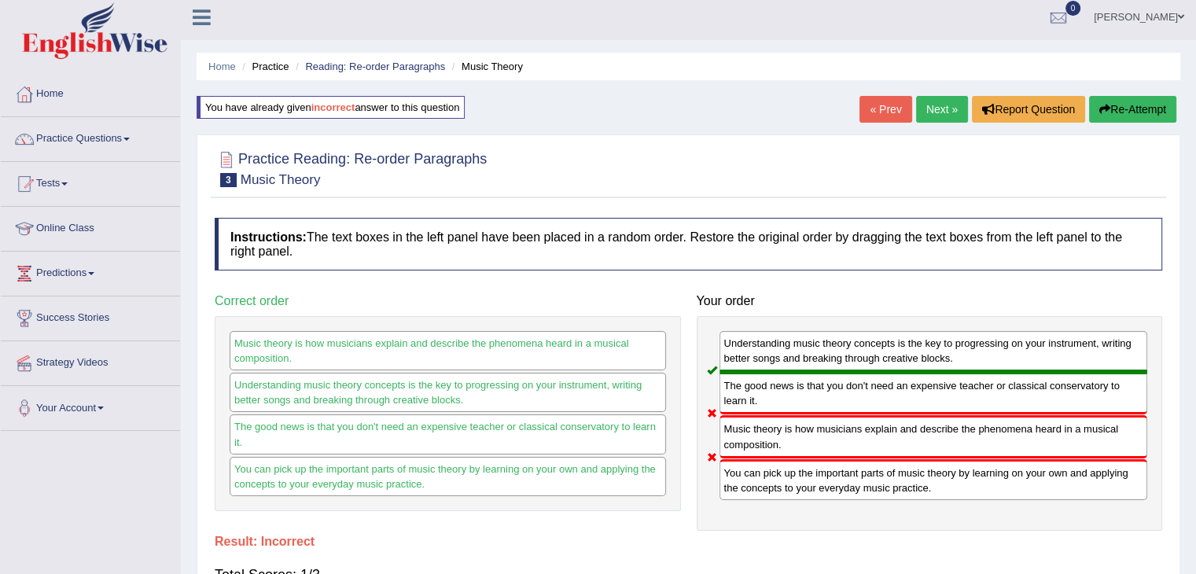
scroll to position [0, 0]
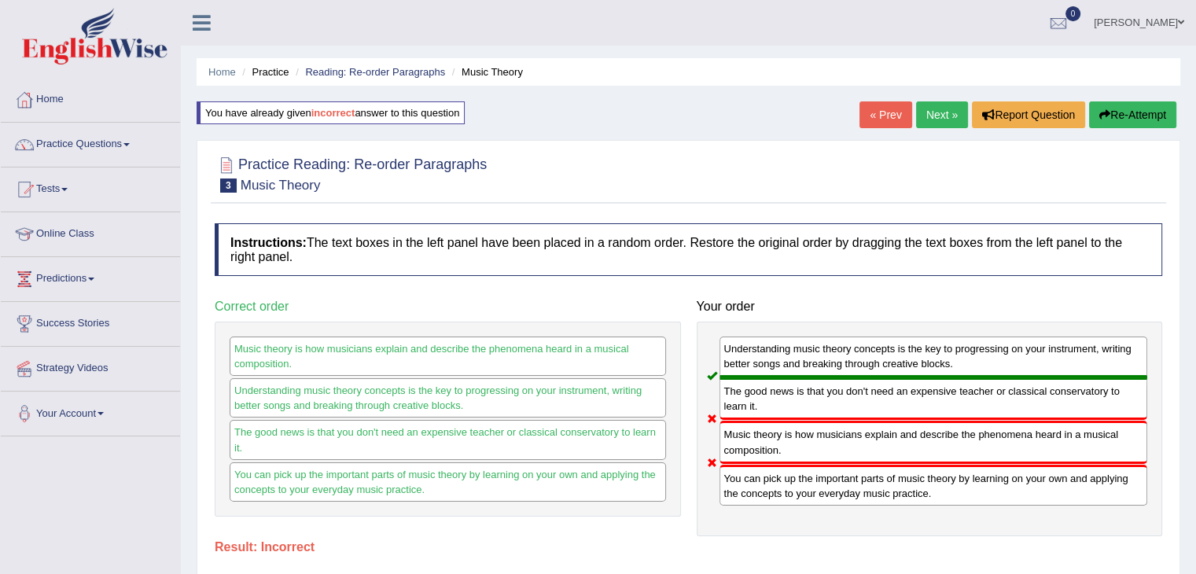
click at [1117, 105] on button "Re-Attempt" at bounding box center [1132, 114] width 87 height 27
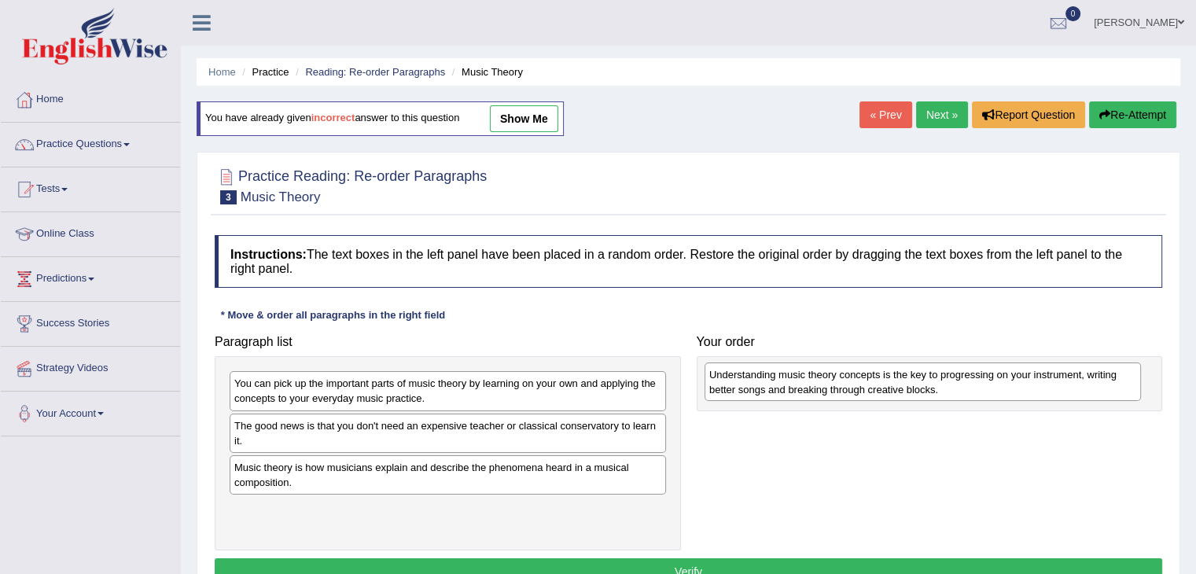
drag, startPoint x: 286, startPoint y: 515, endPoint x: 761, endPoint y: 381, distance: 493.2
click at [761, 381] on div "Understanding music theory concepts is the key to progressing on your instrumen…" at bounding box center [922, 381] width 436 height 39
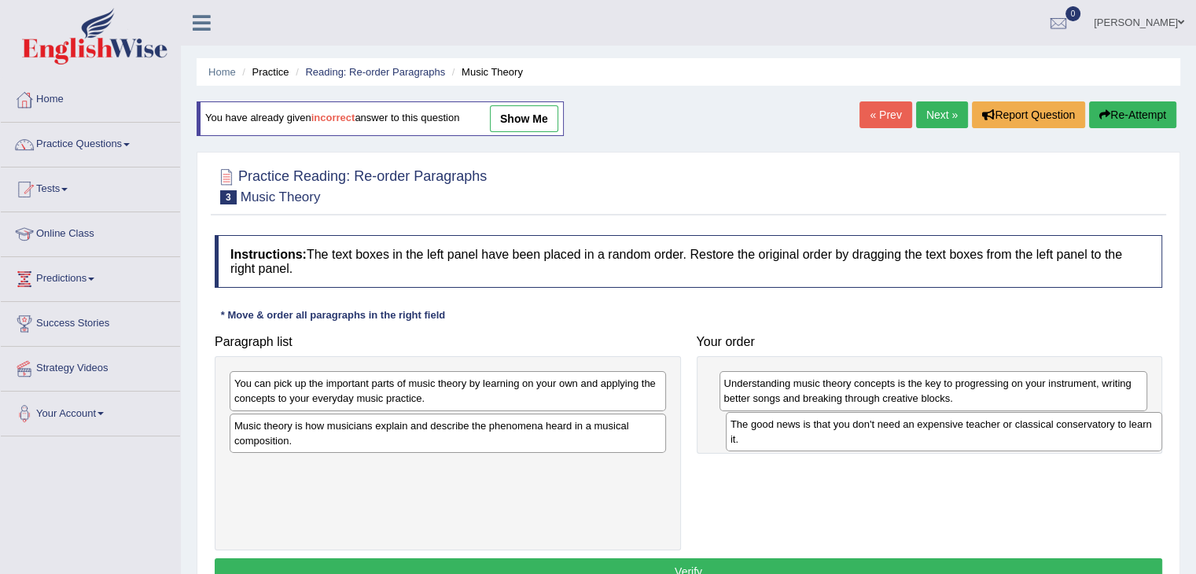
drag, startPoint x: 340, startPoint y: 441, endPoint x: 835, endPoint y: 439, distance: 495.2
click at [835, 439] on div "The good news is that you don't need an expensive teacher or classical conserva…" at bounding box center [944, 431] width 436 height 39
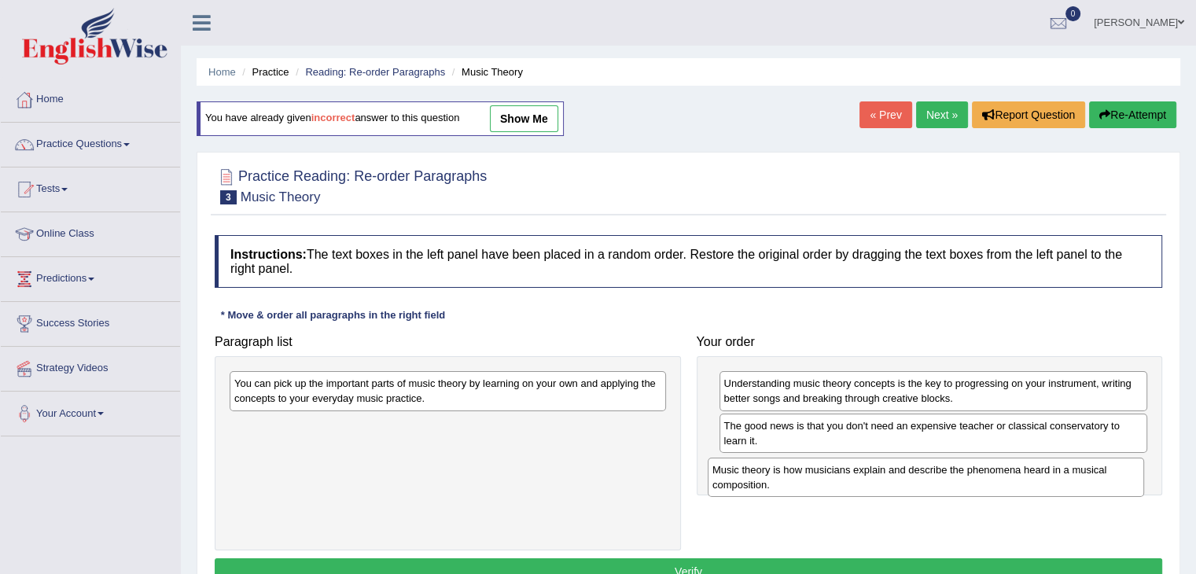
drag, startPoint x: 368, startPoint y: 438, endPoint x: 846, endPoint y: 483, distance: 480.0
click at [846, 483] on div "Music theory is how musicians explain and describe the phenomena heard in a mus…" at bounding box center [925, 476] width 436 height 39
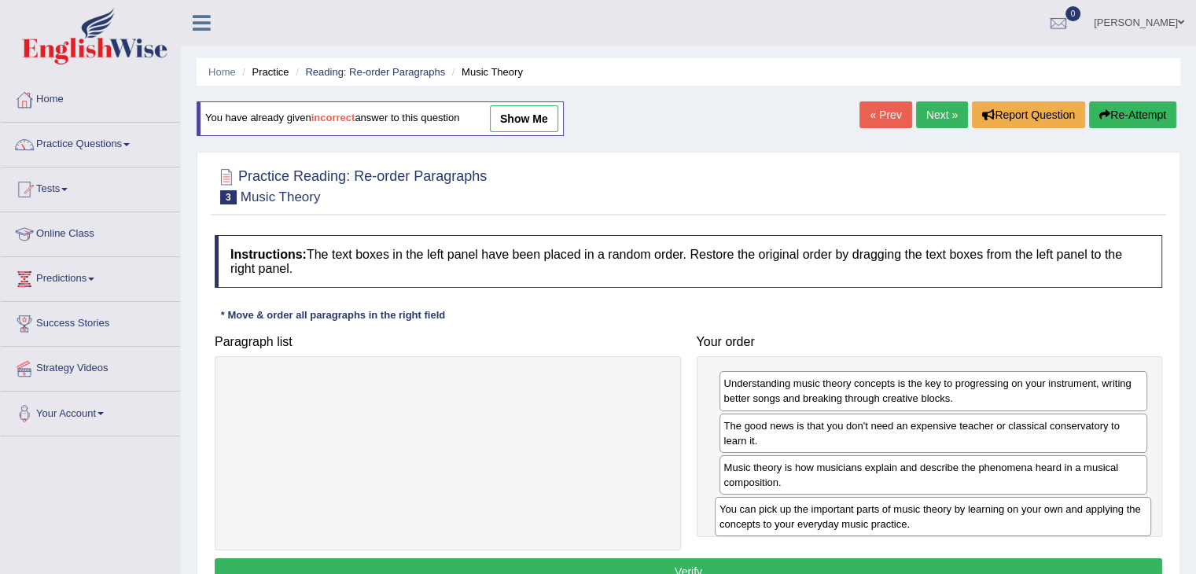
drag, startPoint x: 488, startPoint y: 398, endPoint x: 975, endPoint y: 523, distance: 503.3
click at [975, 523] on div "You can pick up the important parts of music theory by learning on your own and…" at bounding box center [933, 516] width 436 height 39
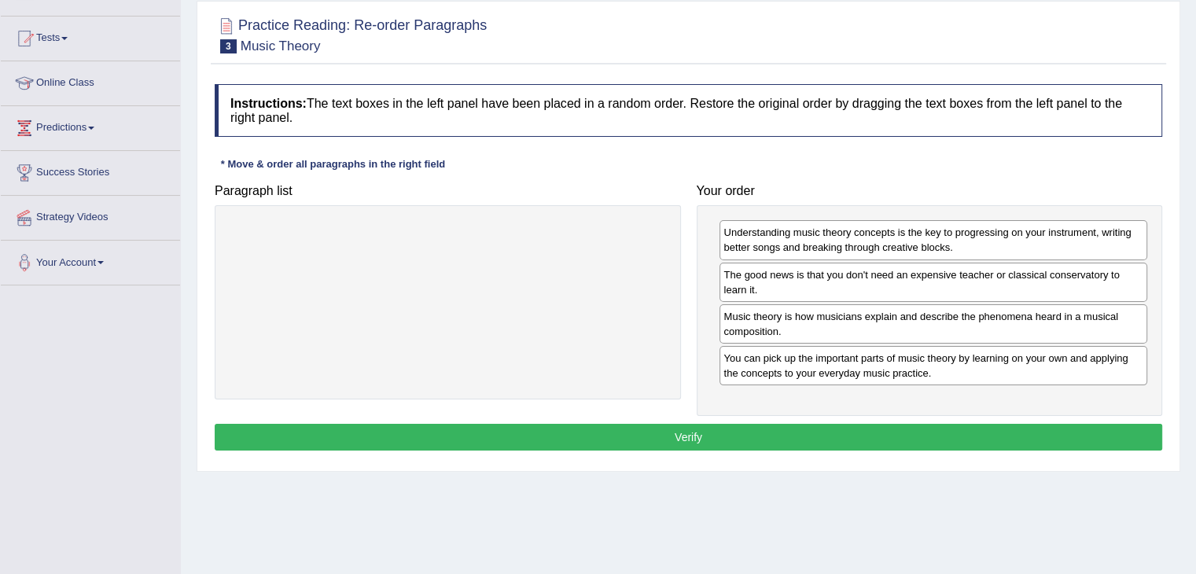
scroll to position [157, 0]
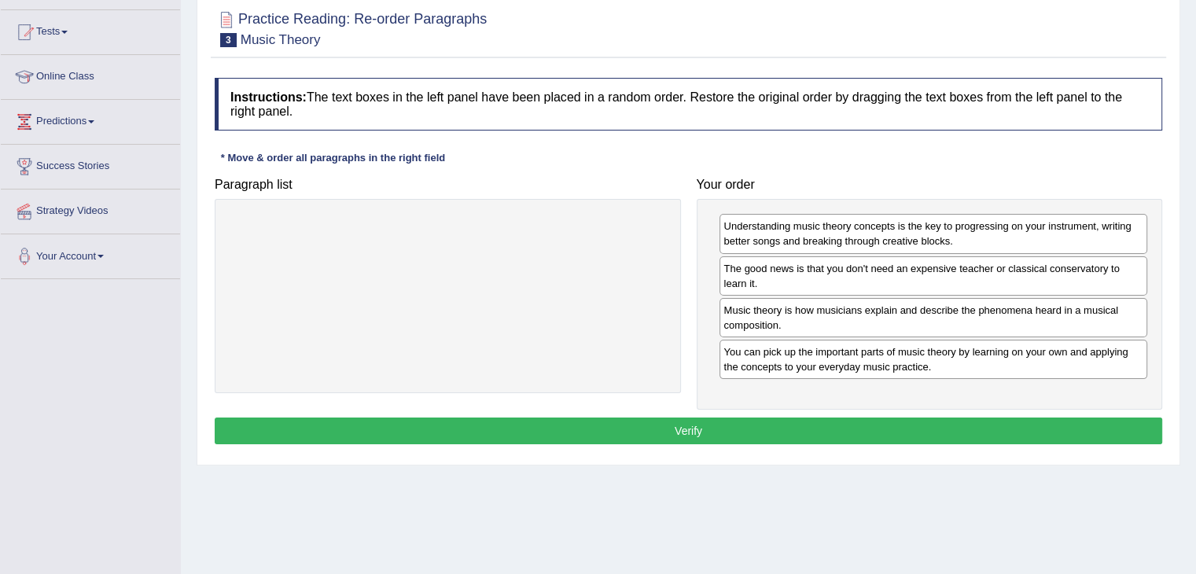
click at [691, 432] on button "Verify" at bounding box center [688, 430] width 947 height 27
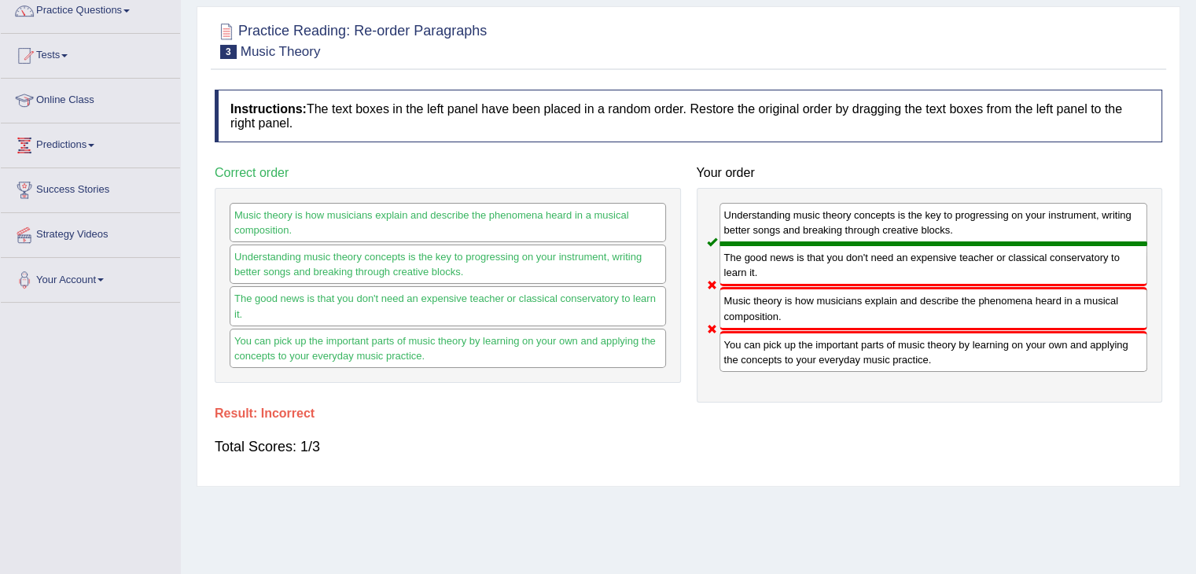
scroll to position [0, 0]
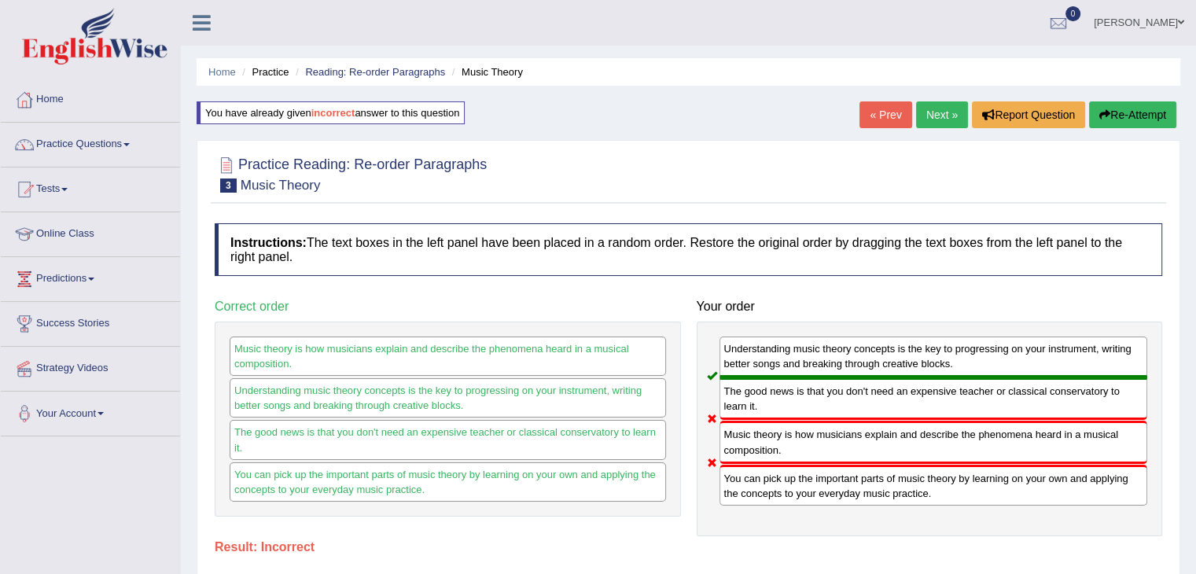
click at [1115, 106] on button "Re-Attempt" at bounding box center [1132, 114] width 87 height 27
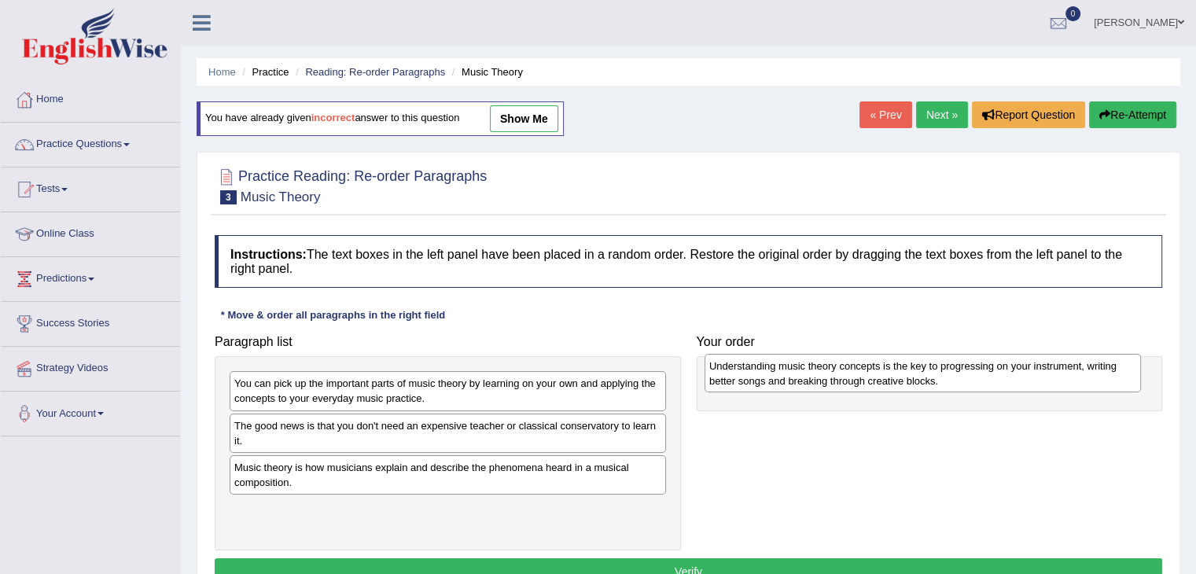
drag, startPoint x: 333, startPoint y: 516, endPoint x: 809, endPoint y: 373, distance: 496.6
click at [809, 373] on div "Understanding music theory concepts is the key to progressing on your instrumen…" at bounding box center [922, 373] width 436 height 39
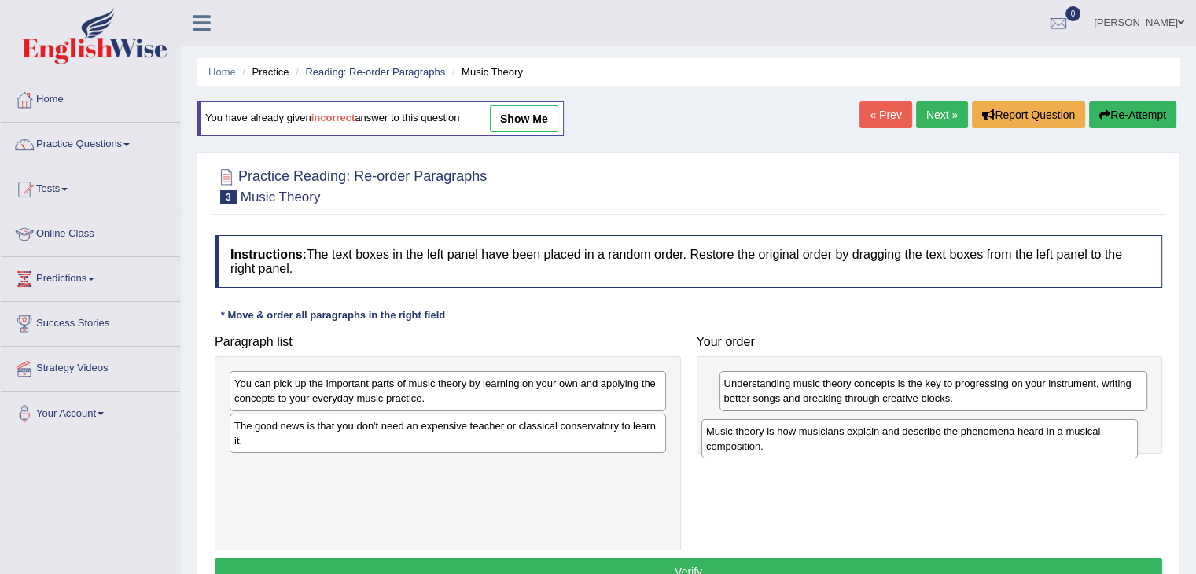
drag, startPoint x: 397, startPoint y: 475, endPoint x: 871, endPoint y: 439, distance: 475.3
click at [871, 439] on div "Music theory is how musicians explain and describe the phenomena heard in a mus…" at bounding box center [919, 438] width 436 height 39
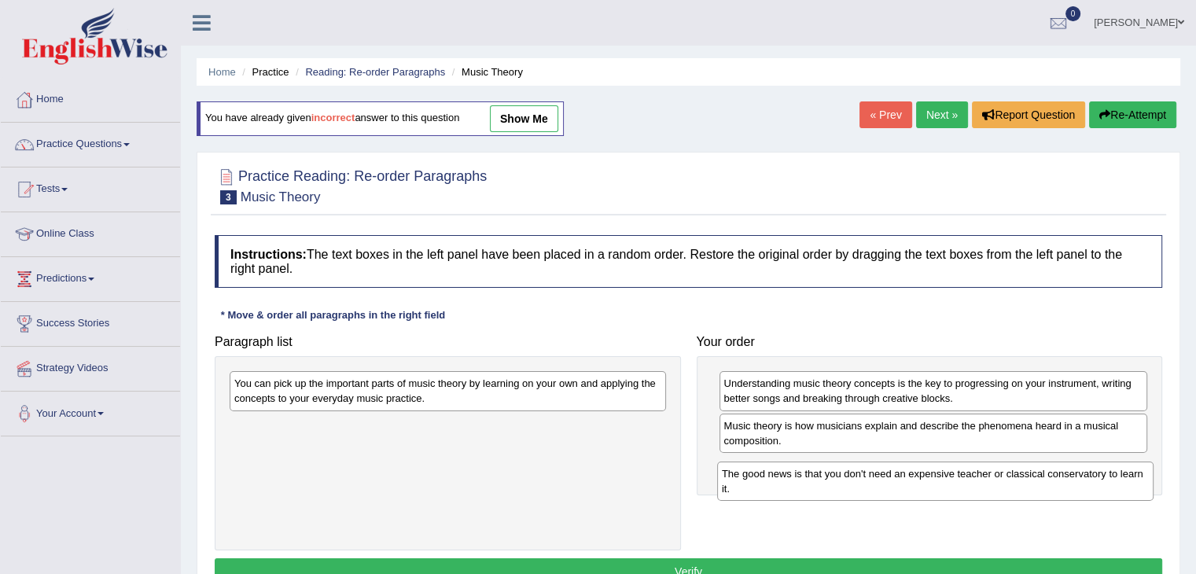
drag, startPoint x: 463, startPoint y: 427, endPoint x: 810, endPoint y: 441, distance: 346.9
click at [950, 475] on div "The good news is that you don't need an expensive teacher or classical conserva…" at bounding box center [935, 480] width 436 height 39
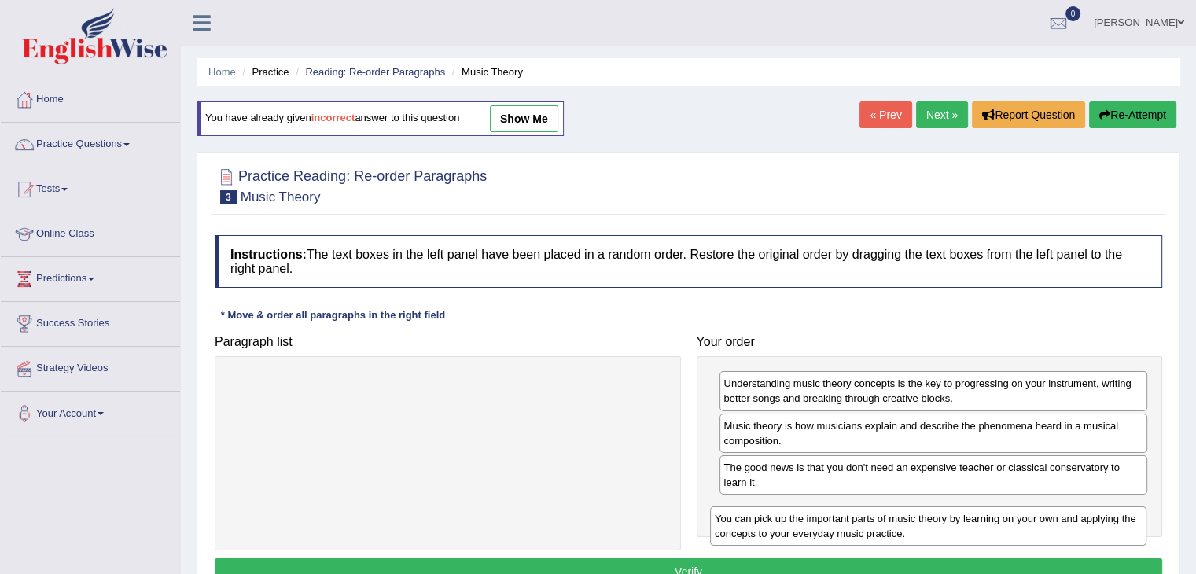
drag, startPoint x: 616, startPoint y: 384, endPoint x: 1097, endPoint y: 516, distance: 498.1
click at [1097, 517] on div "You can pick up the important parts of music theory by learning on your own and…" at bounding box center [928, 525] width 436 height 39
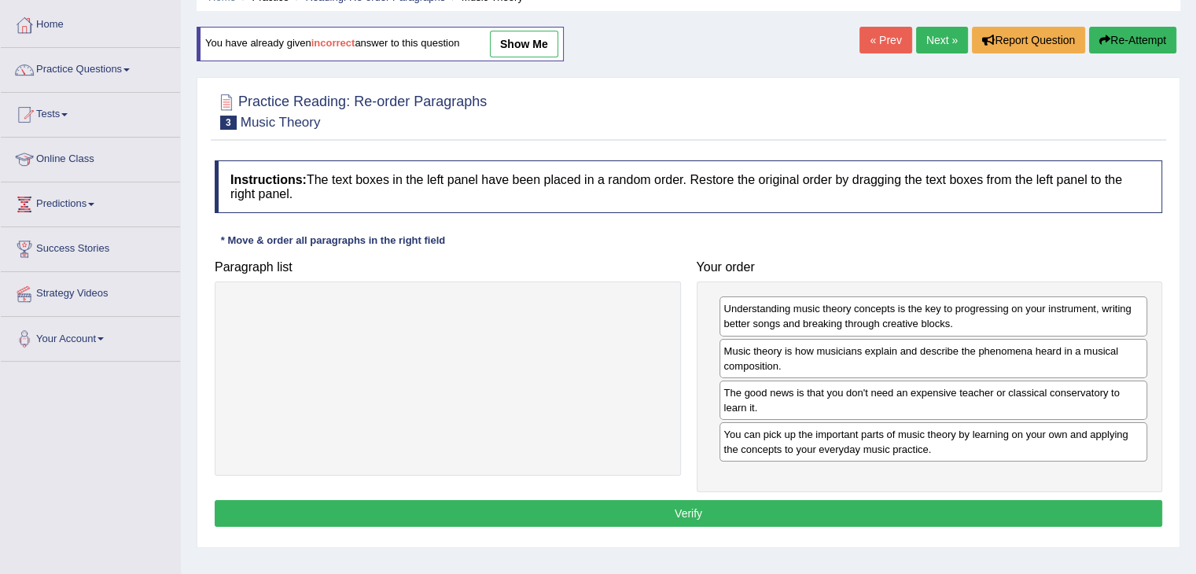
scroll to position [79, 0]
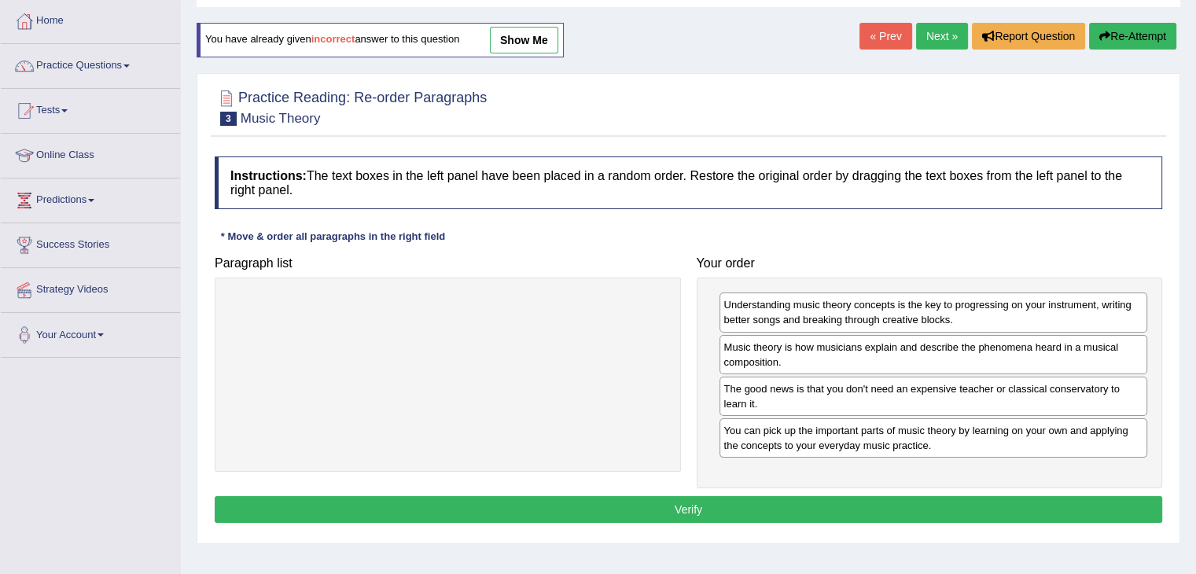
click at [683, 499] on button "Verify" at bounding box center [688, 509] width 947 height 27
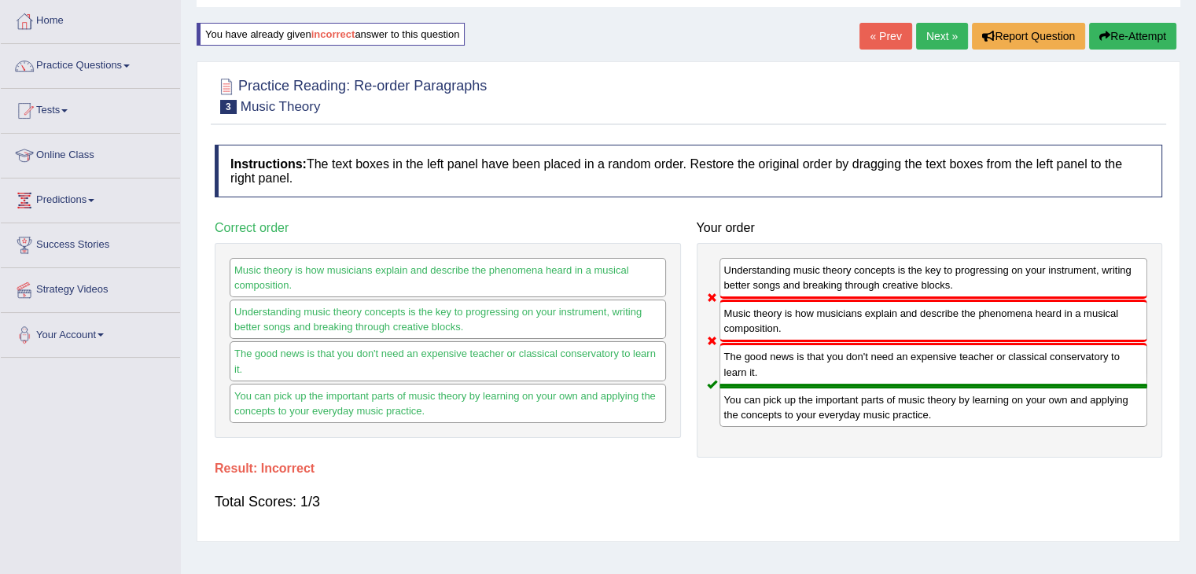
click at [1140, 39] on button "Re-Attempt" at bounding box center [1132, 36] width 87 height 27
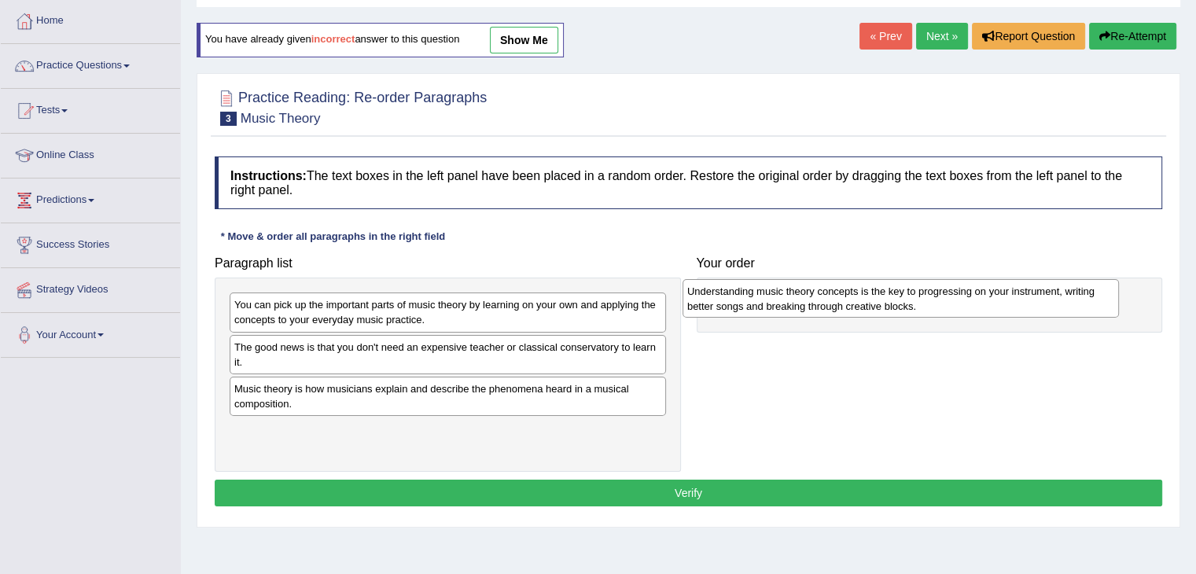
drag, startPoint x: 443, startPoint y: 438, endPoint x: 896, endPoint y: 299, distance: 473.4
click at [896, 299] on div "Understanding music theory concepts is the key to progressing on your instrumen…" at bounding box center [900, 298] width 436 height 39
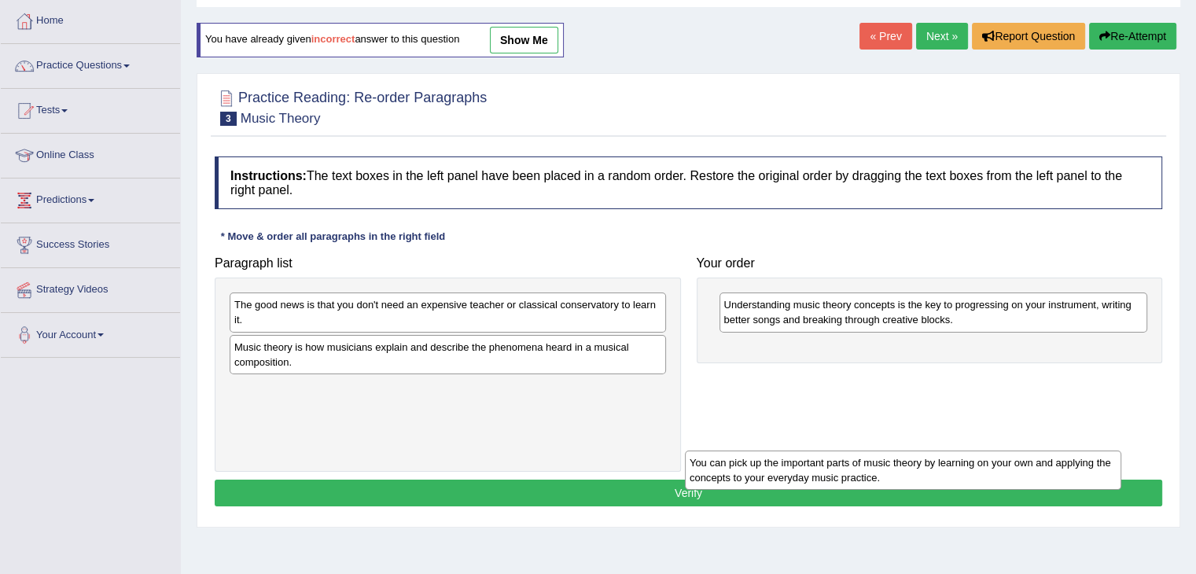
drag, startPoint x: 331, startPoint y: 319, endPoint x: 798, endPoint y: 473, distance: 491.7
click at [798, 473] on div "You can pick up the important parts of music theory by learning on your own and…" at bounding box center [903, 469] width 436 height 39
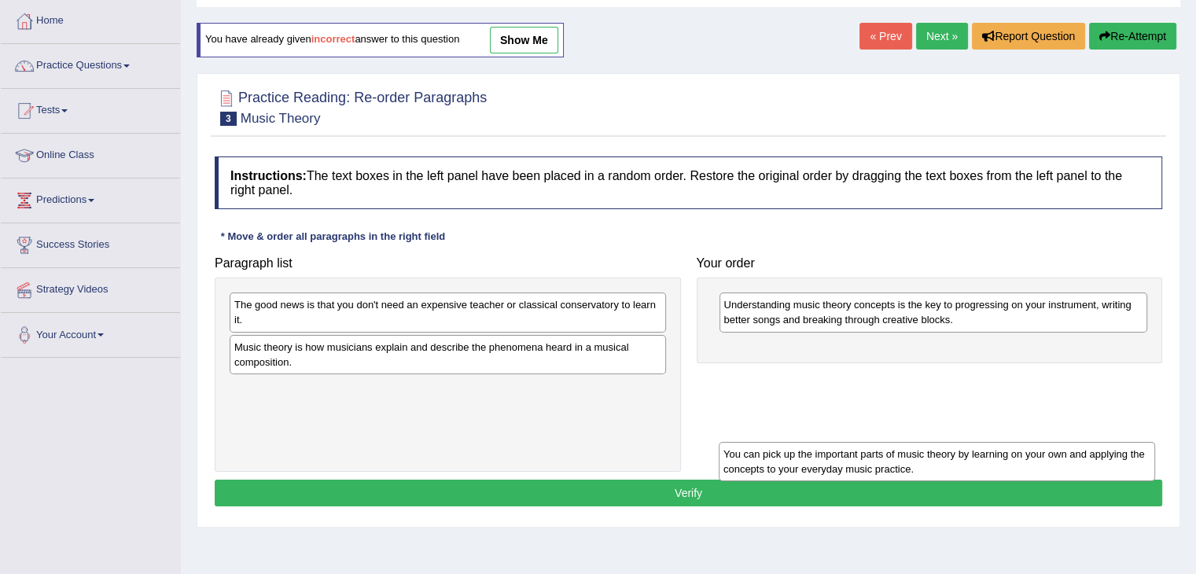
drag, startPoint x: 556, startPoint y: 407, endPoint x: 1030, endPoint y: 462, distance: 477.2
click at [1029, 462] on div "You can pick up the important parts of music theory by learning on your own and…" at bounding box center [936, 461] width 436 height 39
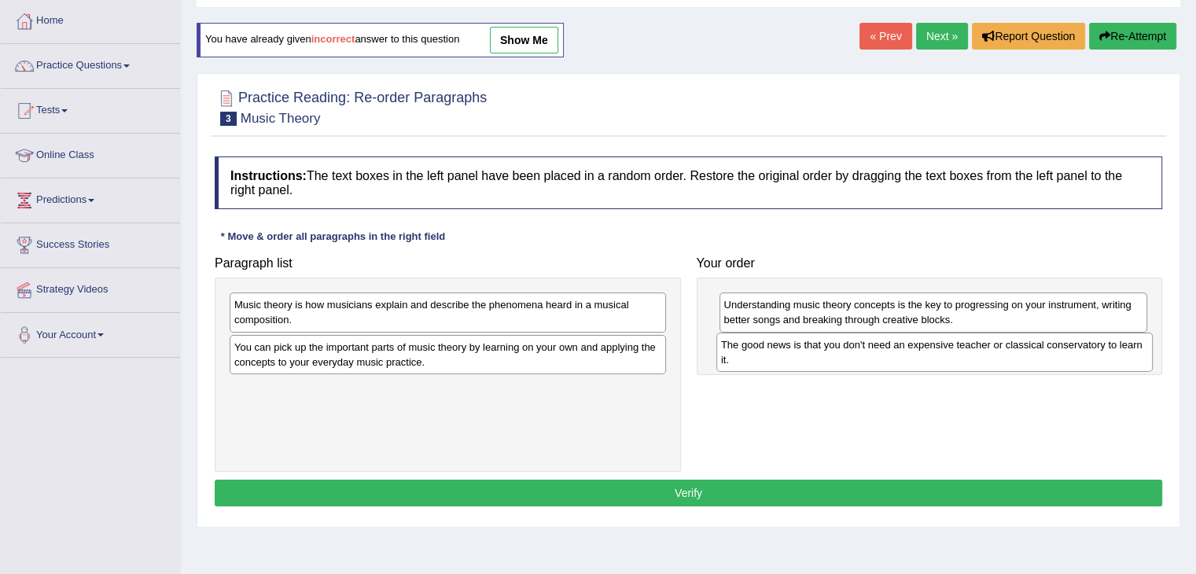
drag, startPoint x: 574, startPoint y: 318, endPoint x: 1012, endPoint y: 366, distance: 441.3
click at [1059, 358] on div "The good news is that you don't need an expensive teacher or classical conserva…" at bounding box center [934, 351] width 436 height 39
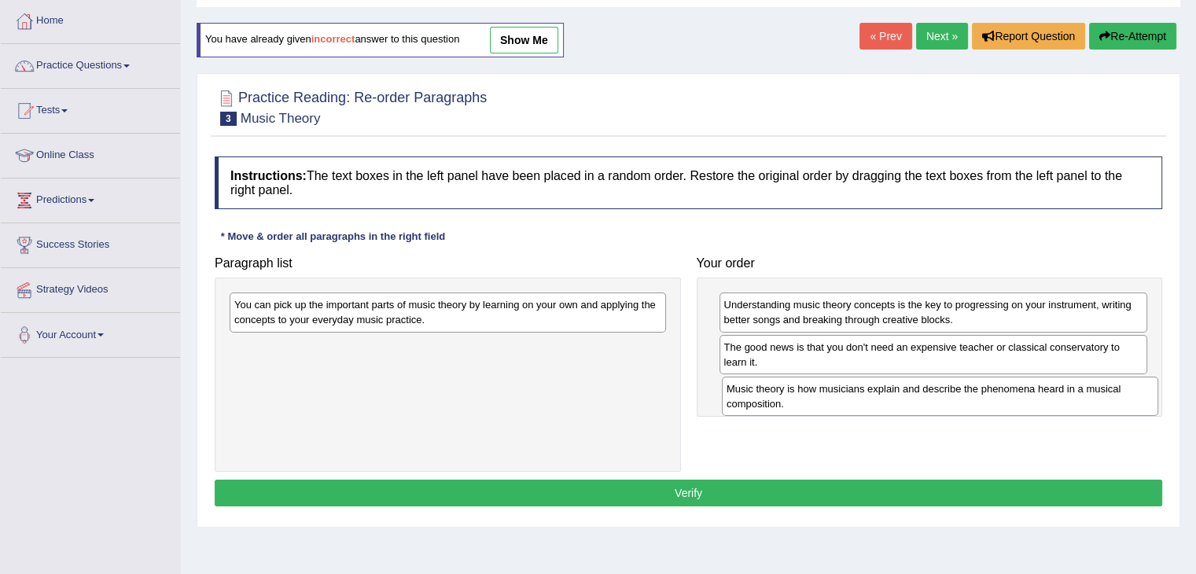
drag, startPoint x: 612, startPoint y: 319, endPoint x: 1104, endPoint y: 403, distance: 499.2
click at [1104, 403] on div "Music theory is how musicians explain and describe the phenomena heard in a mus…" at bounding box center [940, 396] width 436 height 39
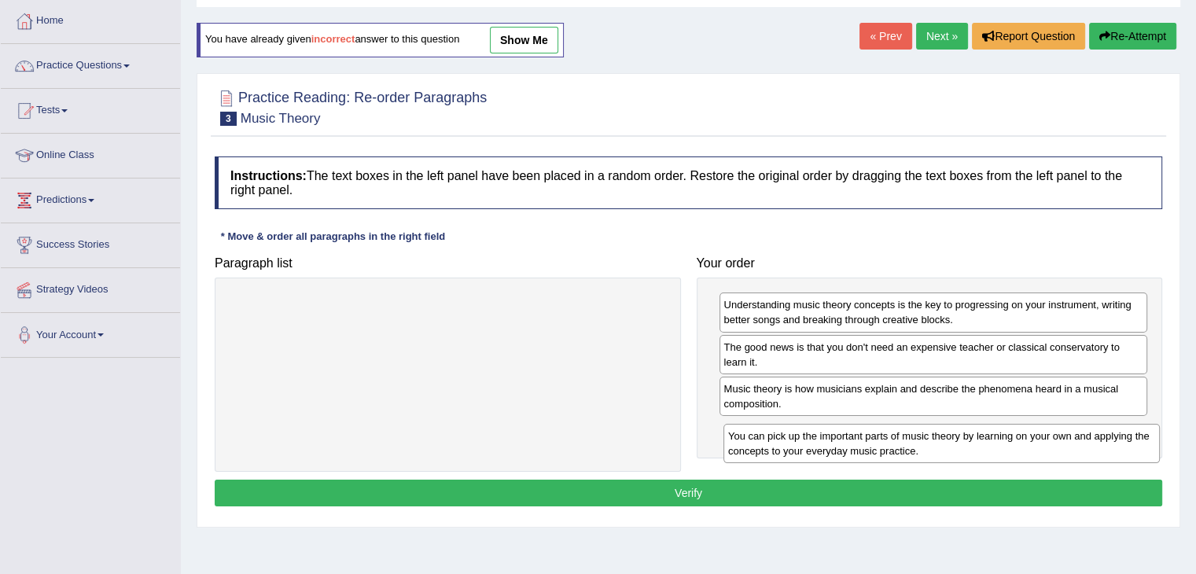
drag, startPoint x: 603, startPoint y: 313, endPoint x: 1097, endPoint y: 444, distance: 510.8
click at [1097, 444] on div "You can pick up the important parts of music theory by learning on your own and…" at bounding box center [941, 443] width 436 height 39
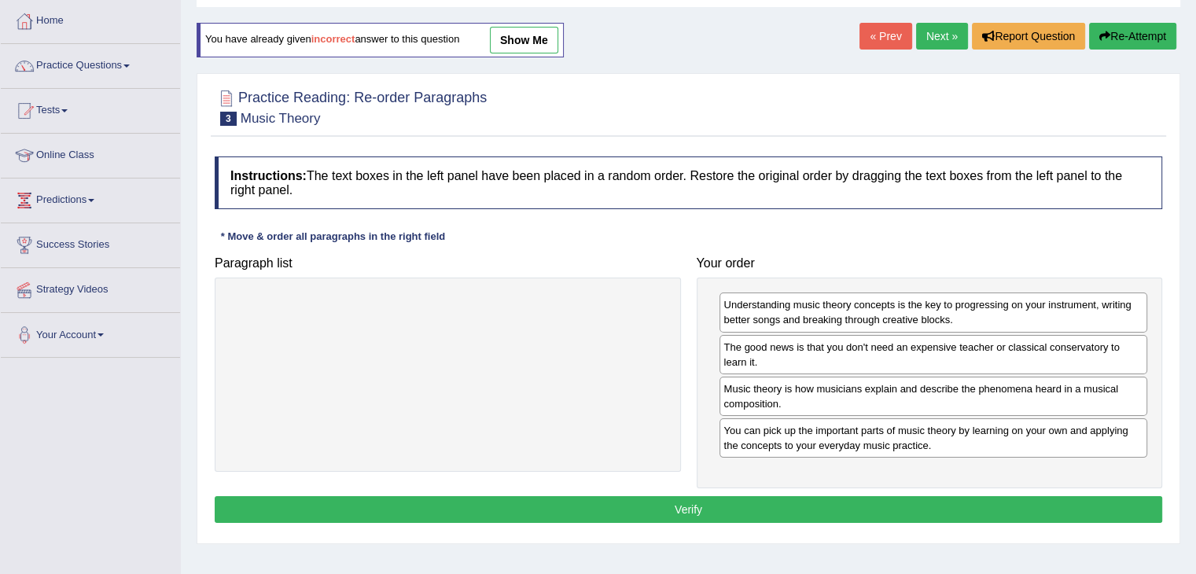
click at [866, 501] on button "Verify" at bounding box center [688, 509] width 947 height 27
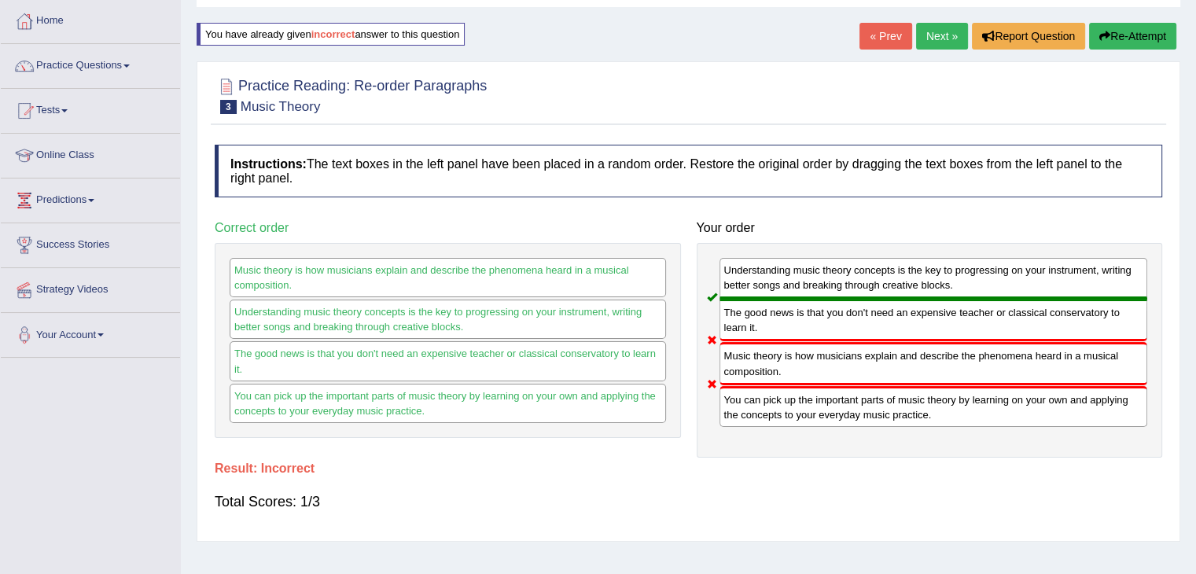
click at [1157, 37] on button "Re-Attempt" at bounding box center [1132, 36] width 87 height 27
